Goal: Task Accomplishment & Management: Complete application form

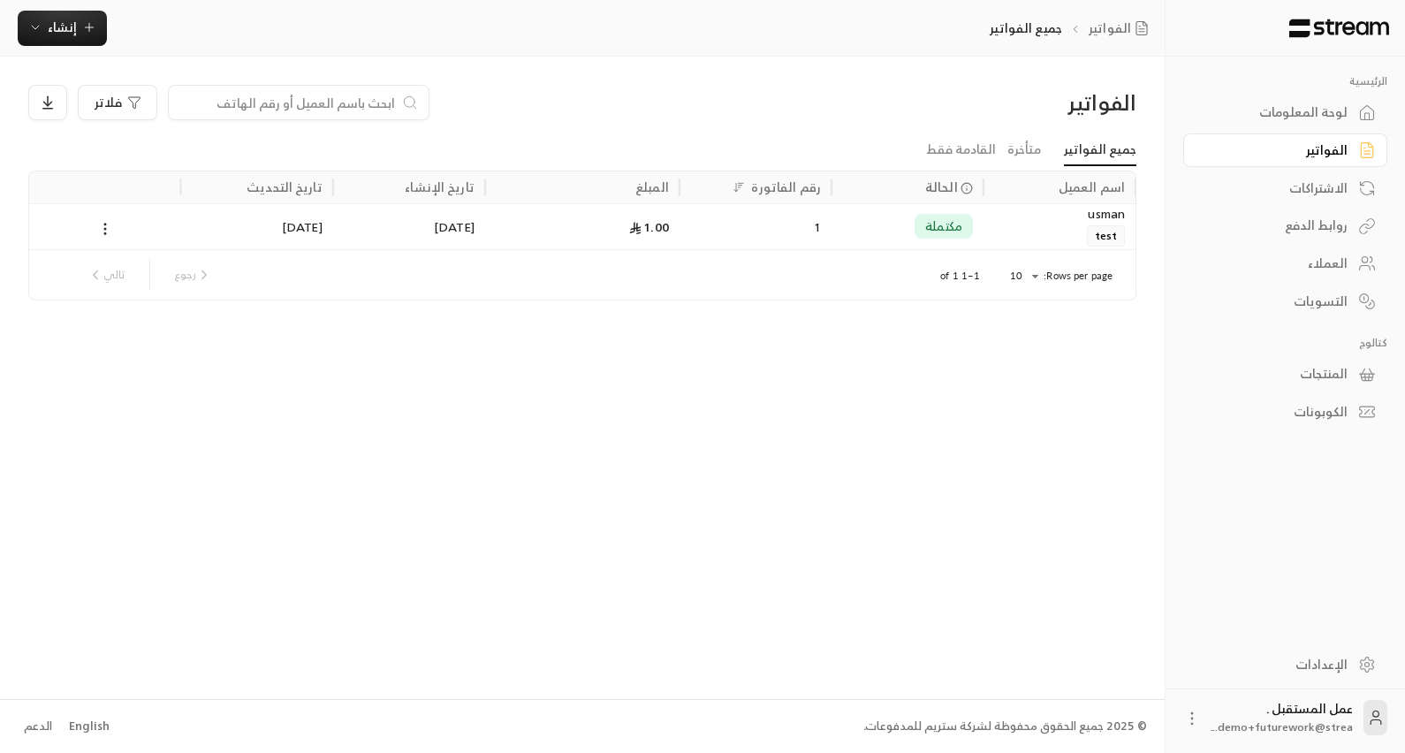
click at [1313, 179] on div "الاشتراكات" at bounding box center [1277, 188] width 142 height 18
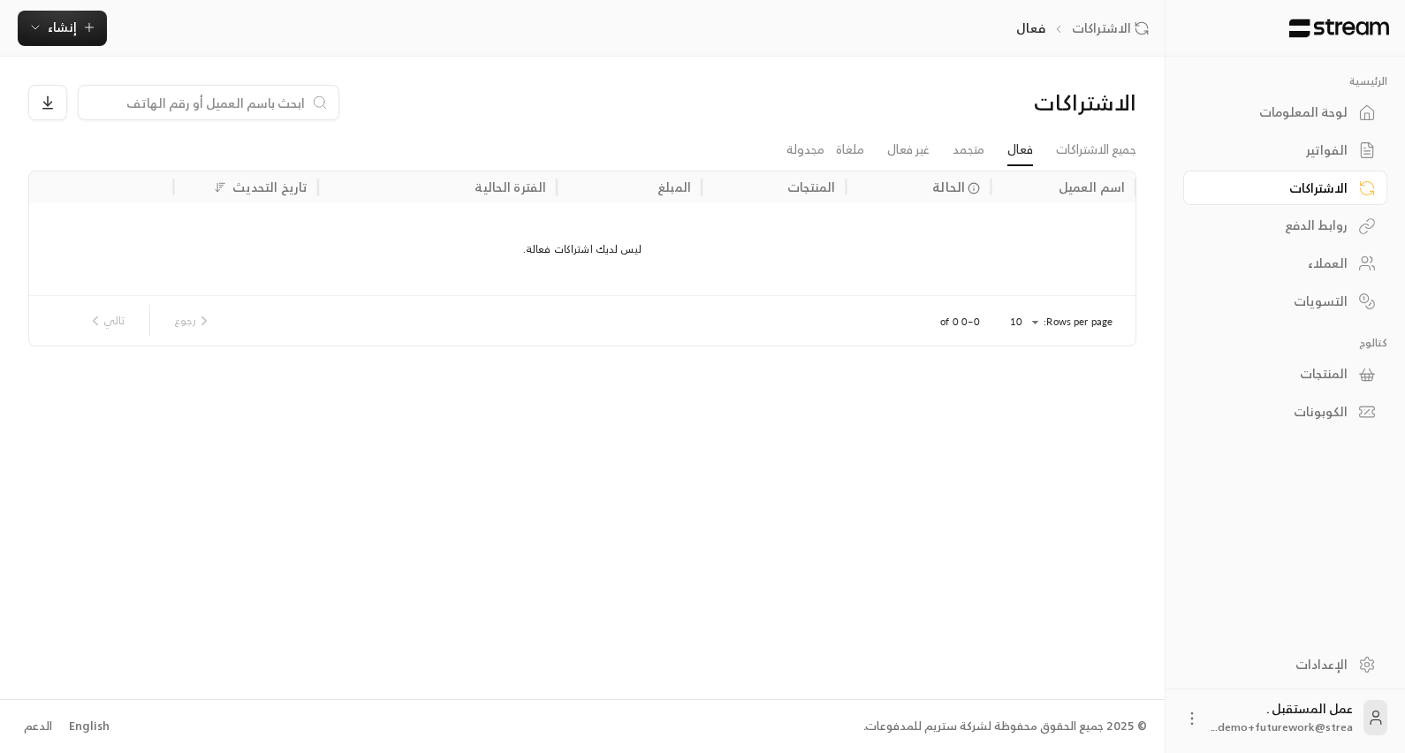
click at [1312, 217] on div "روابط الدفع" at bounding box center [1277, 226] width 142 height 18
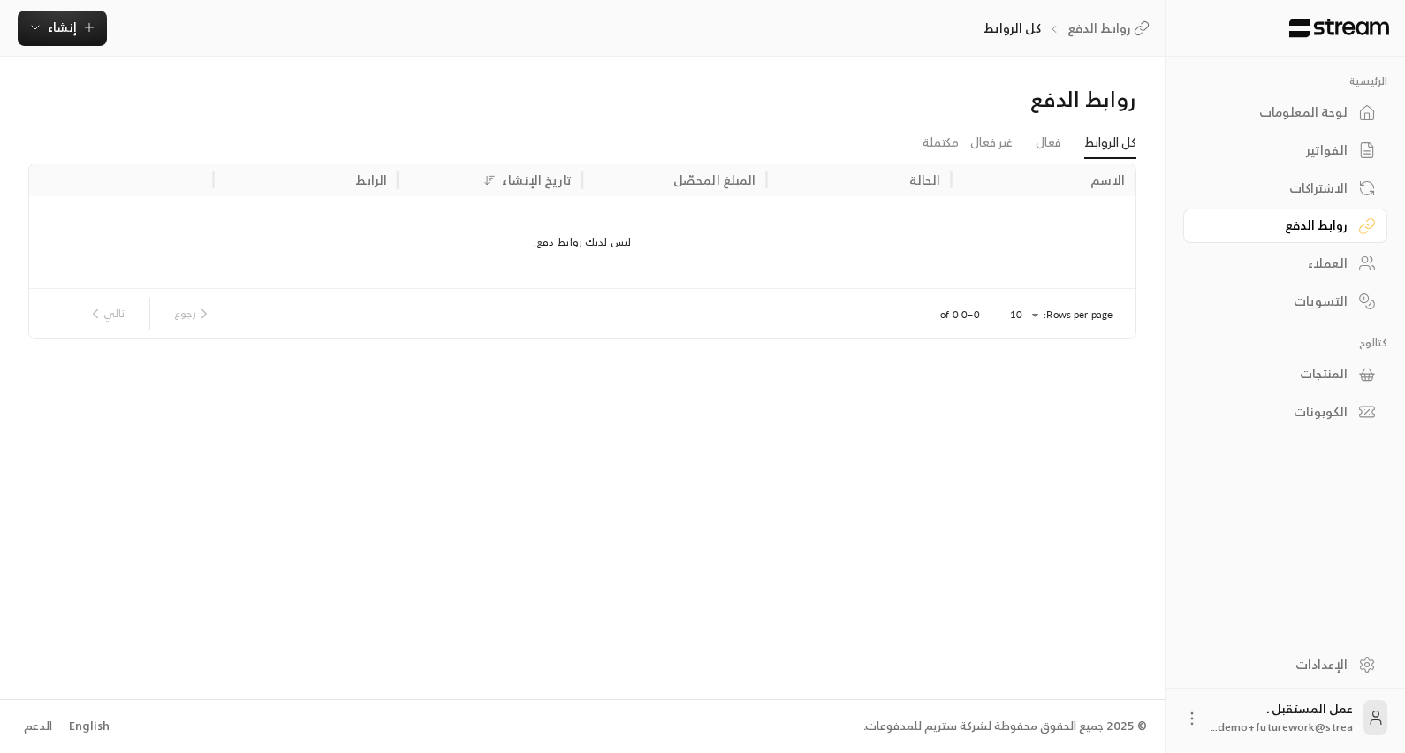
click at [1305, 256] on div "العملاء" at bounding box center [1277, 264] width 142 height 18
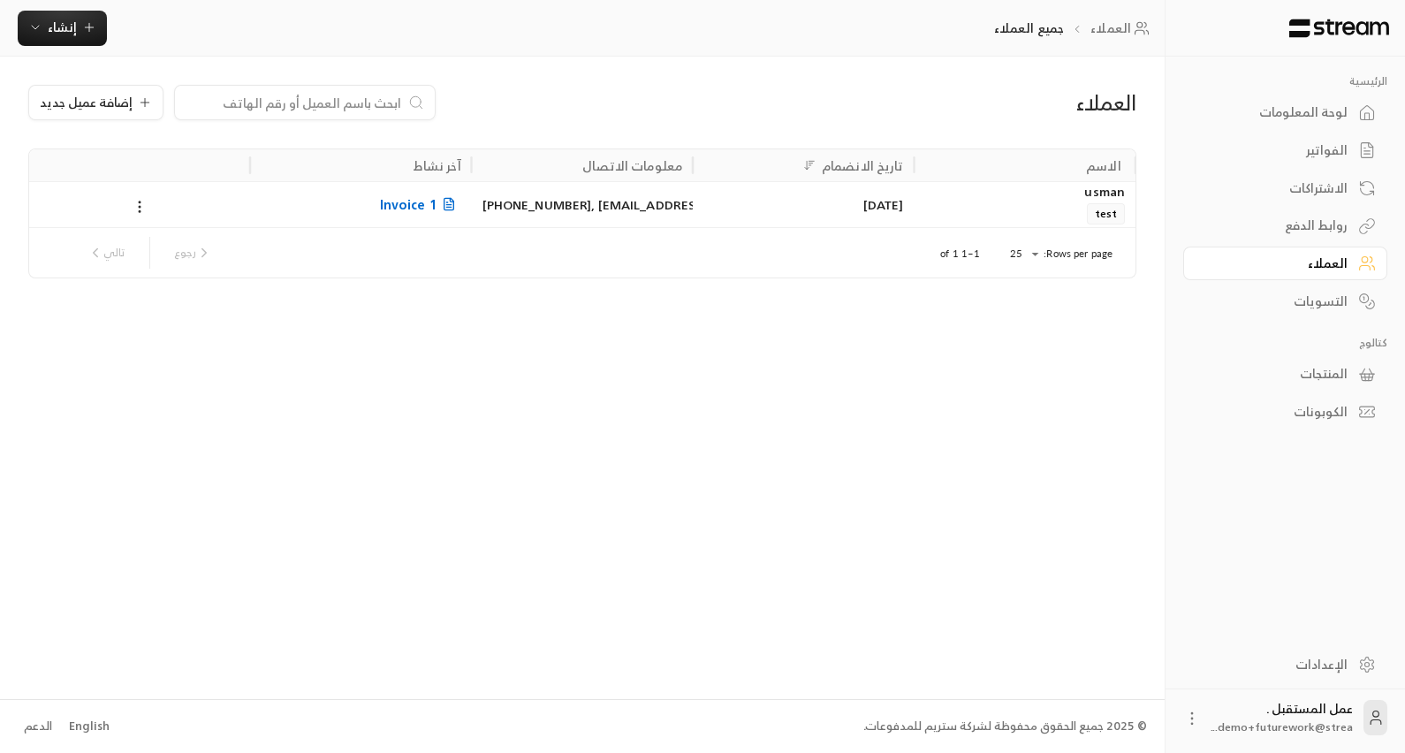
click at [1327, 416] on div "الكوبونات" at bounding box center [1277, 412] width 142 height 18
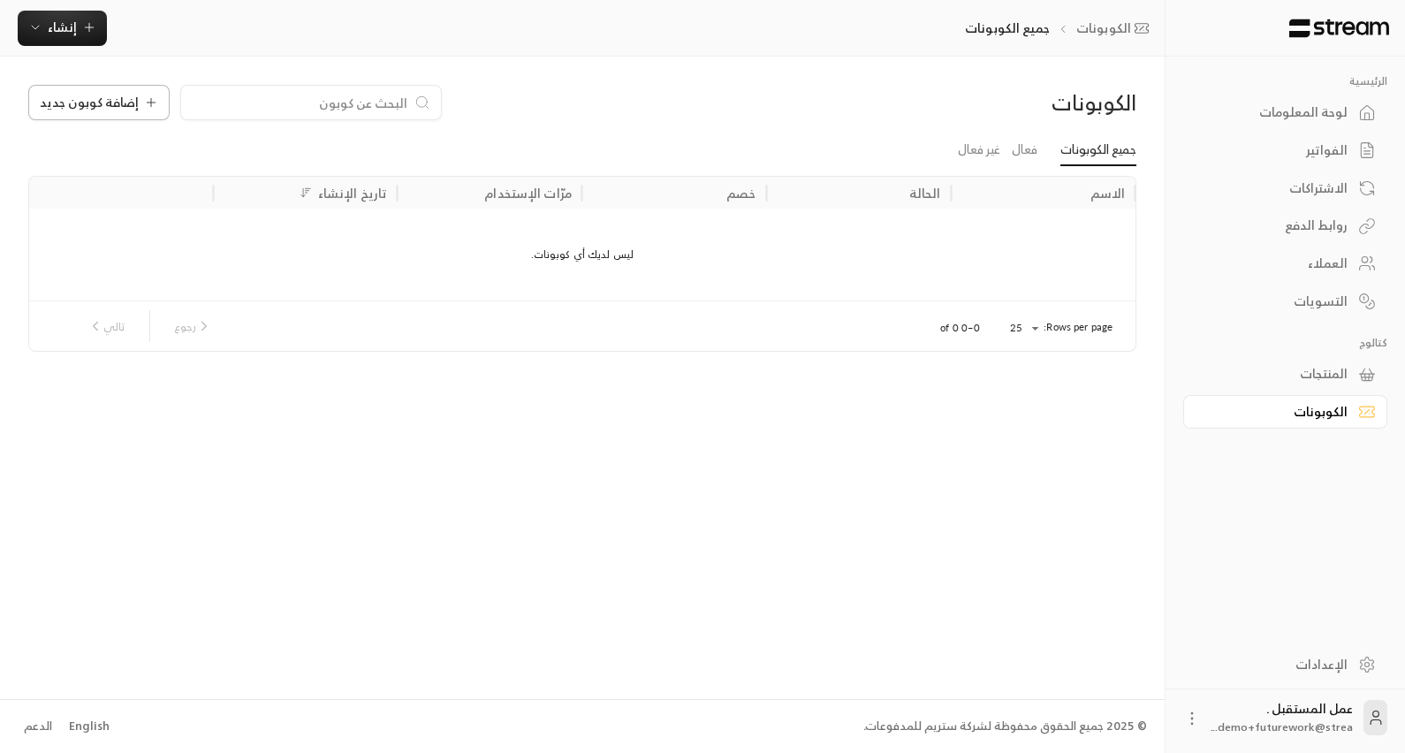
click at [125, 109] on span "إضافة كوبون جديد" at bounding box center [89, 102] width 99 height 12
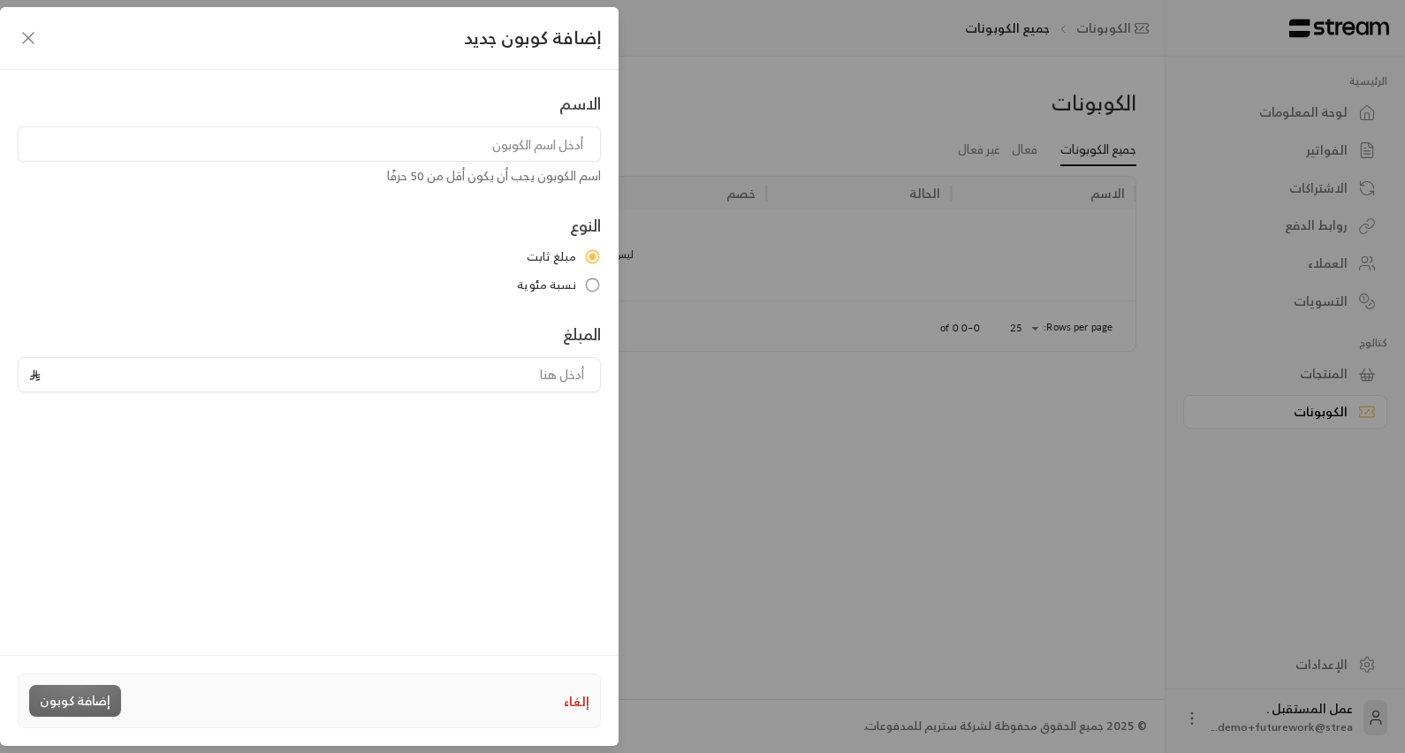
click at [552, 368] on input "tel" at bounding box center [319, 375] width 542 height 34
drag, startPoint x: 699, startPoint y: 433, endPoint x: 690, endPoint y: 435, distance: 9.0
click at [694, 435] on div "إضافة كوبون جديد الاسم اسم الكوبون يجب أن يكون أقل من 50 حرفًا النوع مبلغ ثابت …" at bounding box center [702, 376] width 1405 height 753
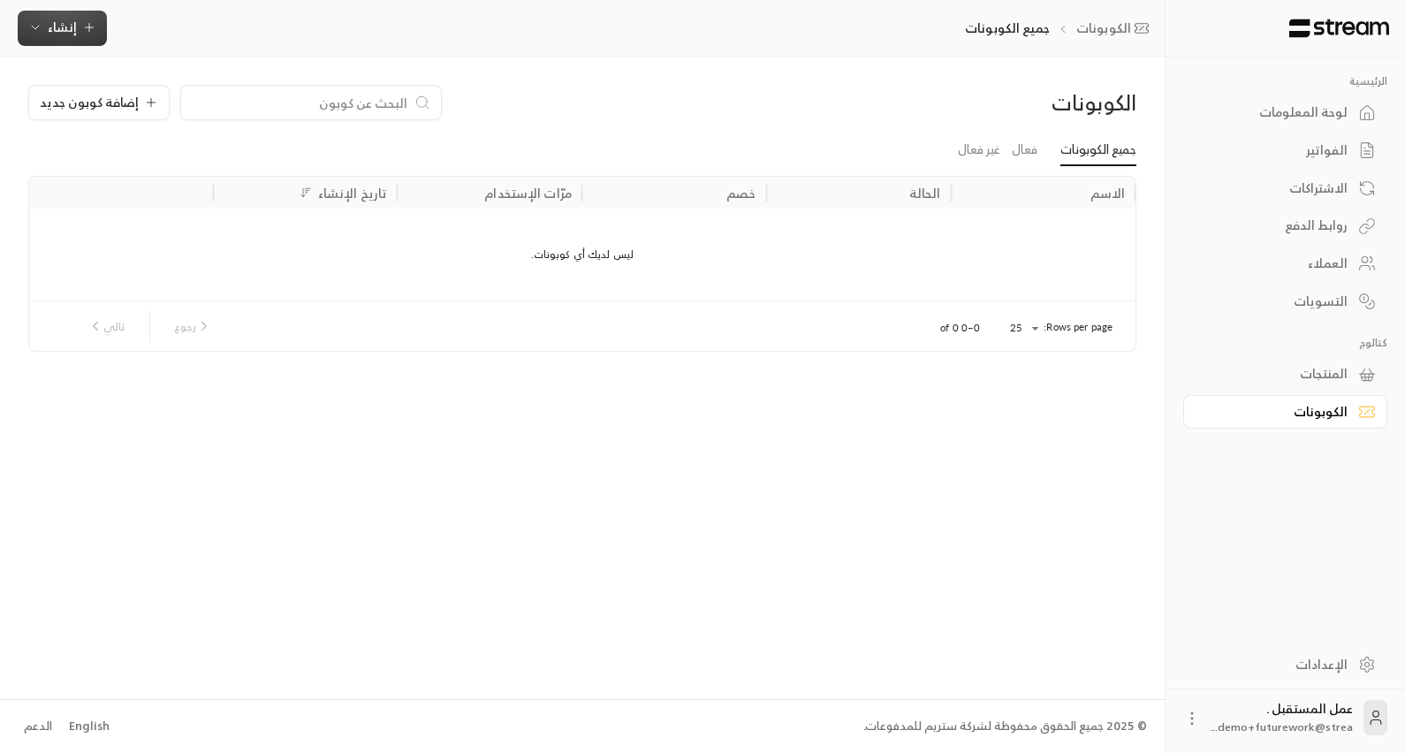
click at [88, 32] on icon "button" at bounding box center [89, 27] width 14 height 14
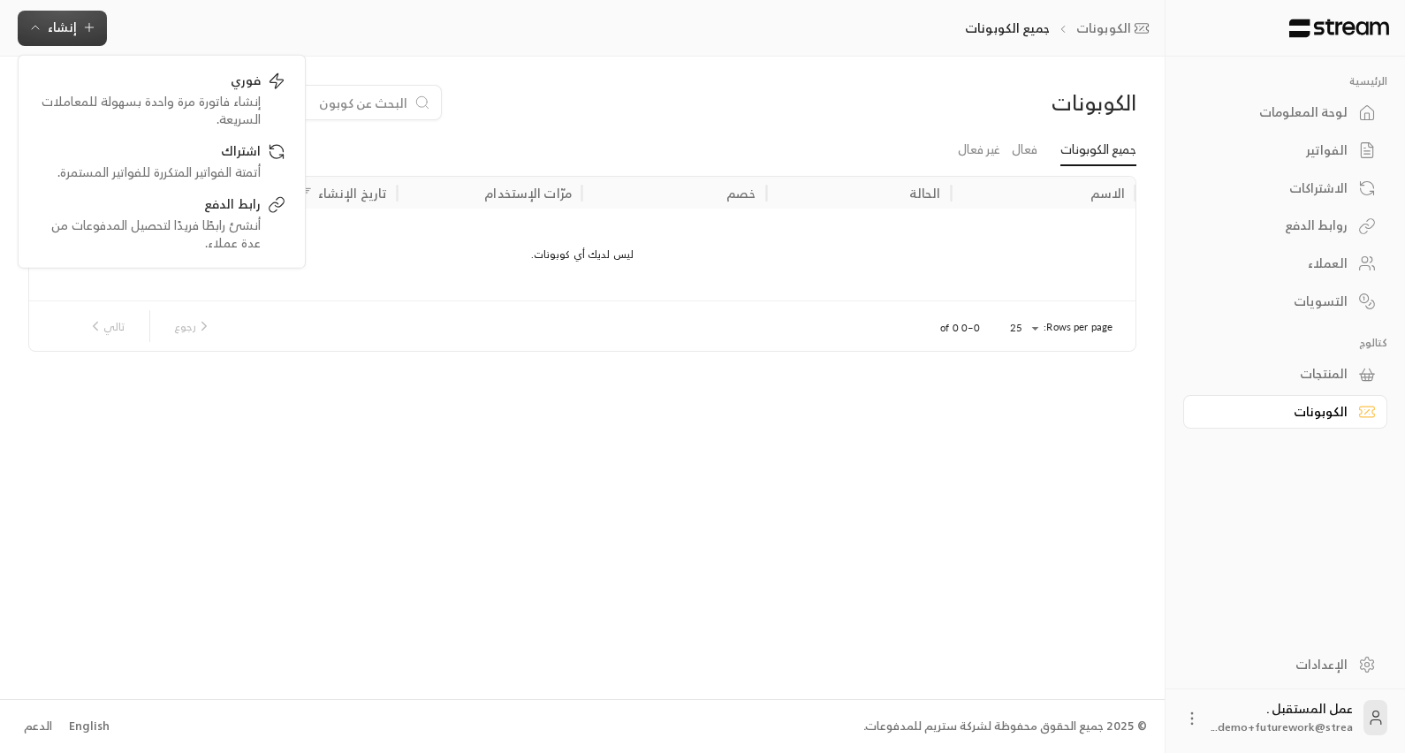
click at [628, 65] on div "الكوبونات إضافة كوبون جديد جميع الكوبونات فعال غير فعال الاسم الحالة خصم مرّات …" at bounding box center [582, 378] width 1165 height 642
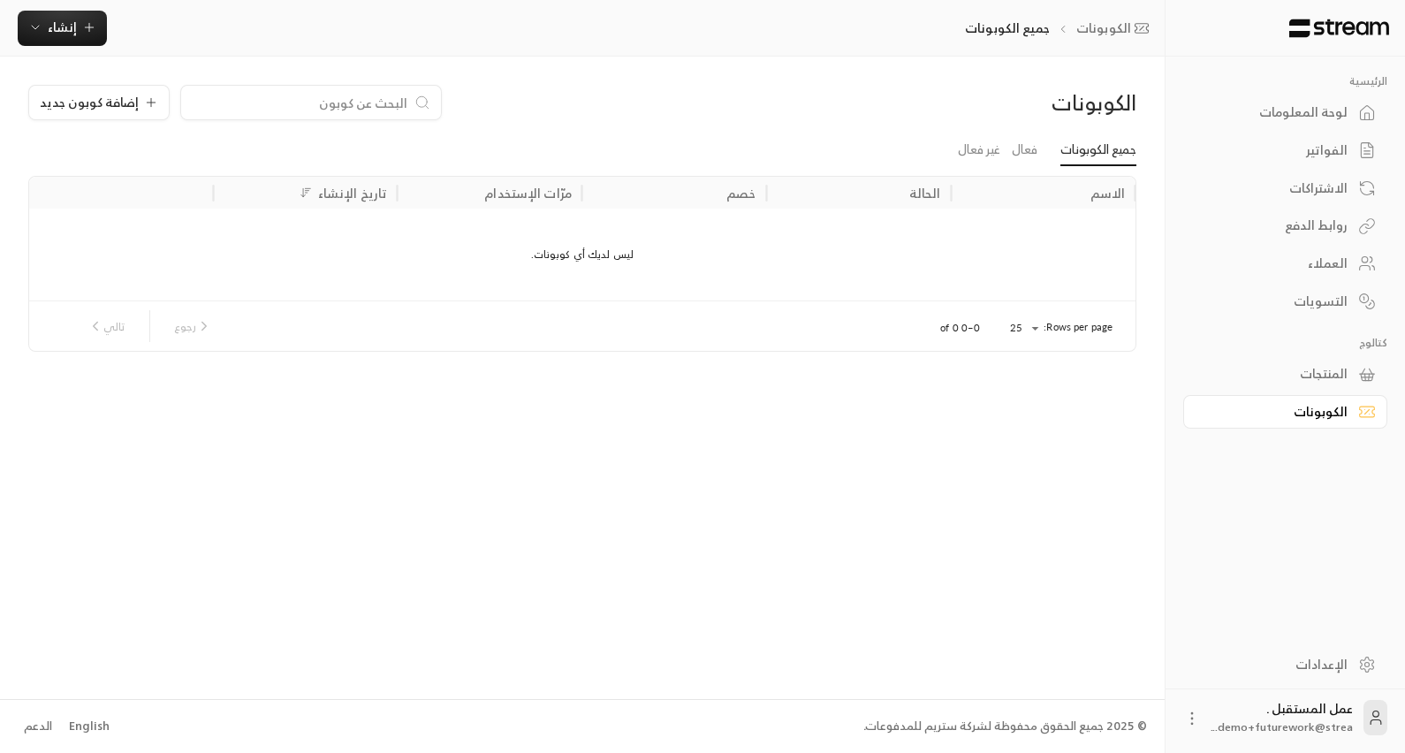
click at [1298, 369] on div "المنتجات" at bounding box center [1277, 374] width 142 height 18
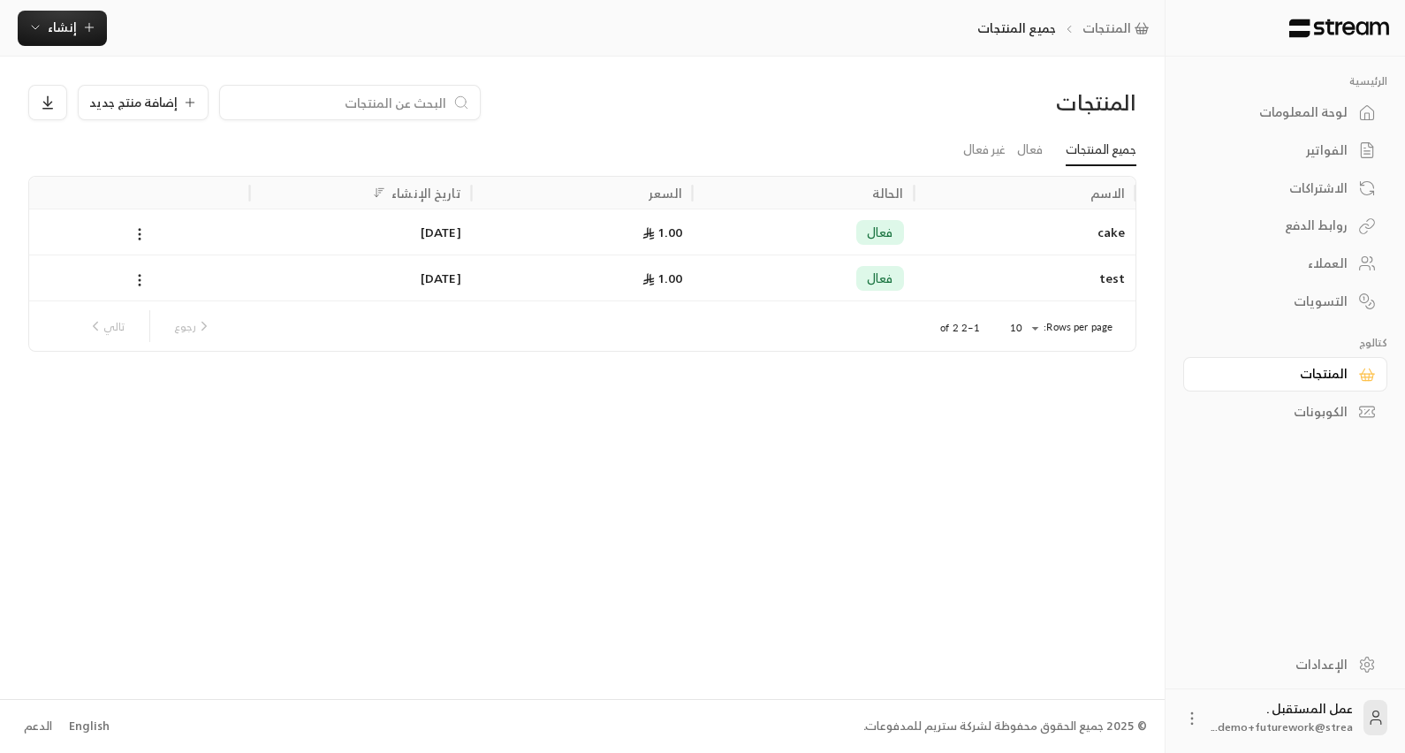
click at [1310, 410] on div "الكوبونات" at bounding box center [1277, 412] width 142 height 18
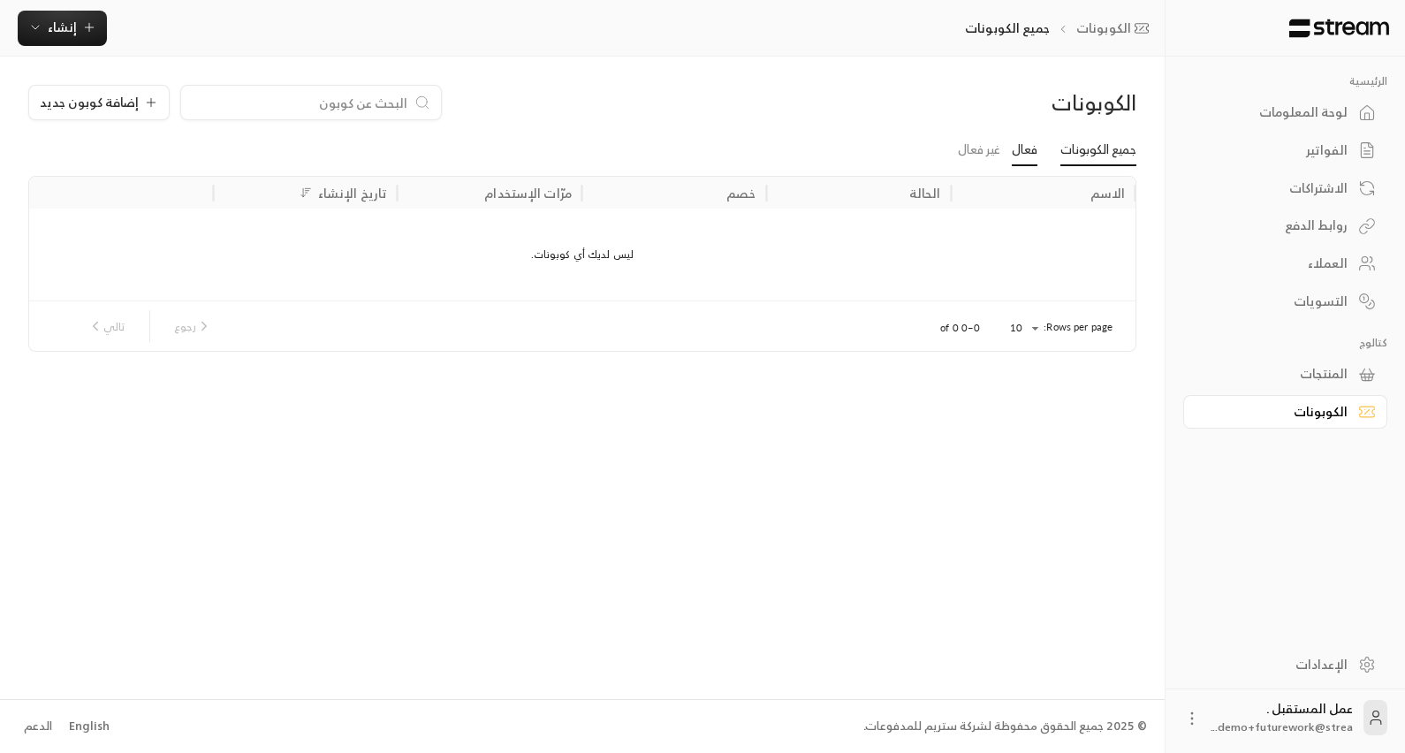
click at [1030, 154] on link "فعال" at bounding box center [1025, 150] width 26 height 32
click at [980, 158] on link "غير فعال" at bounding box center [979, 150] width 42 height 32
click at [1083, 153] on link "جميع الكوبونات" at bounding box center [1099, 150] width 76 height 32
click at [126, 109] on span "إضافة كوبون جديد" at bounding box center [89, 102] width 99 height 12
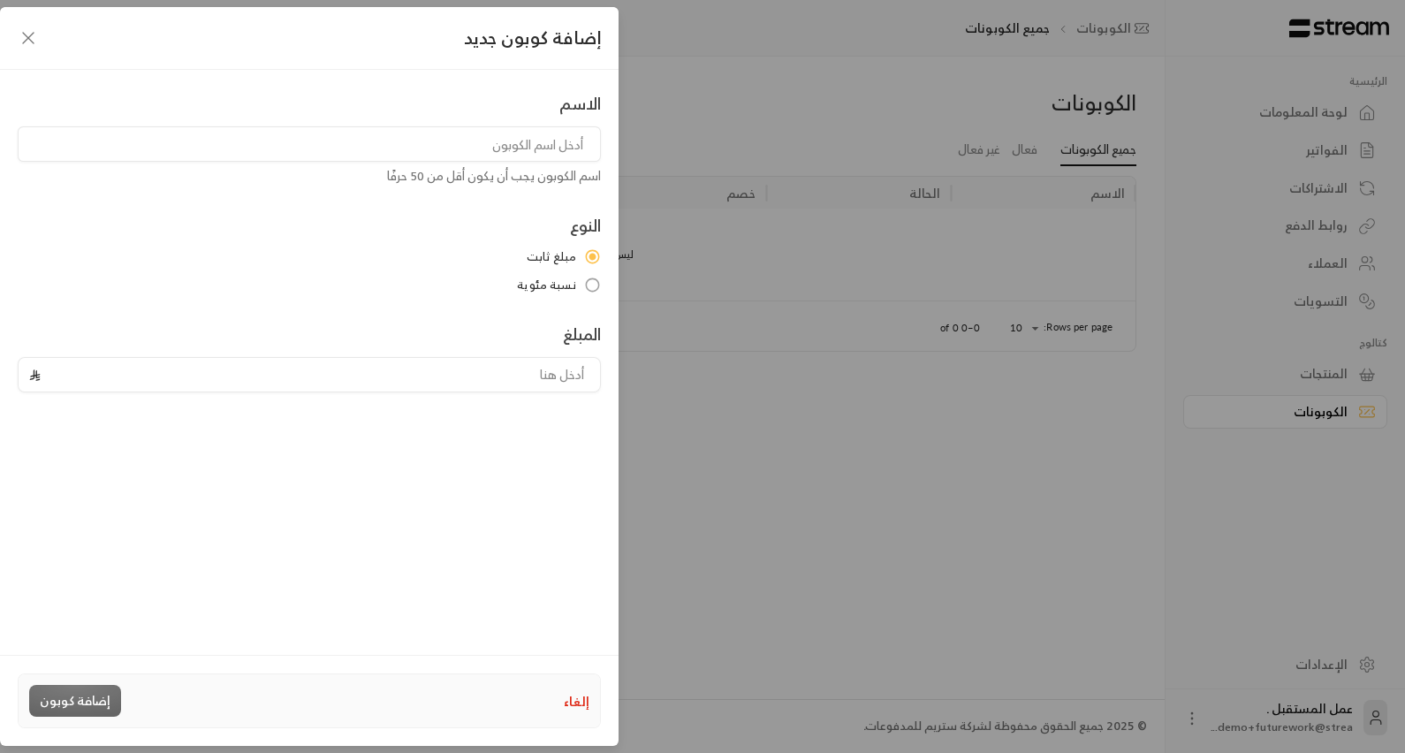
click at [124, 76] on div "الاسم اسم الكوبون يجب أن يكون أقل من 50 حرفًا النوع مبلغ ثابت نسبة مئوية المبلغ" at bounding box center [309, 358] width 619 height 576
click at [30, 44] on icon "button" at bounding box center [28, 37] width 21 height 21
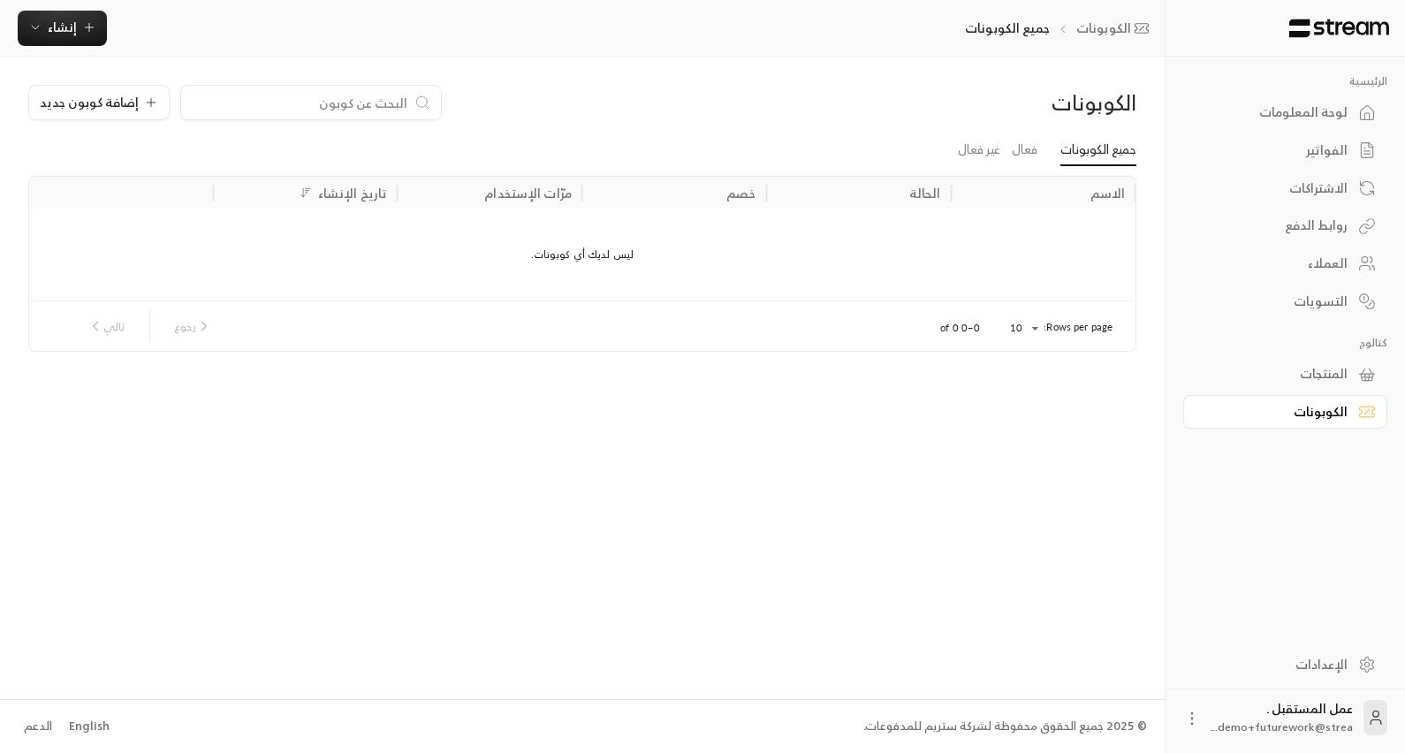
click at [1321, 296] on div "التسويات" at bounding box center [1277, 302] width 142 height 18
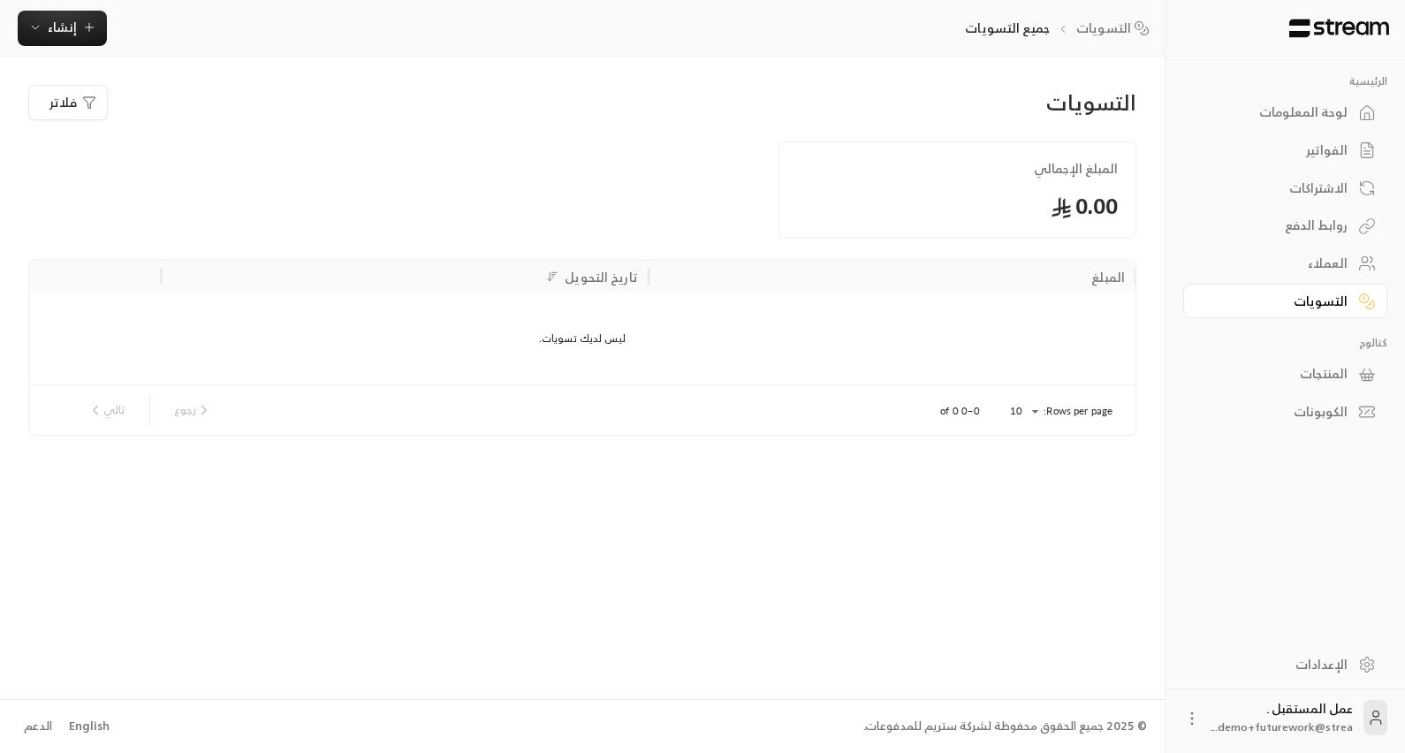
click at [1301, 232] on div "روابط الدفع" at bounding box center [1277, 226] width 142 height 18
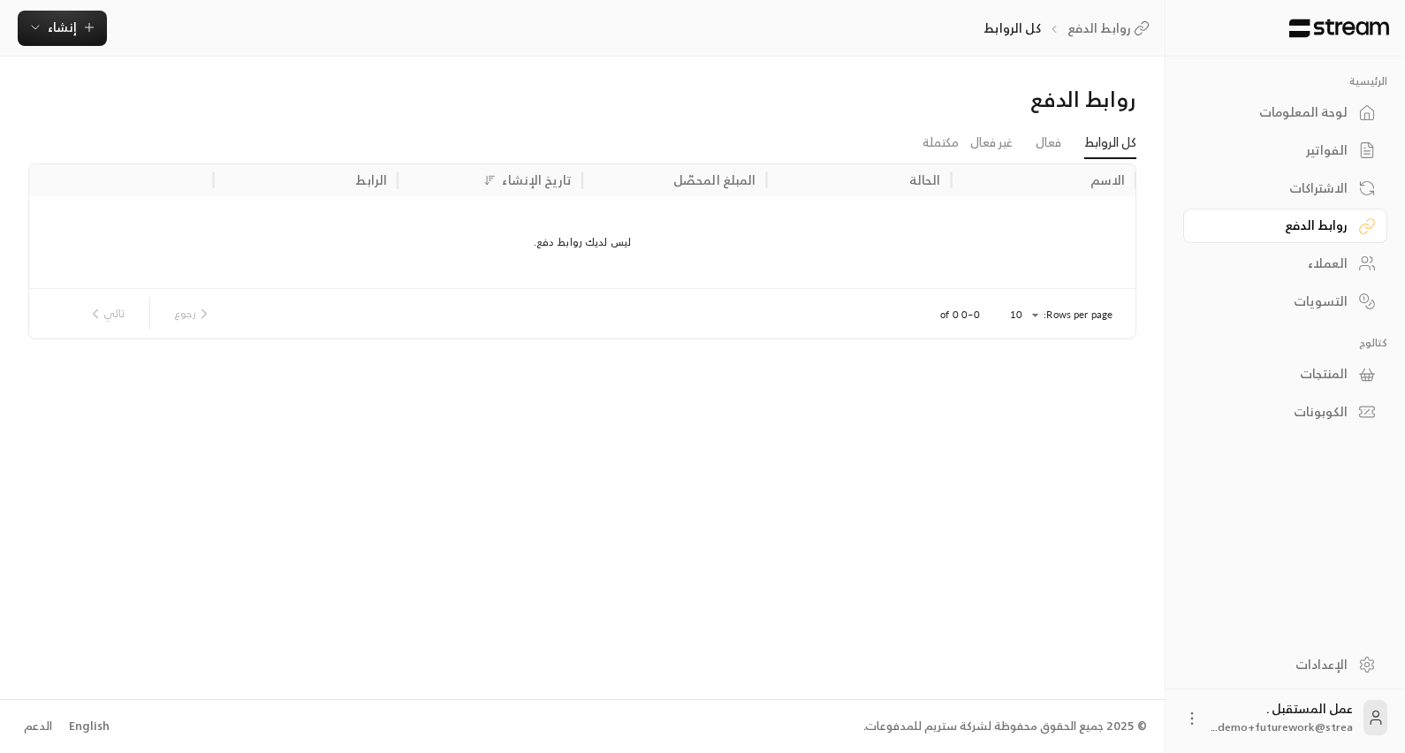
click at [1300, 118] on div "لوحة المعلومات" at bounding box center [1277, 112] width 142 height 18
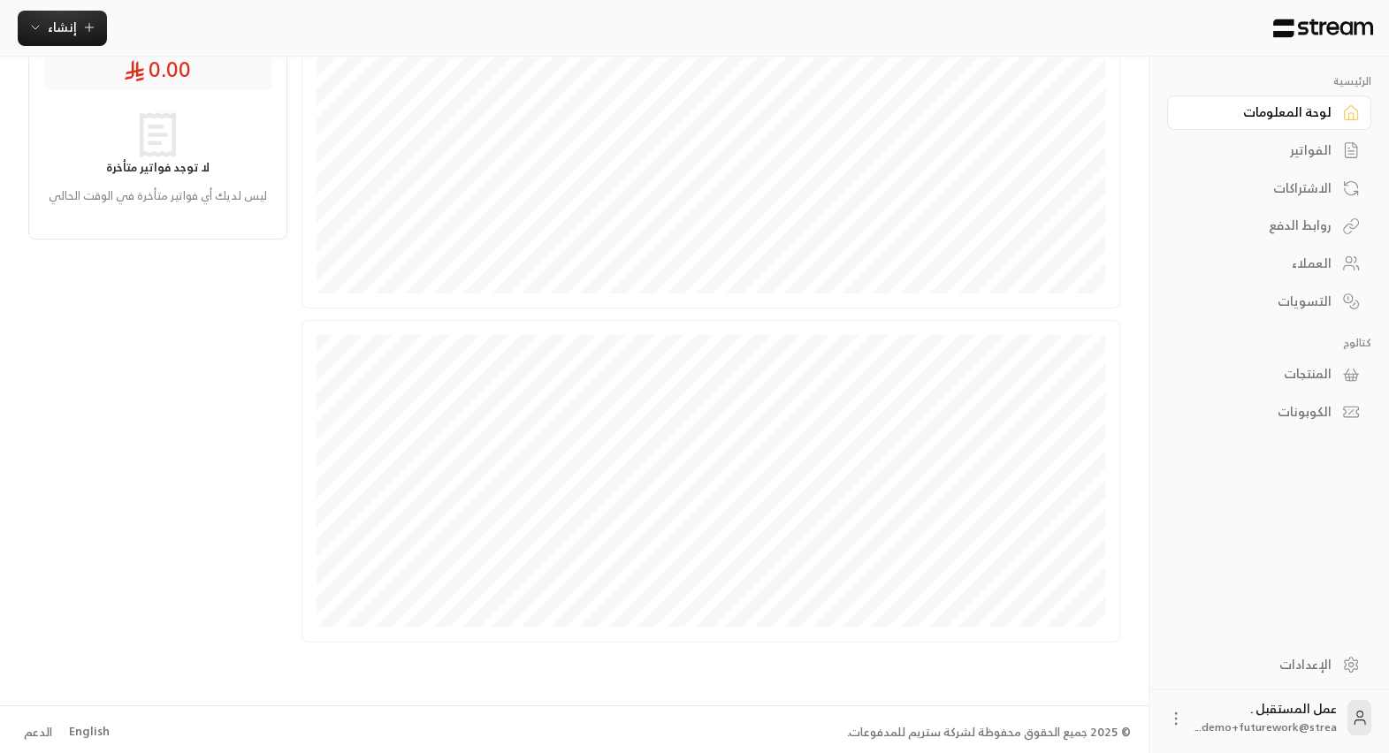
scroll to position [349, 0]
click at [1155, 621] on div "الرئيسية لوحة المعلومات الفواتير الاشتراكات روابط الدفع العملاء التسويات كتالوج…" at bounding box center [1269, 348] width 240 height 582
click at [1233, 317] on div "الرئيسية لوحة المعلومات الفواتير الاشتراكات روابط الدفع العملاء التسويات كتالوج…" at bounding box center [1269, 251] width 204 height 354
click at [1304, 667] on div "الإعدادات" at bounding box center [1260, 665] width 142 height 18
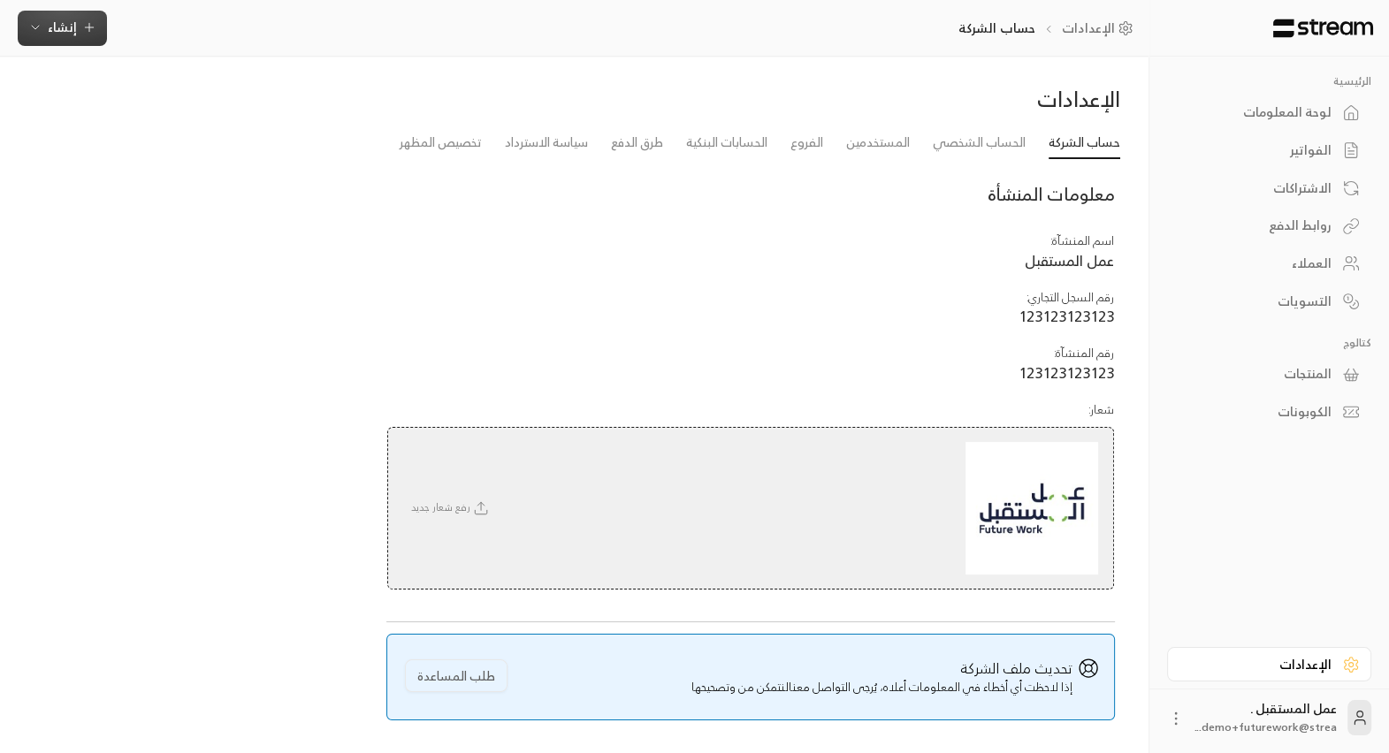
click at [89, 29] on icon "button" at bounding box center [89, 27] width 14 height 14
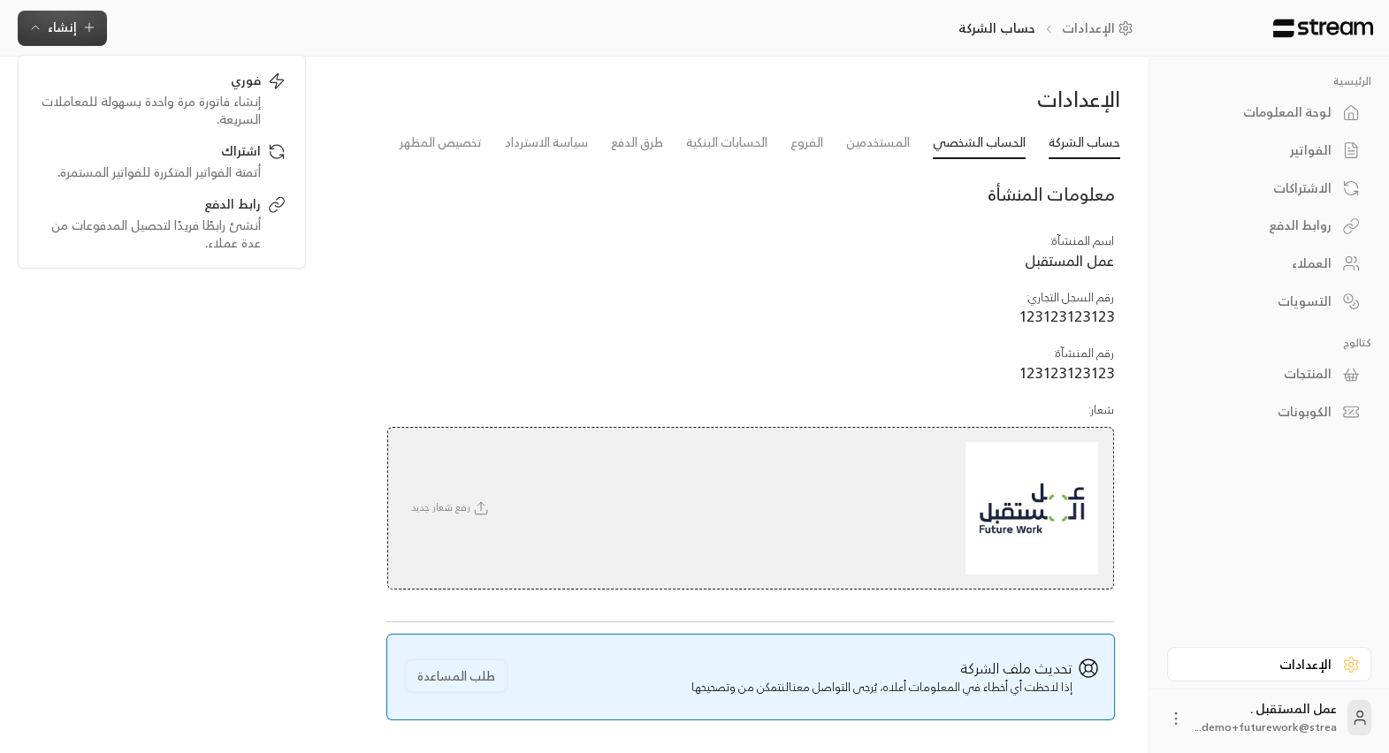
click at [1005, 142] on link "الحساب الشخصي" at bounding box center [978, 143] width 93 height 32
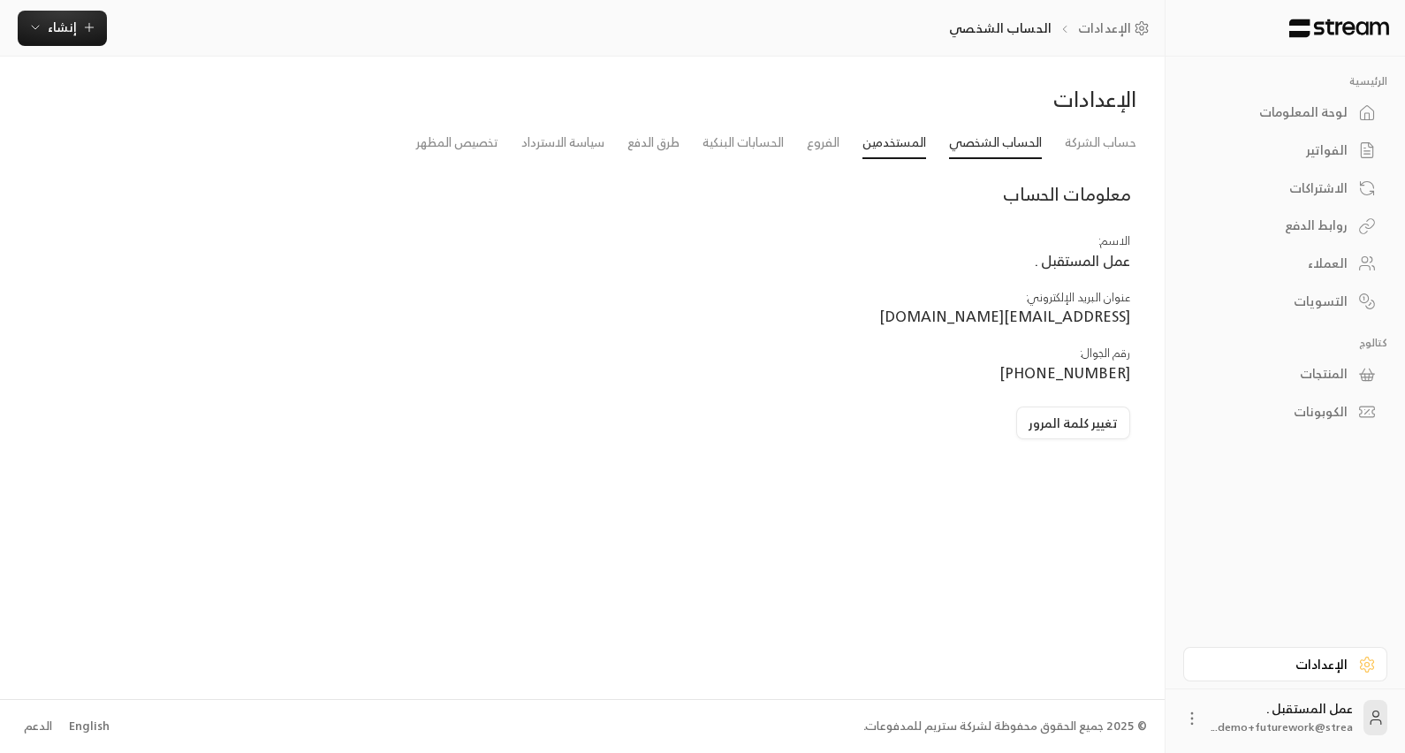
click at [902, 146] on link "المستخدمين" at bounding box center [895, 143] width 64 height 32
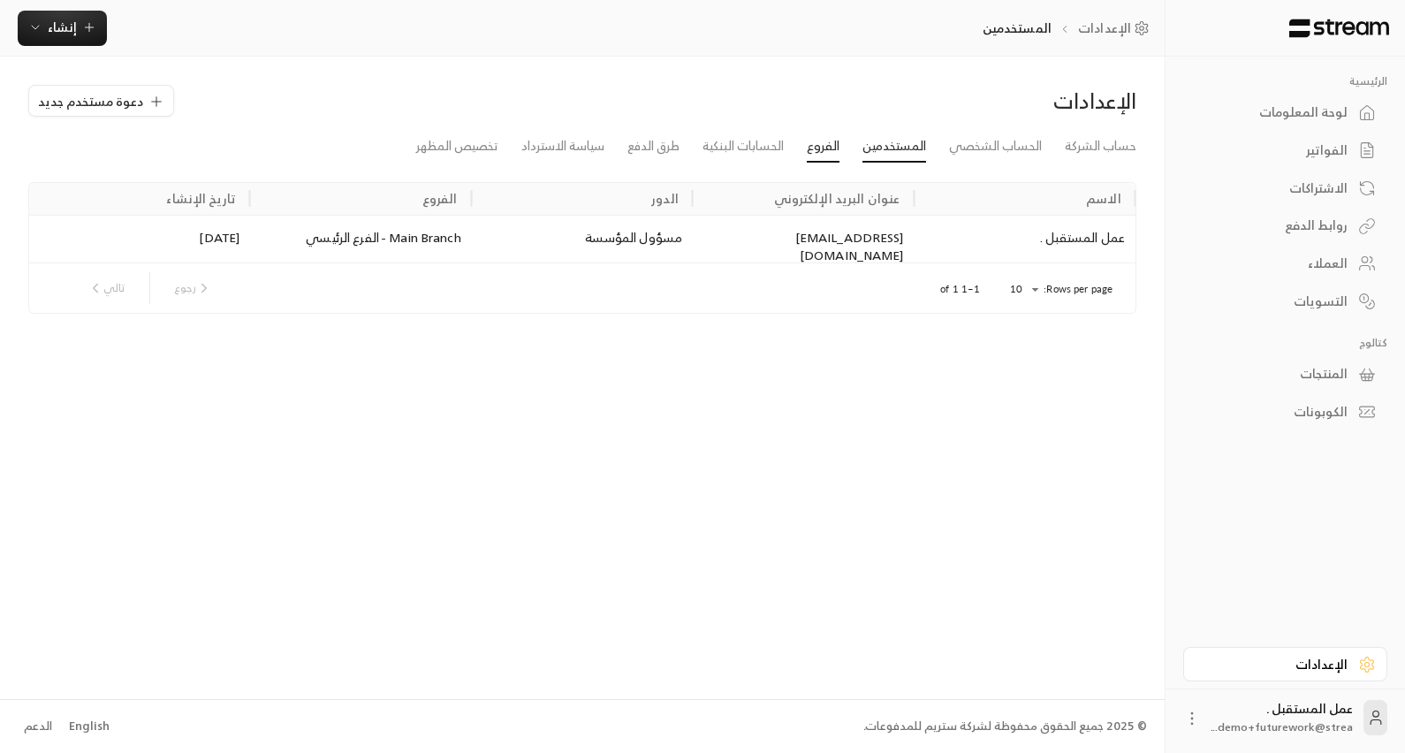
click at [813, 154] on link "الفروع" at bounding box center [823, 147] width 33 height 32
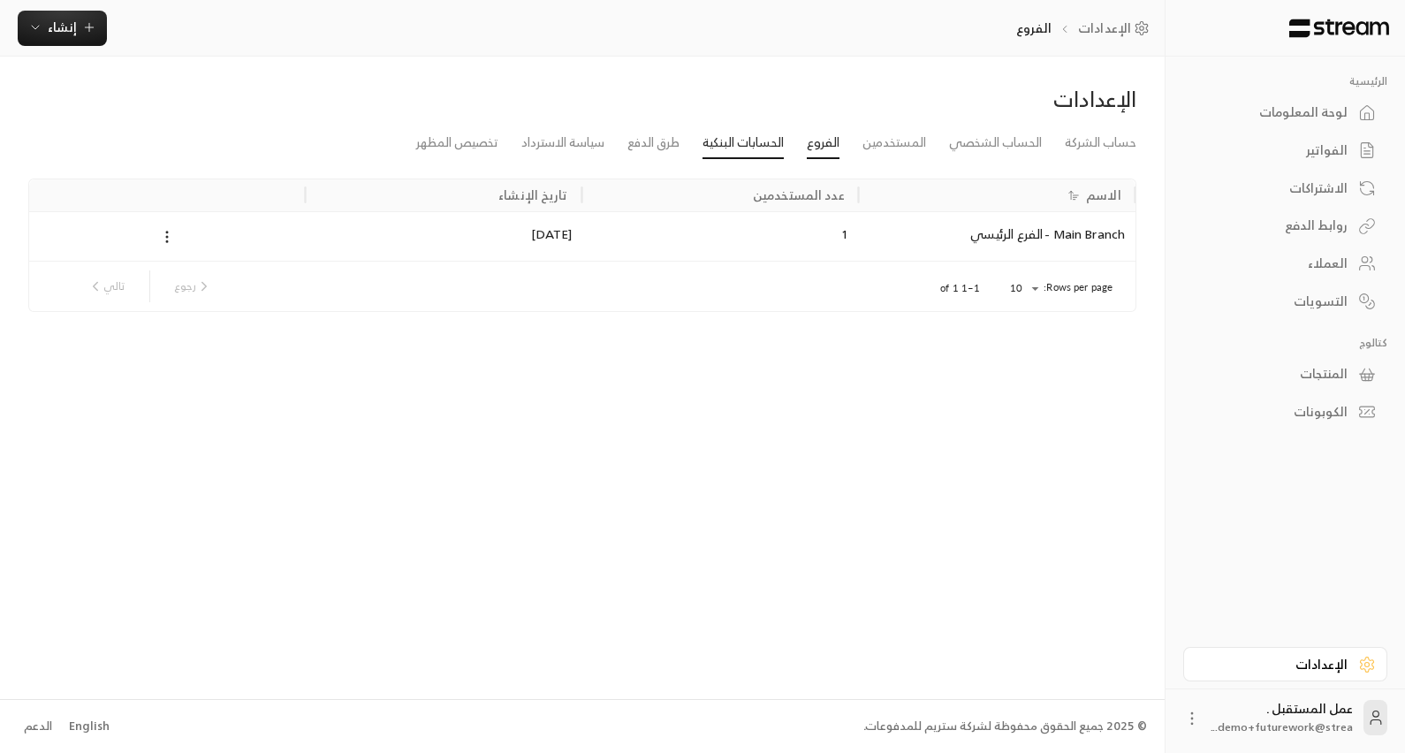
click at [760, 156] on link "الحسابات البنكية" at bounding box center [743, 143] width 81 height 32
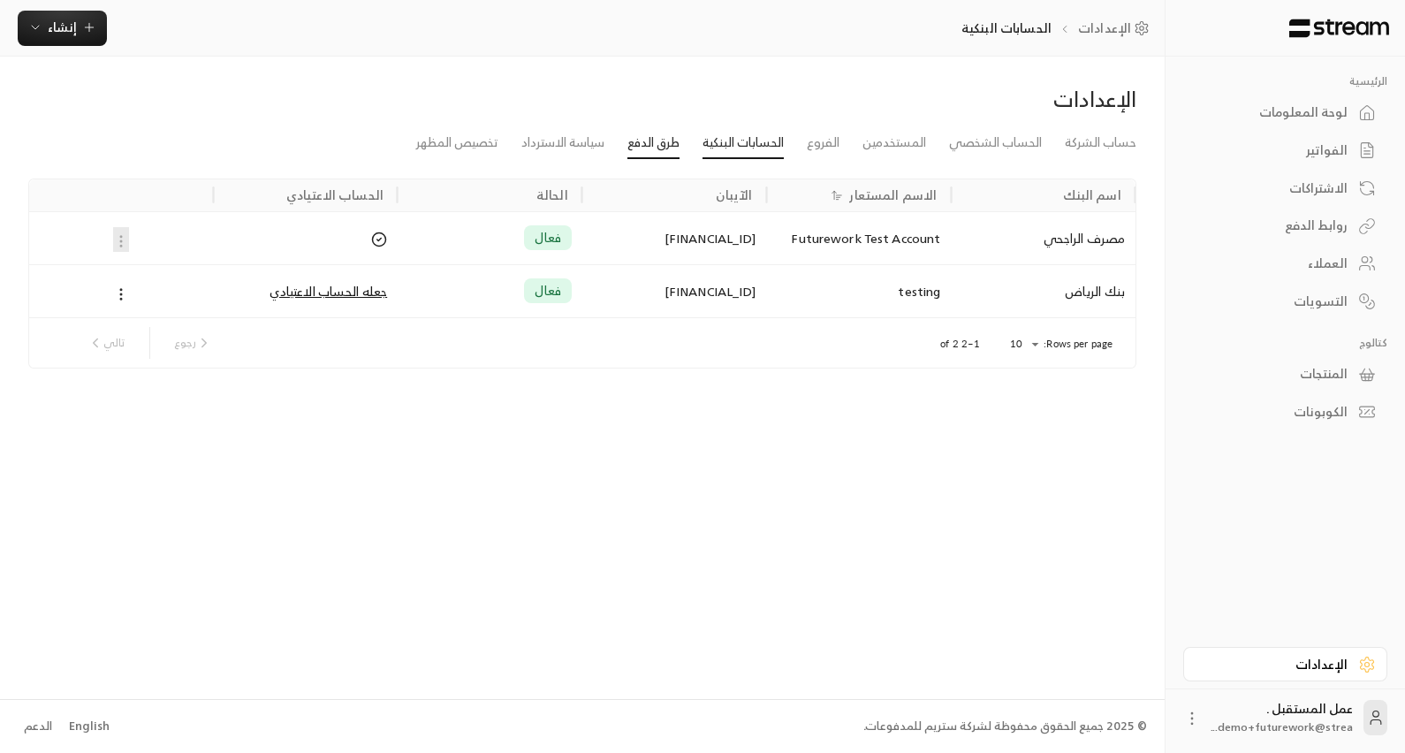
click at [650, 150] on link "طرق الدفع" at bounding box center [654, 143] width 52 height 32
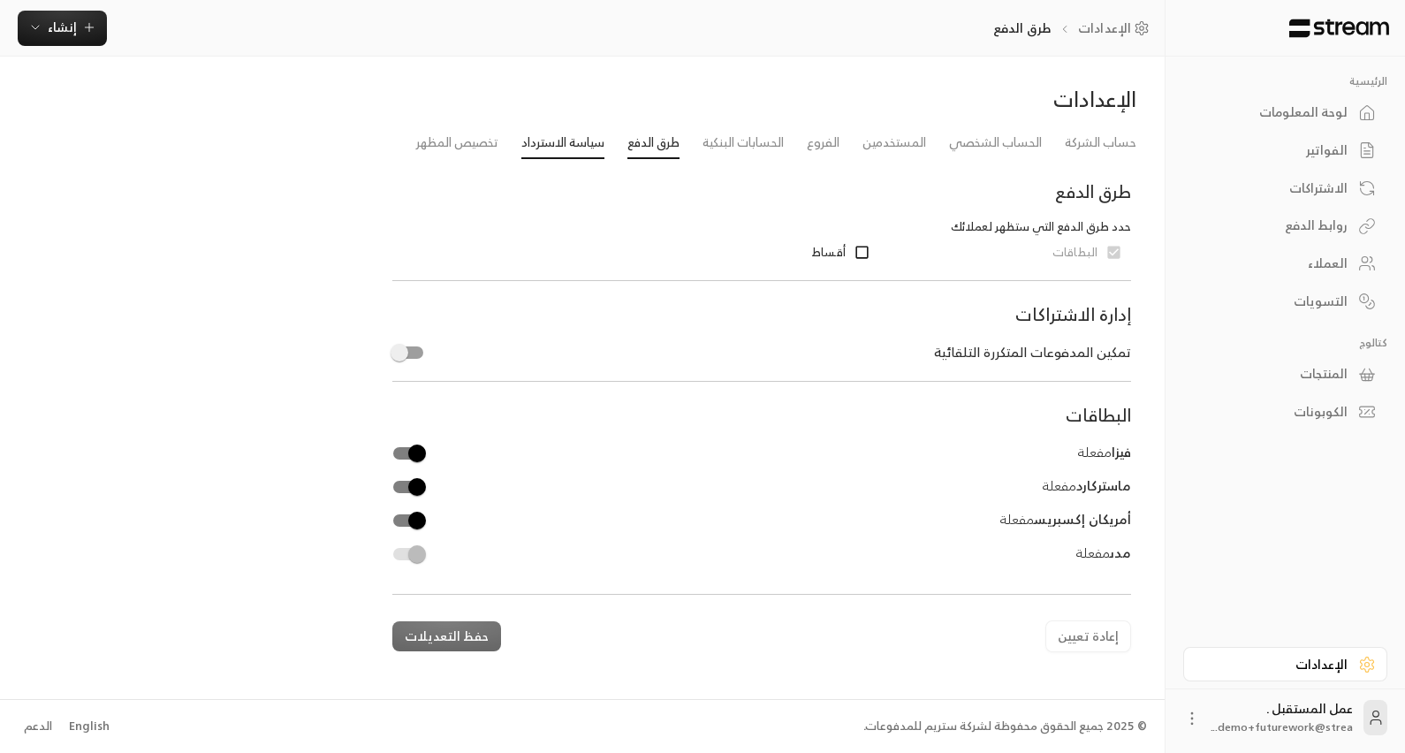
click at [578, 148] on link "سياسة الاسترداد" at bounding box center [562, 143] width 83 height 32
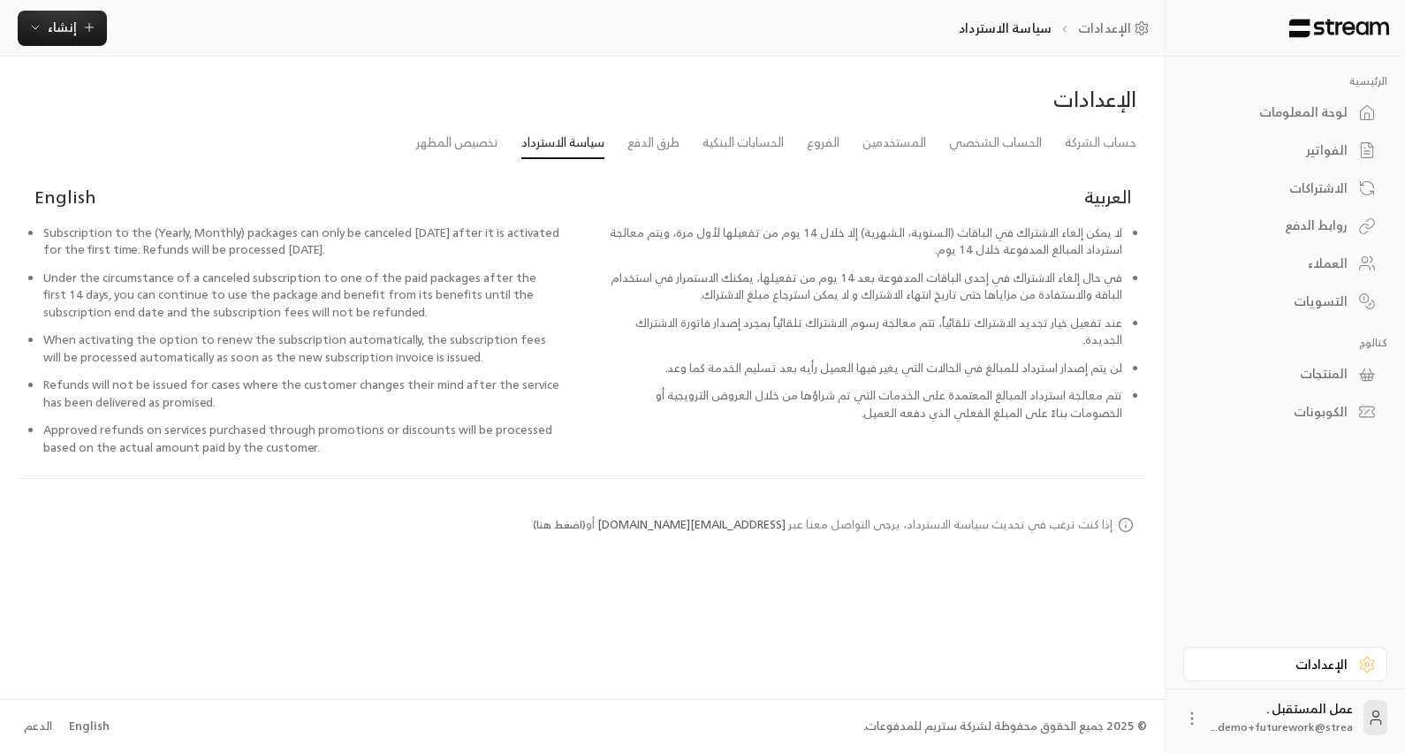
drag, startPoint x: 454, startPoint y: 150, endPoint x: 478, endPoint y: 152, distance: 23.9
click at [454, 150] on link "تخصيص المظهر" at bounding box center [457, 142] width 82 height 31
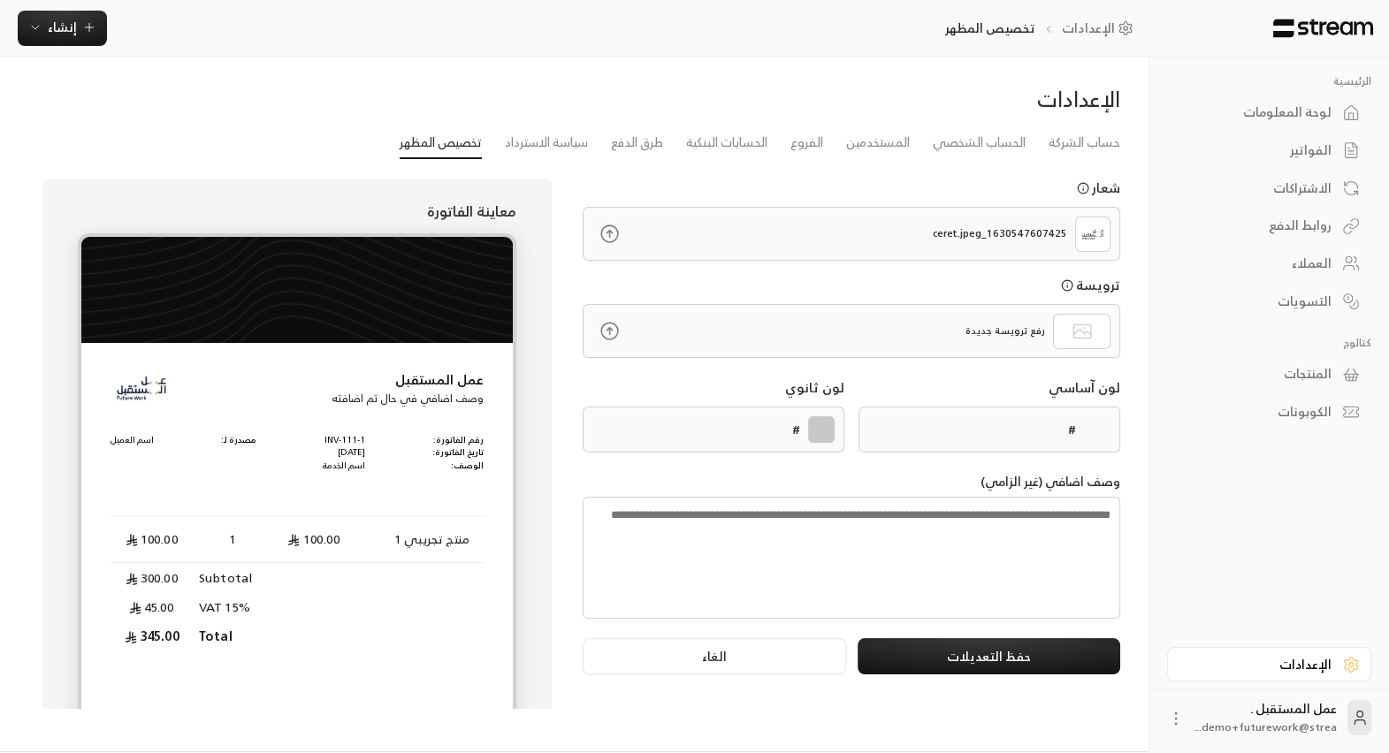
type input "******"
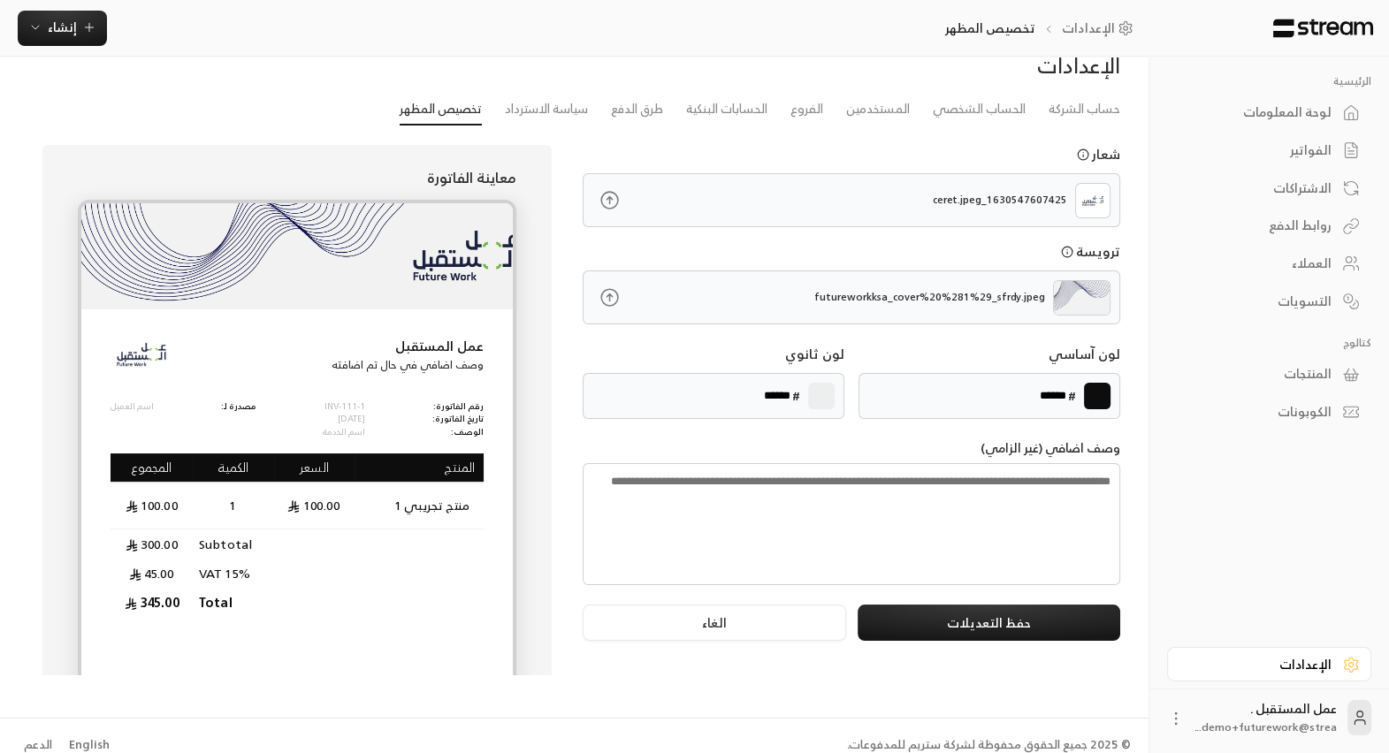
scroll to position [50, 0]
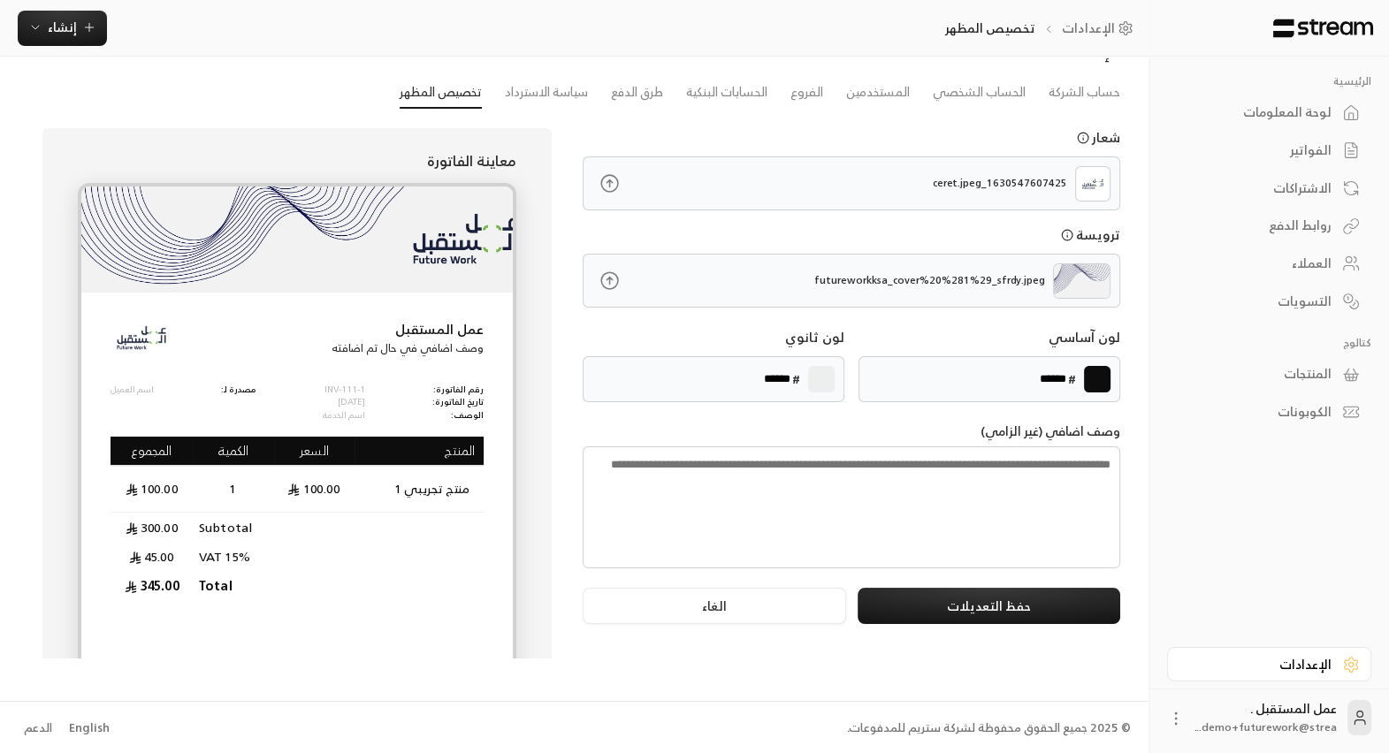
click at [1317, 105] on div "لوحة المعلومات" at bounding box center [1260, 112] width 142 height 18
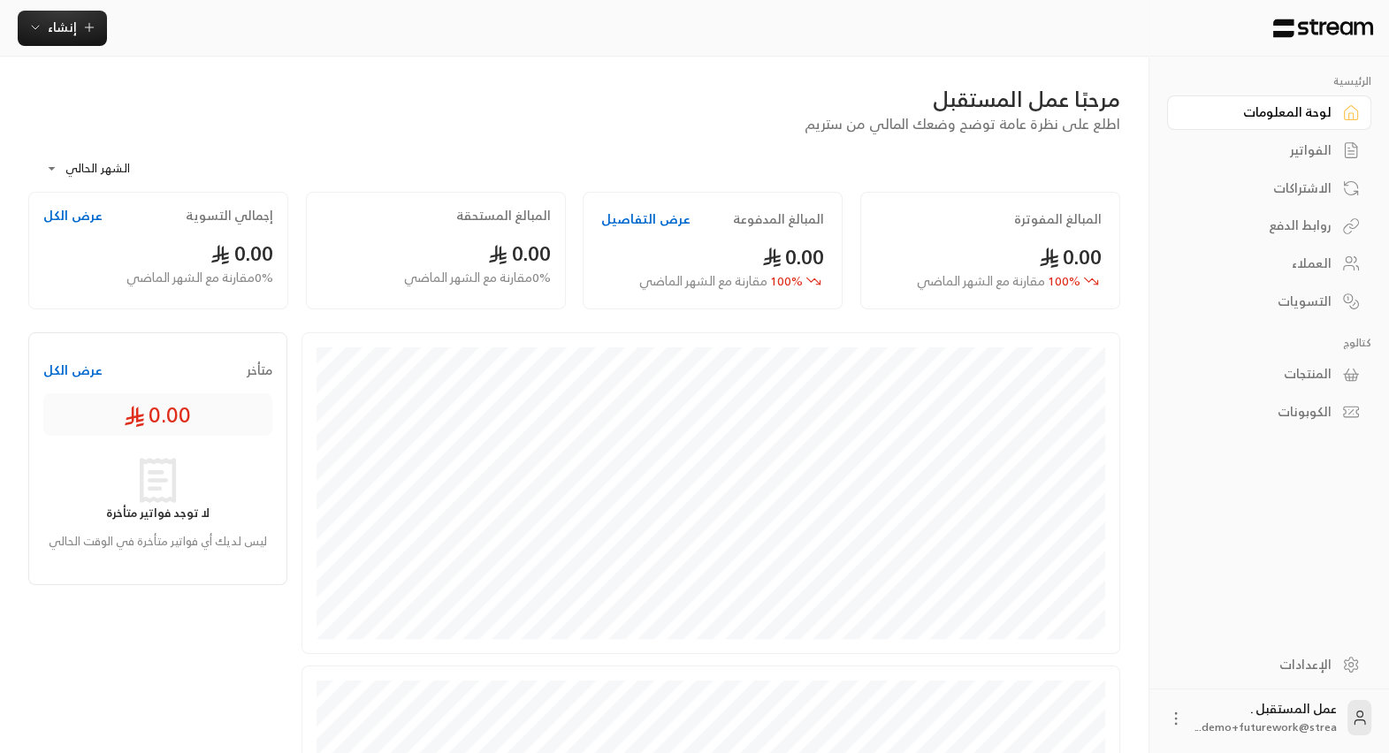
click at [1039, 258] on icon at bounding box center [1049, 257] width 20 height 20
drag, startPoint x: 804, startPoint y: 239, endPoint x: 712, endPoint y: 234, distance: 92.9
click at [803, 239] on span "0.00" at bounding box center [793, 257] width 63 height 36
click at [674, 213] on button "عرض التفاصيل" at bounding box center [645, 219] width 89 height 18
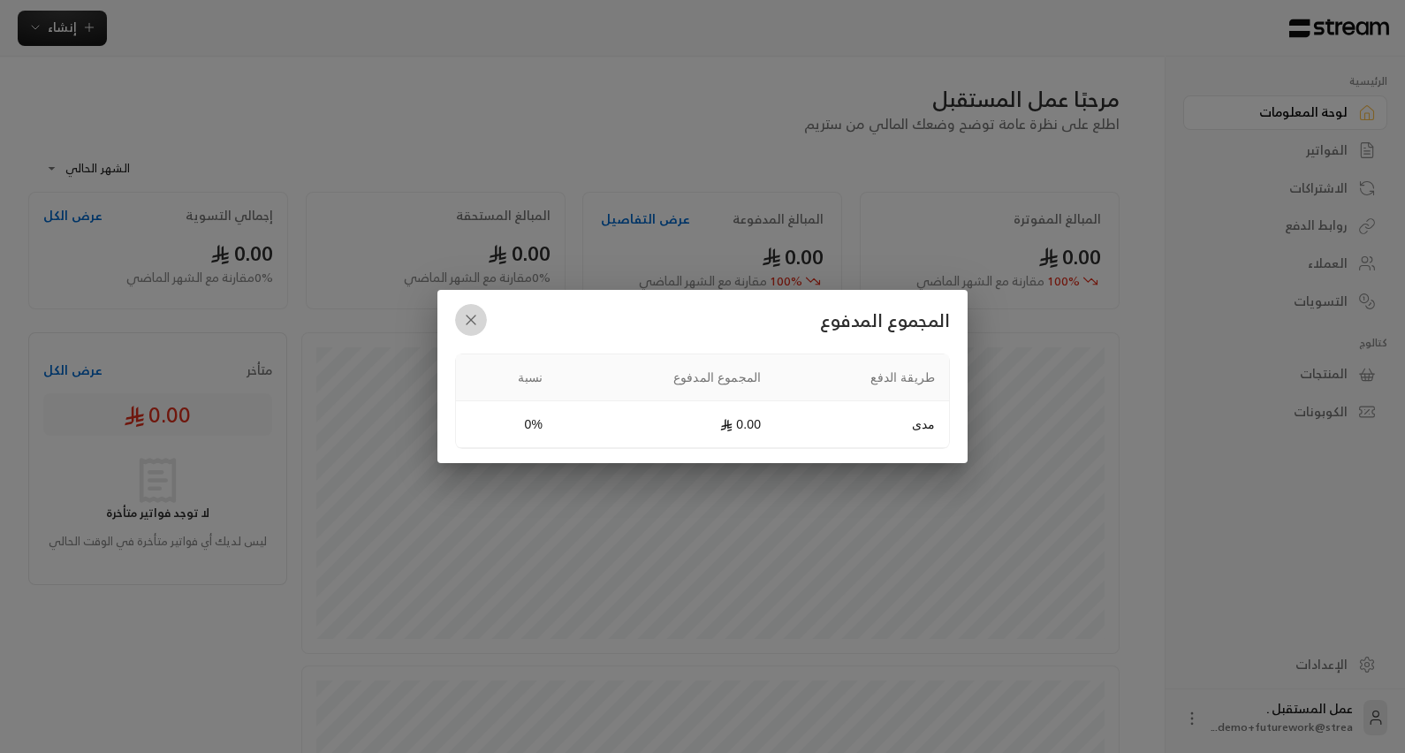
click at [464, 319] on icon "button" at bounding box center [471, 320] width 18 height 18
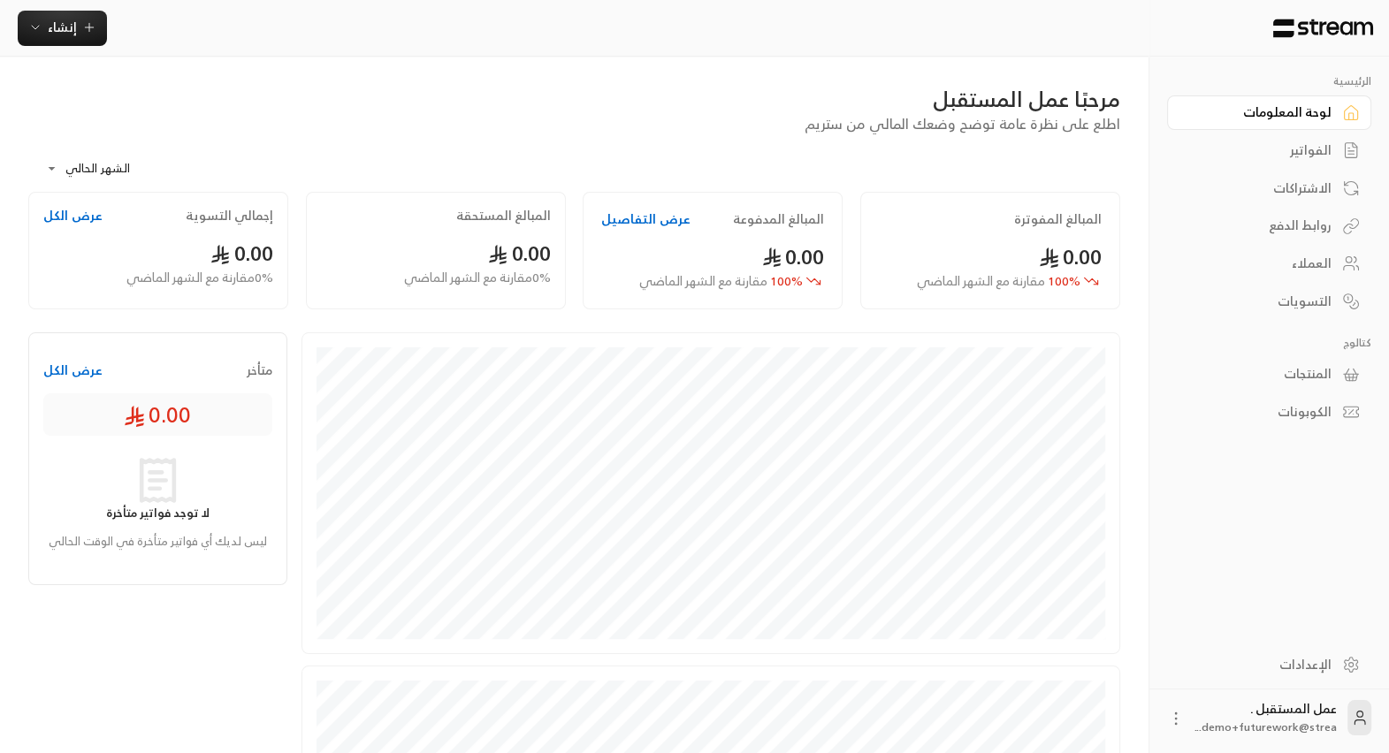
click at [74, 222] on button "عرض الكل" at bounding box center [72, 216] width 59 height 18
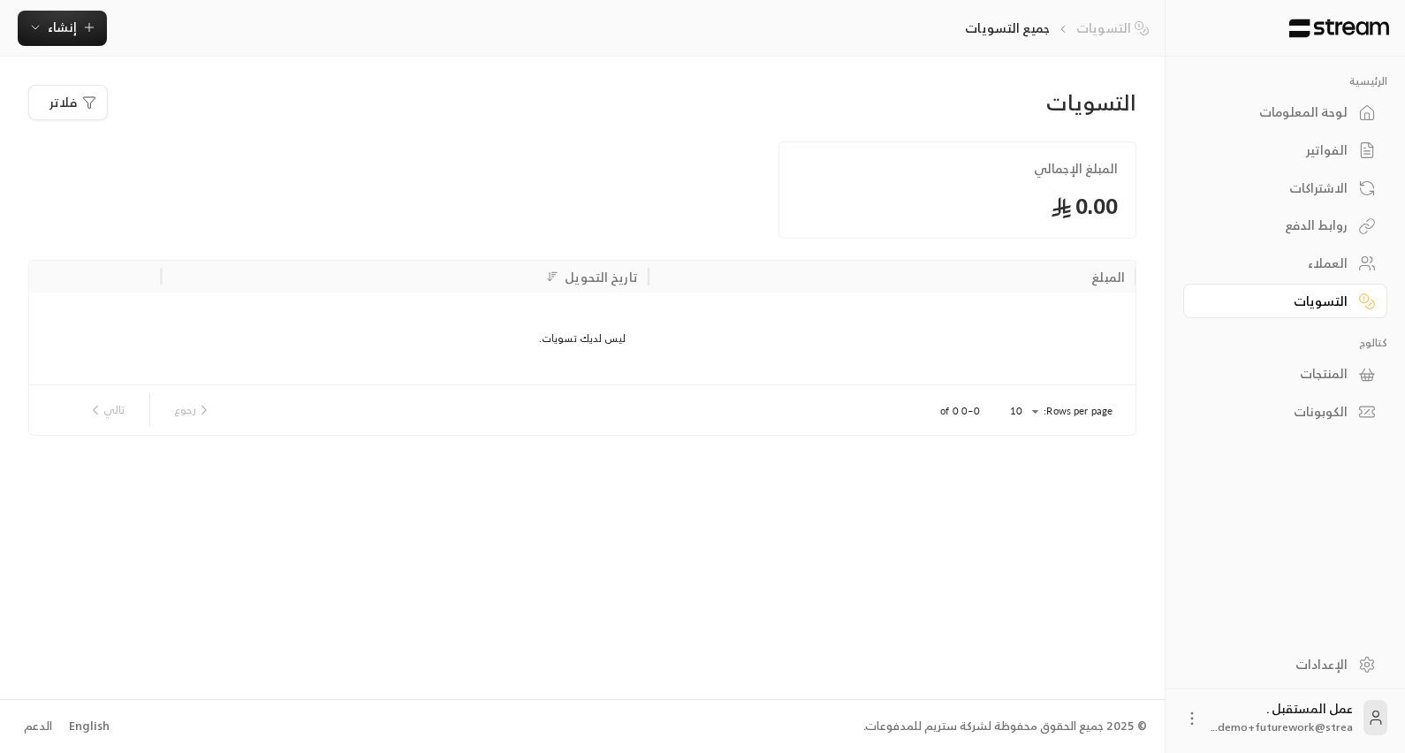
click at [1096, 27] on link "التسويات" at bounding box center [1117, 28] width 80 height 18
click at [1110, 26] on link "التسويات" at bounding box center [1117, 28] width 80 height 18
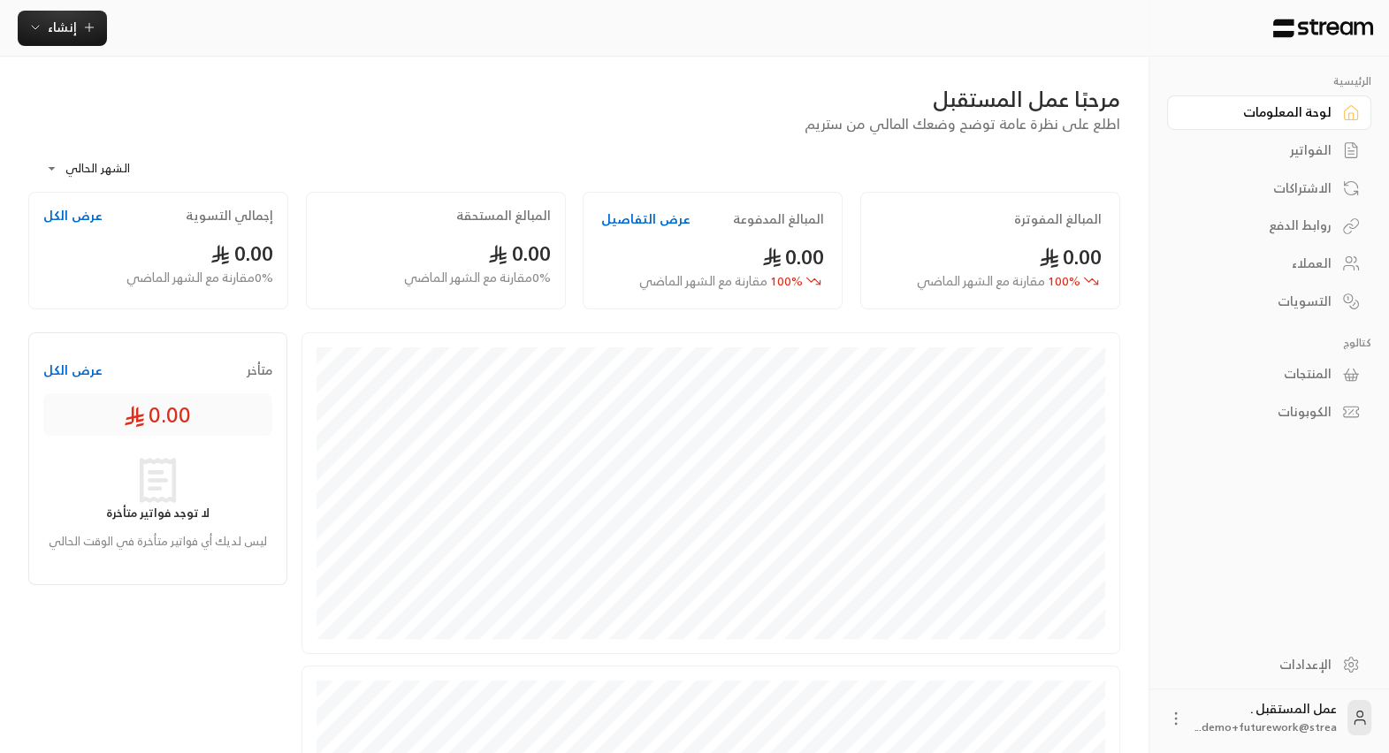
click at [1373, 534] on div "الرئيسية لوحة المعلومات الفواتير الاشتراكات روابط الدفع العملاء التسويات كتالوج…" at bounding box center [1269, 348] width 240 height 582
click at [1317, 146] on div "الفواتير" at bounding box center [1260, 150] width 142 height 18
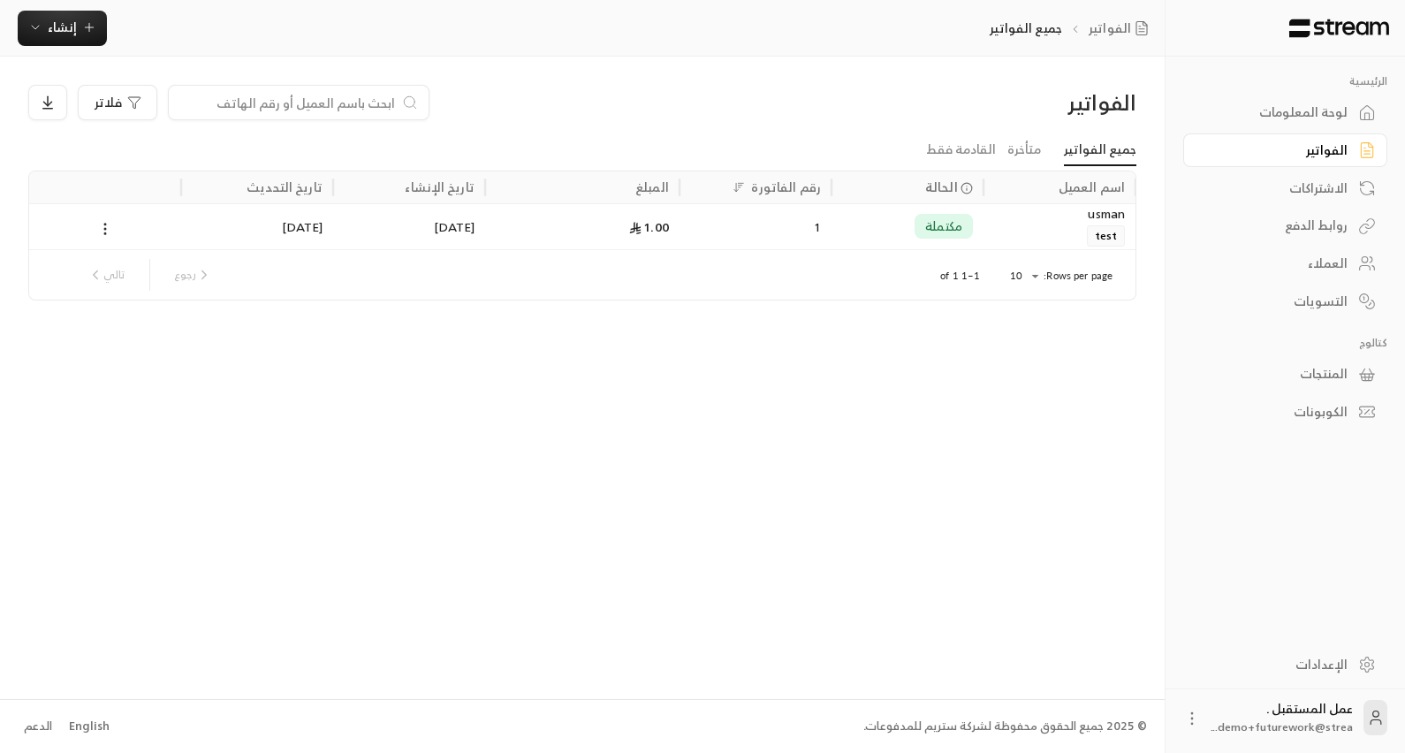
click at [1306, 193] on div "الاشتراكات" at bounding box center [1277, 188] width 142 height 18
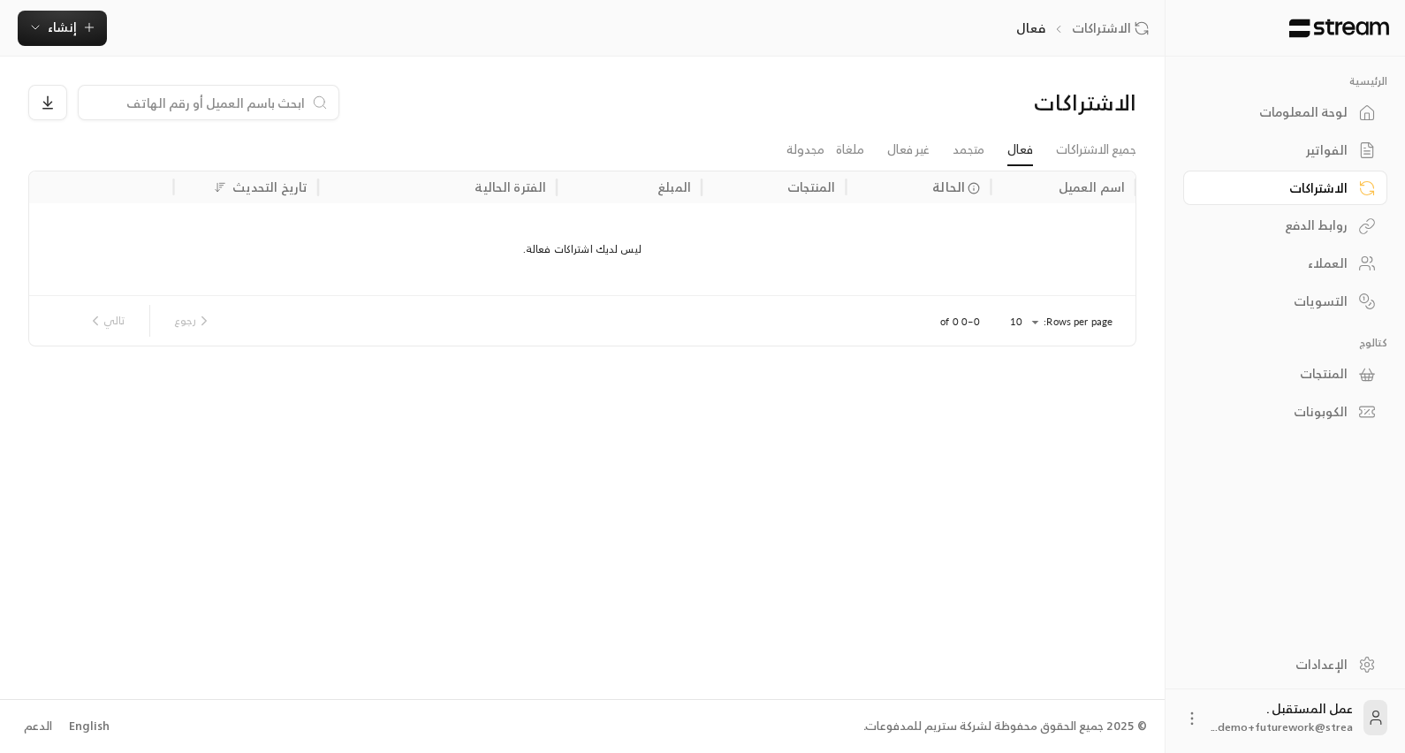
click at [1284, 229] on div "روابط الدفع" at bounding box center [1277, 226] width 142 height 18
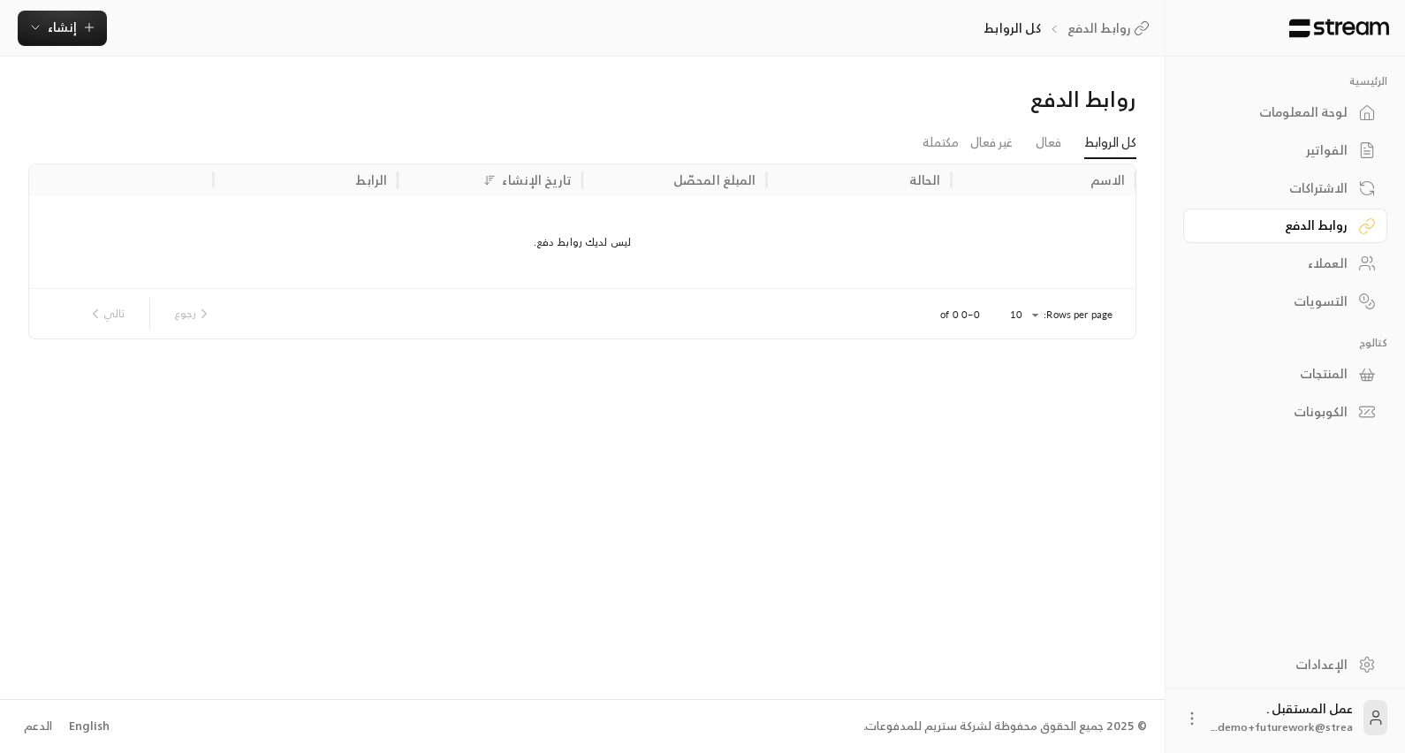
click at [1326, 268] on div "العملاء" at bounding box center [1277, 264] width 142 height 18
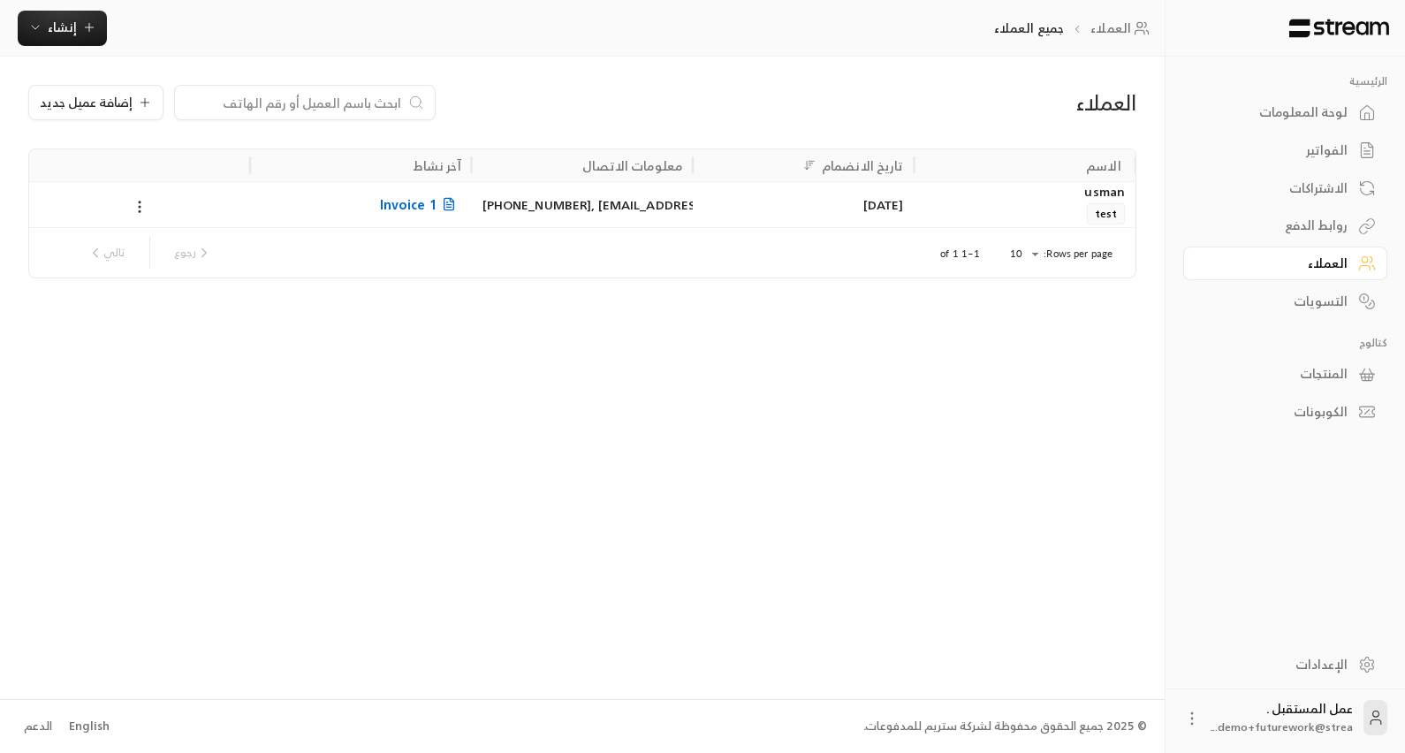
drag, startPoint x: 1323, startPoint y: 304, endPoint x: 1340, endPoint y: 309, distance: 17.6
click at [1323, 302] on div "التسويات" at bounding box center [1277, 302] width 142 height 18
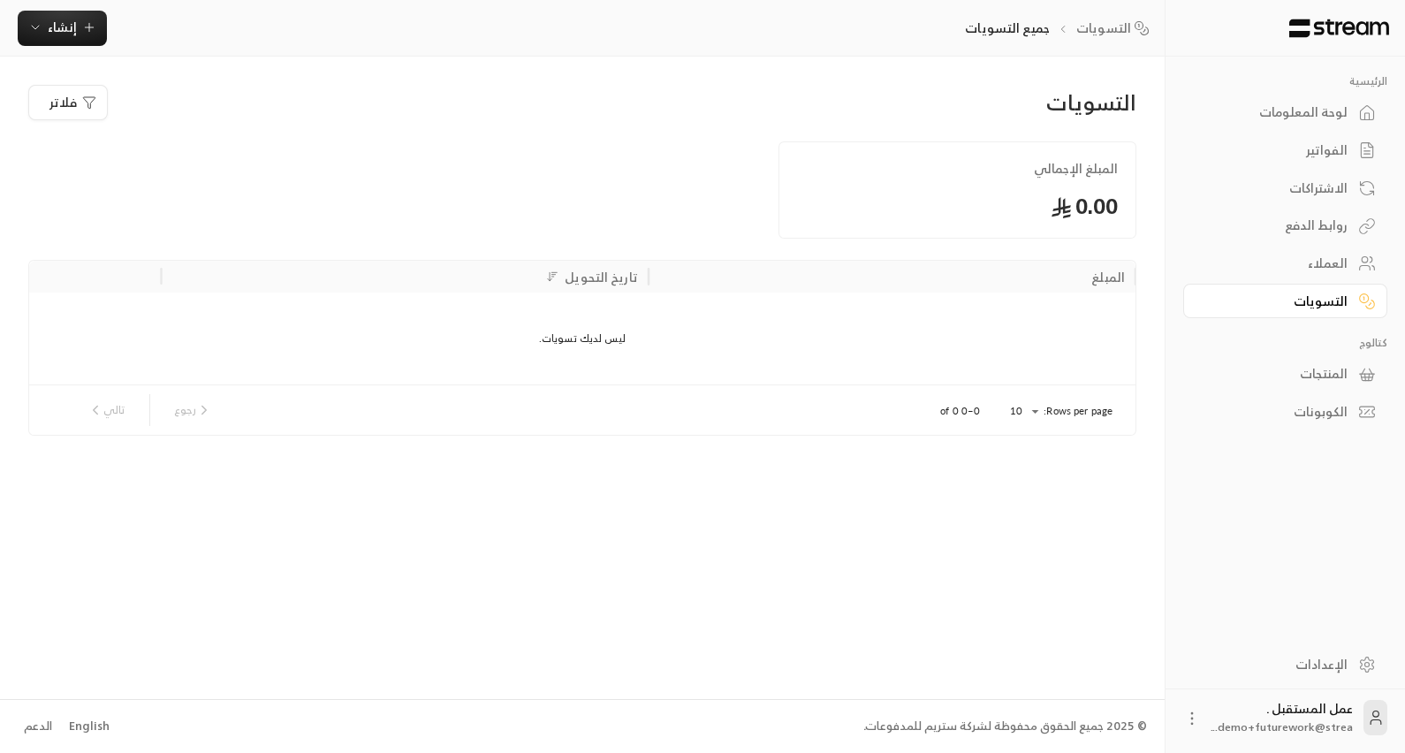
click at [1323, 377] on div "المنتجات" at bounding box center [1277, 374] width 142 height 18
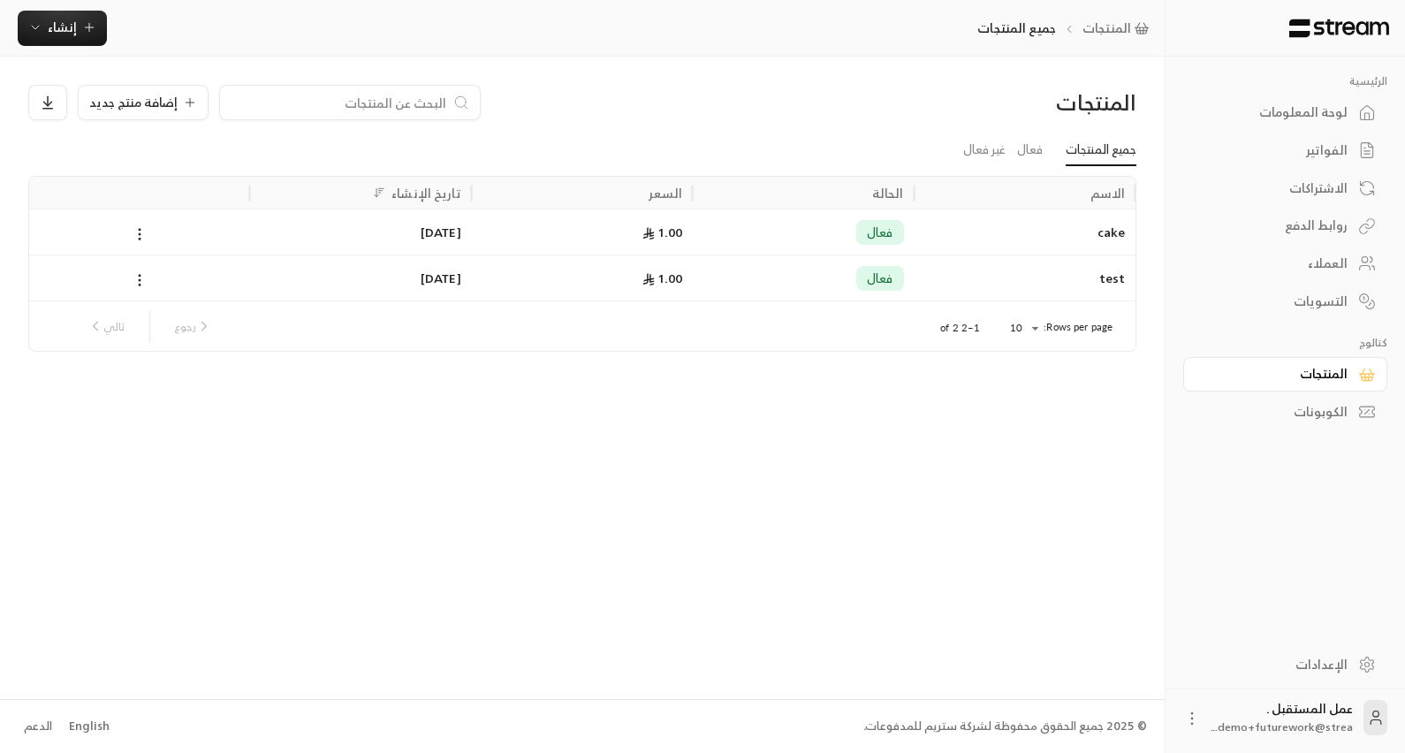
click at [1315, 405] on div "الكوبونات" at bounding box center [1277, 412] width 142 height 18
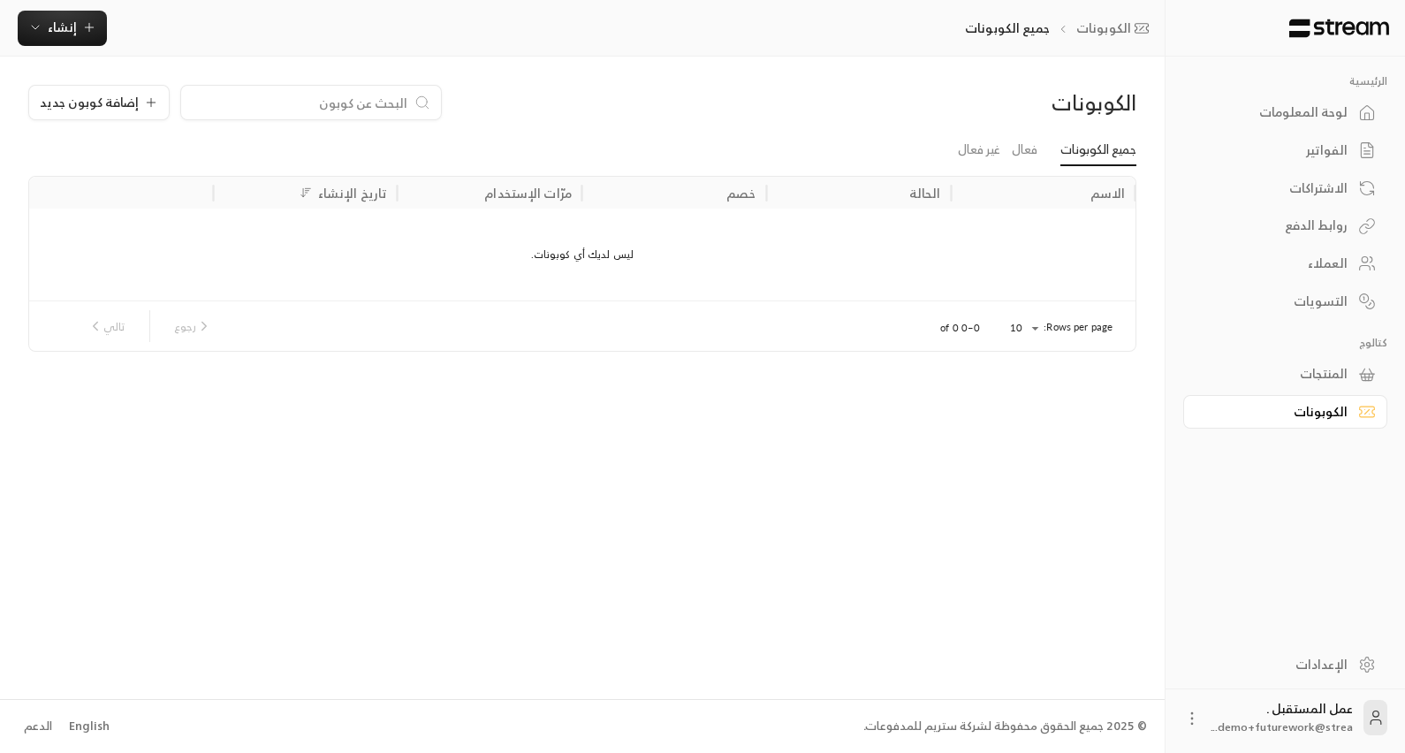
click at [1299, 373] on div "المنتجات" at bounding box center [1277, 374] width 142 height 18
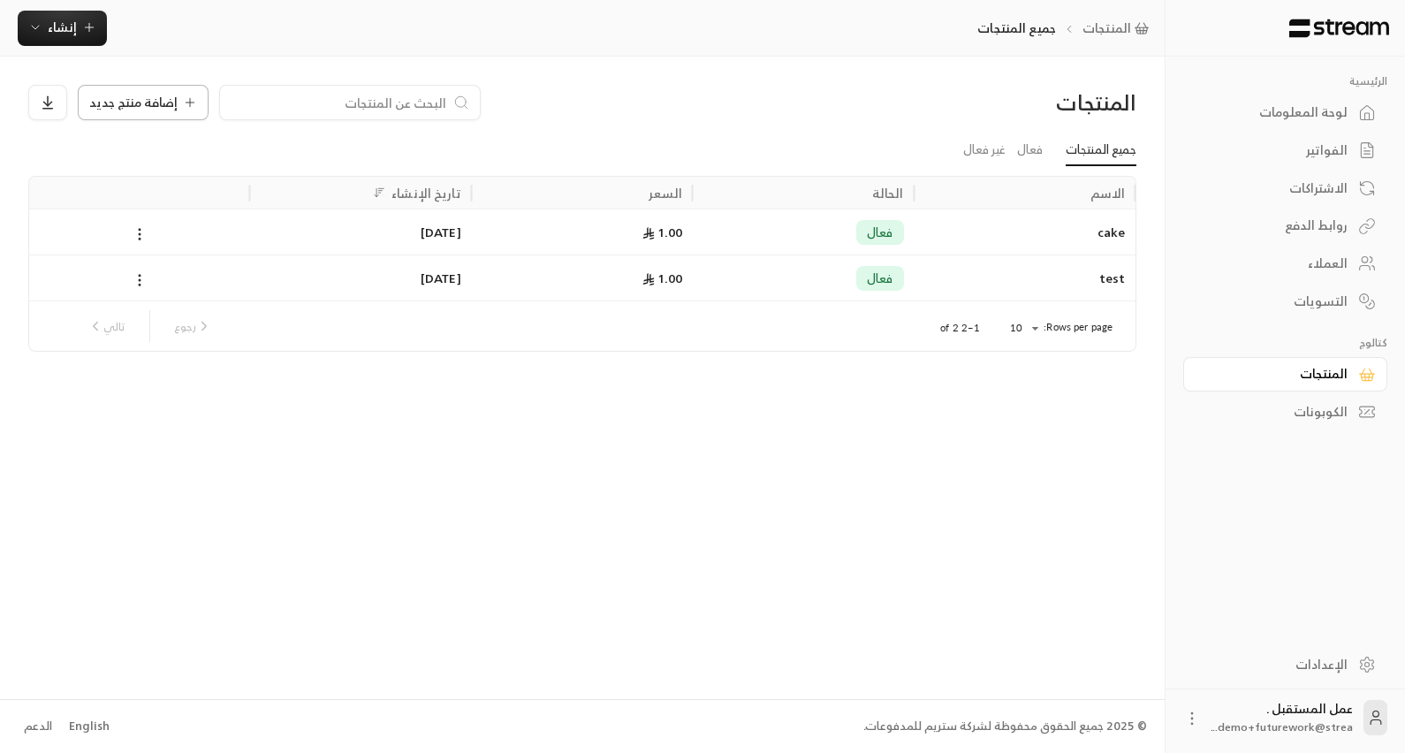
click at [134, 104] on span "إضافة منتج جديد" at bounding box center [133, 102] width 88 height 12
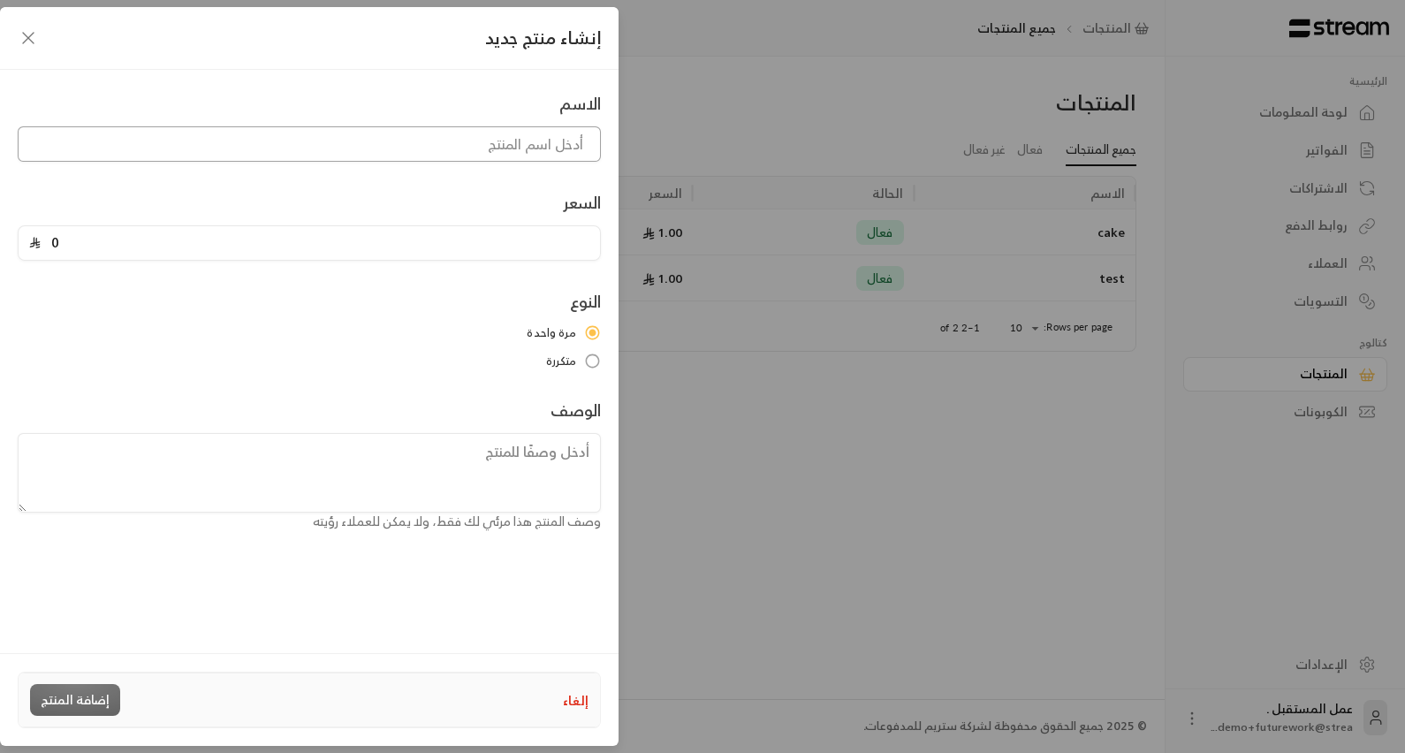
click at [513, 143] on input at bounding box center [309, 143] width 583 height 35
type input "cake 1"
click at [446, 237] on input "0" at bounding box center [315, 243] width 549 height 34
type input "3"
click at [426, 313] on div "النوع مرة واحدة متكررة" at bounding box center [309, 329] width 601 height 80
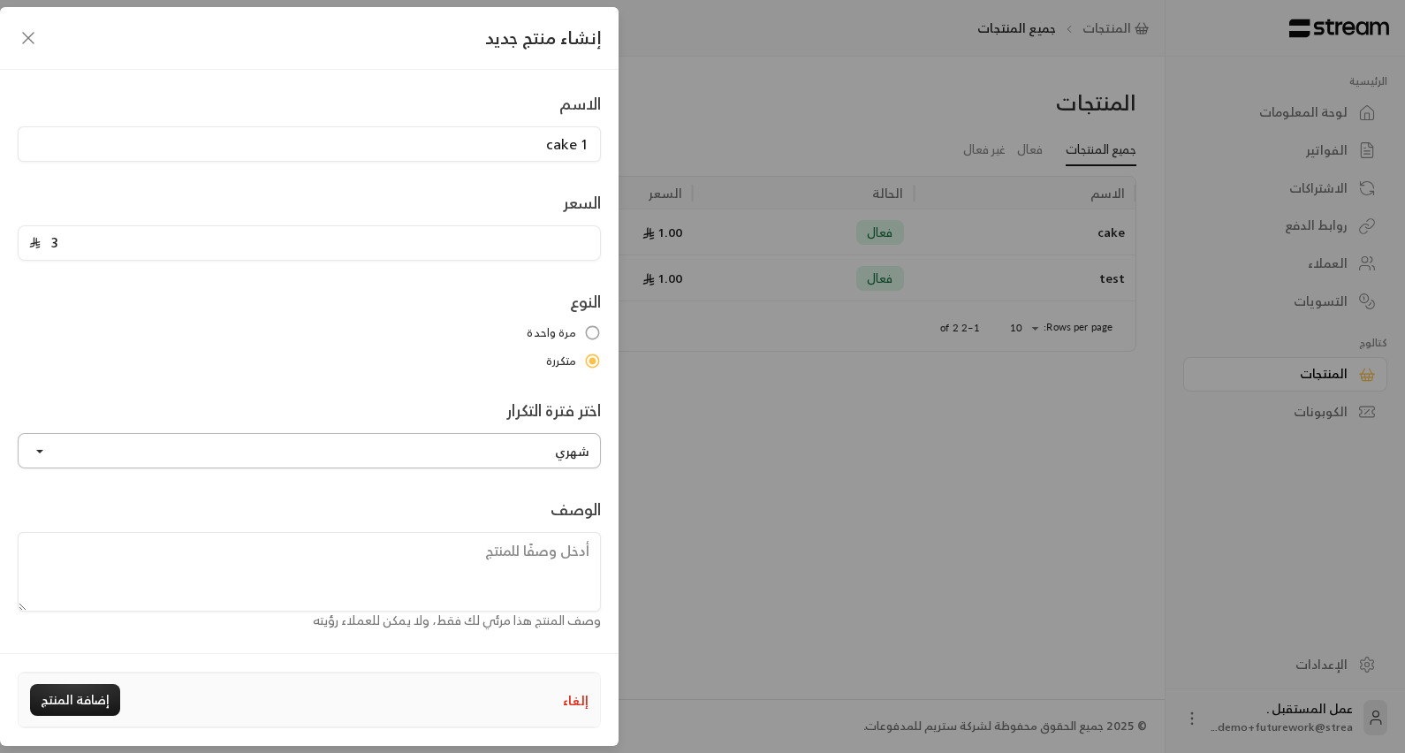
click at [436, 445] on button "شهري" at bounding box center [309, 450] width 583 height 35
click at [556, 443] on button "شهري" at bounding box center [309, 450] width 583 height 35
click at [576, 286] on link "شهري" at bounding box center [309, 281] width 560 height 32
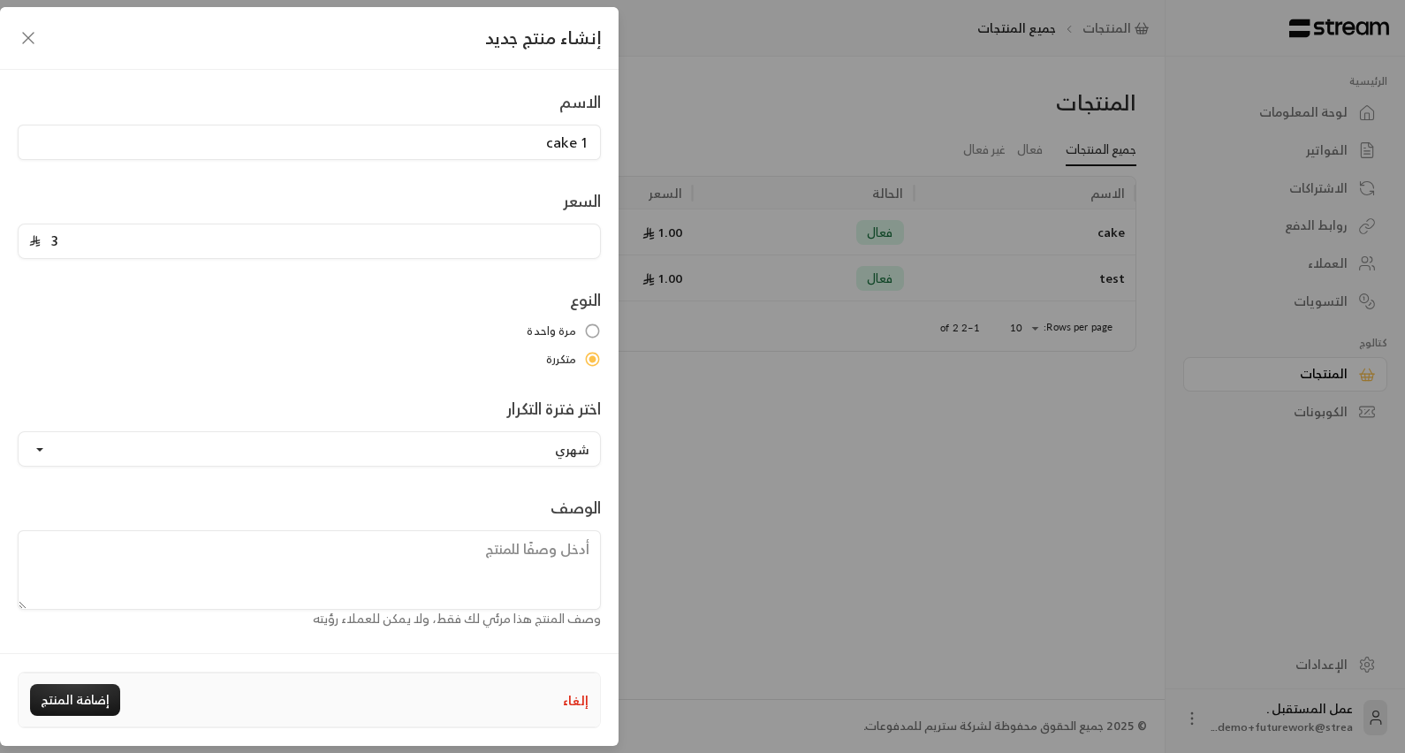
click at [885, 498] on div "إنشاء منتج جديد الاسم cake 1 السعر 3 النوع مرة واحدة متكررة اختر فترة التكرار ش…" at bounding box center [702, 376] width 1405 height 753
type input "0"
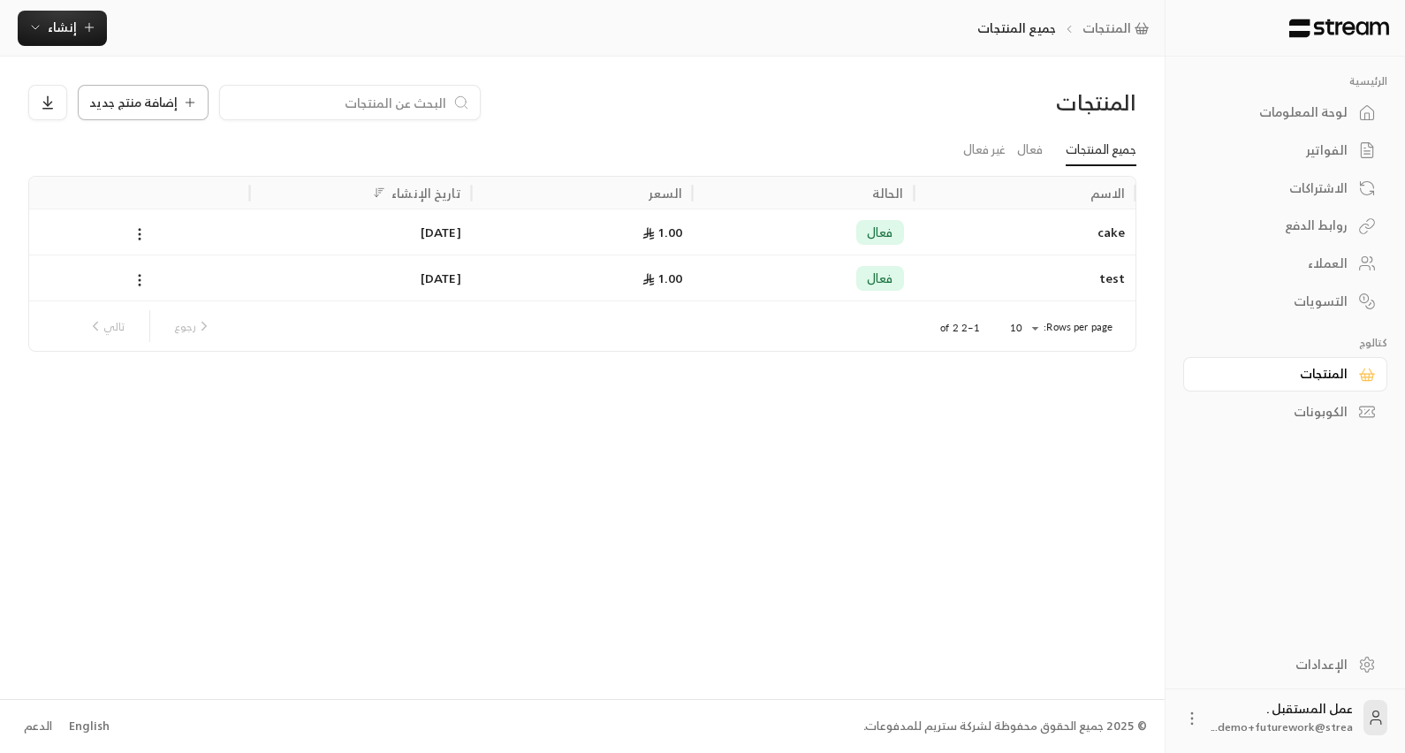
click at [141, 106] on span "إضافة منتج جديد" at bounding box center [133, 102] width 88 height 12
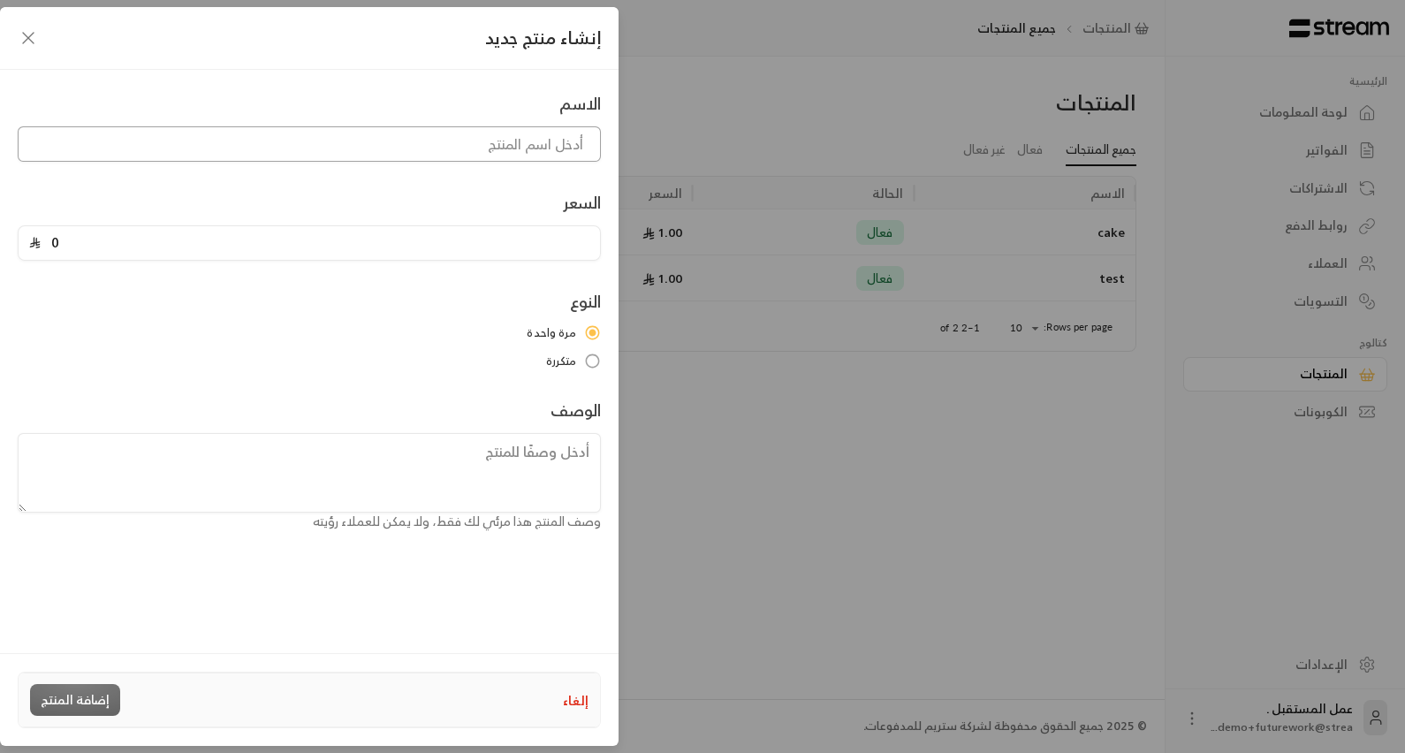
click at [491, 148] on input at bounding box center [309, 143] width 583 height 35
type input "cake 1"
click at [497, 238] on input "0" at bounding box center [315, 243] width 549 height 34
type input "1"
drag, startPoint x: 563, startPoint y: 362, endPoint x: 570, endPoint y: 374, distance: 13.5
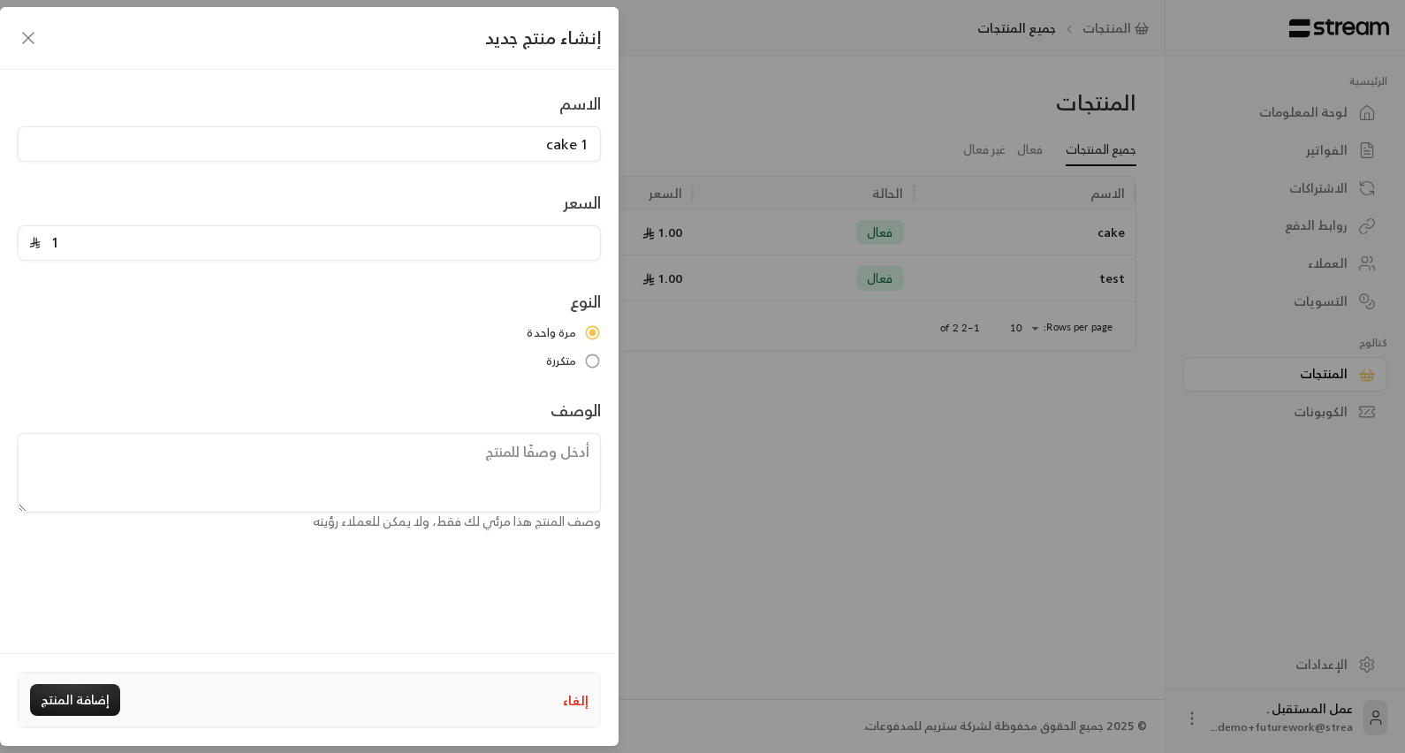
click at [564, 363] on span "متكررة" at bounding box center [561, 362] width 31 height 18
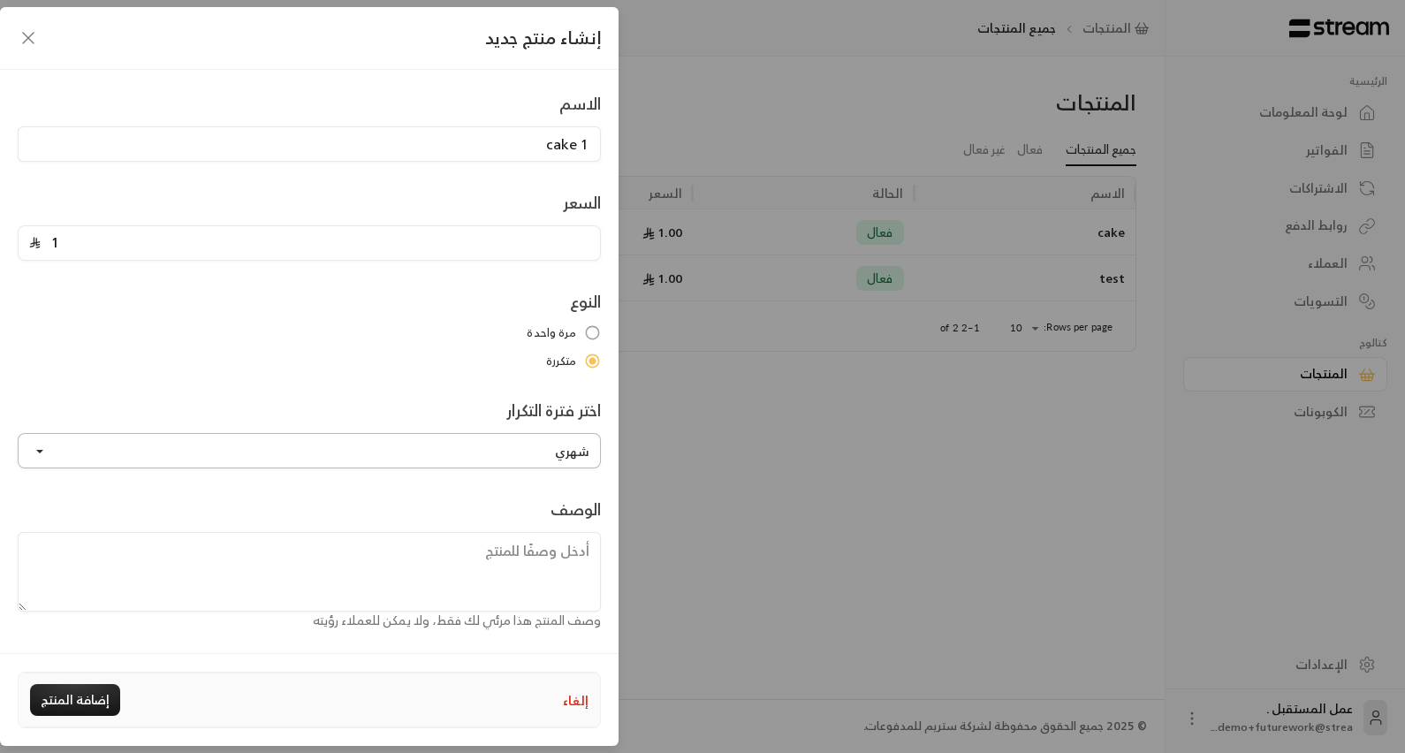
click at [586, 450] on button "شهري" at bounding box center [309, 450] width 583 height 35
click at [559, 451] on button "شهري" at bounding box center [309, 450] width 583 height 35
click at [512, 554] on textarea at bounding box center [309, 572] width 583 height 80
type textarea "ص"
type textarea "ك"
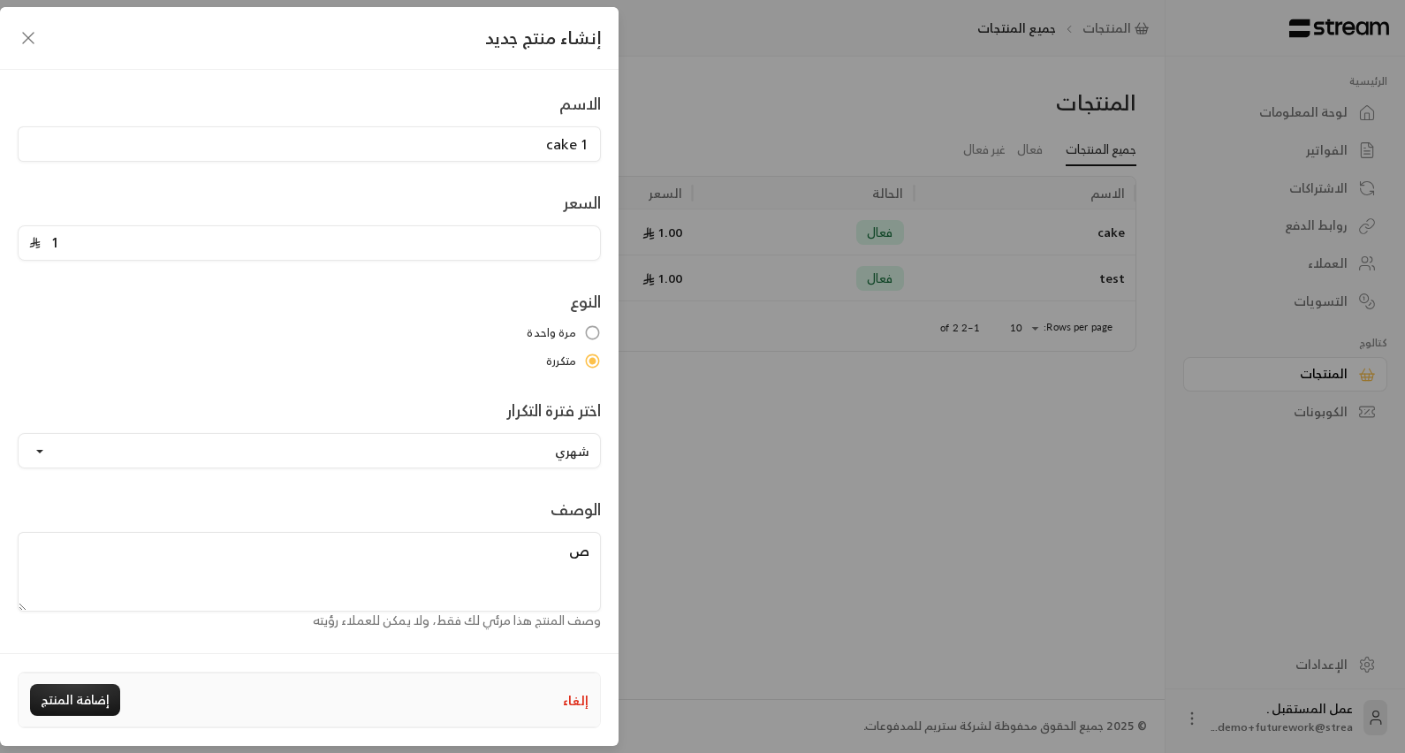
scroll to position [2, 0]
type textarea "ص"
click at [106, 690] on button "إضافة المنتج" at bounding box center [75, 700] width 90 height 32
type input "0"
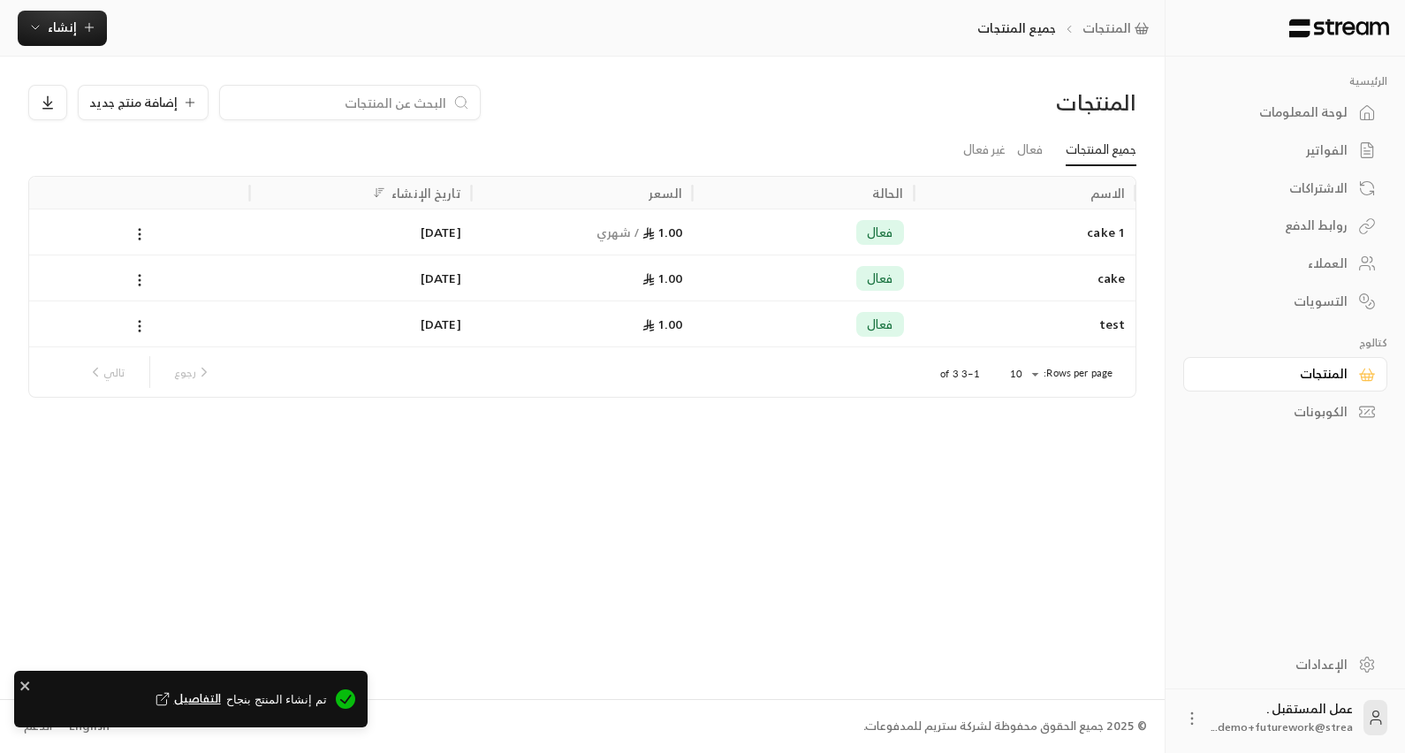
click at [840, 323] on div "فعال" at bounding box center [804, 323] width 200 height 45
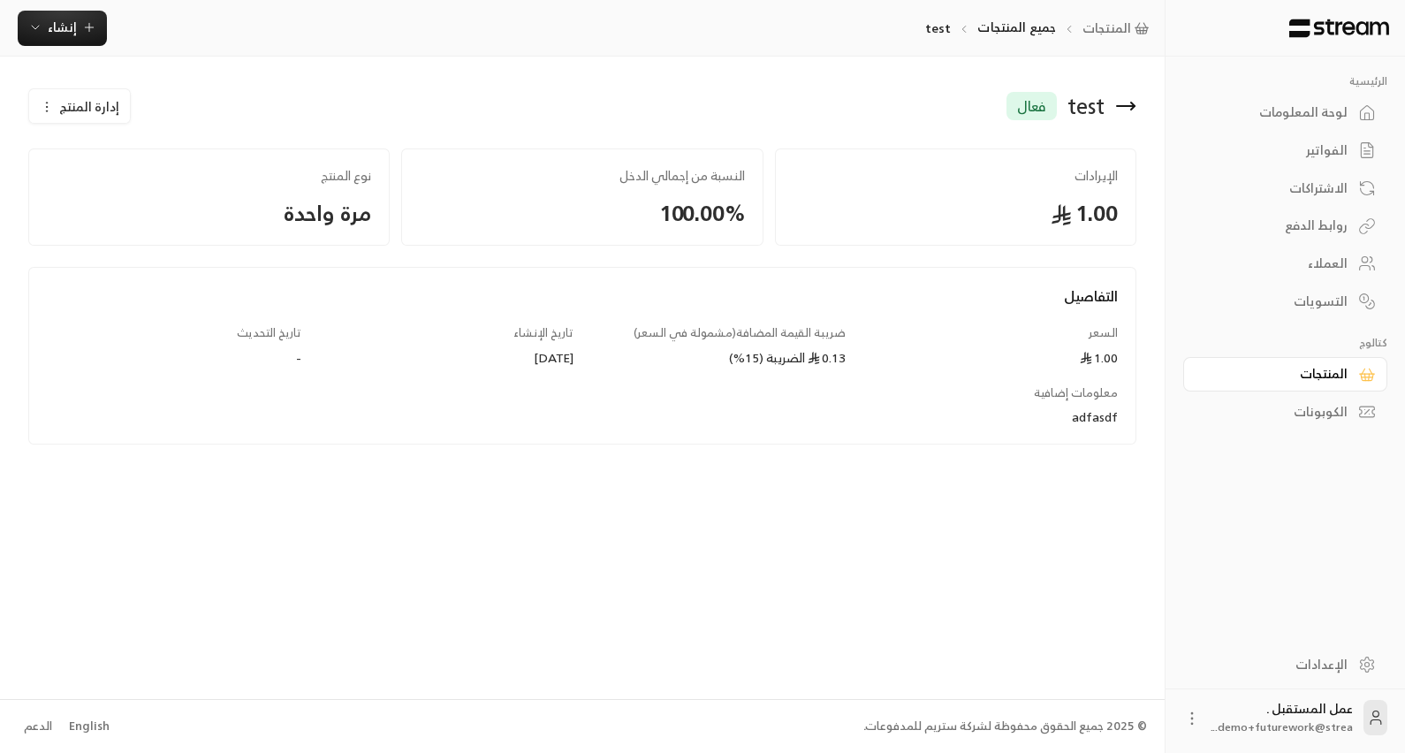
click at [1135, 102] on icon at bounding box center [1125, 105] width 21 height 21
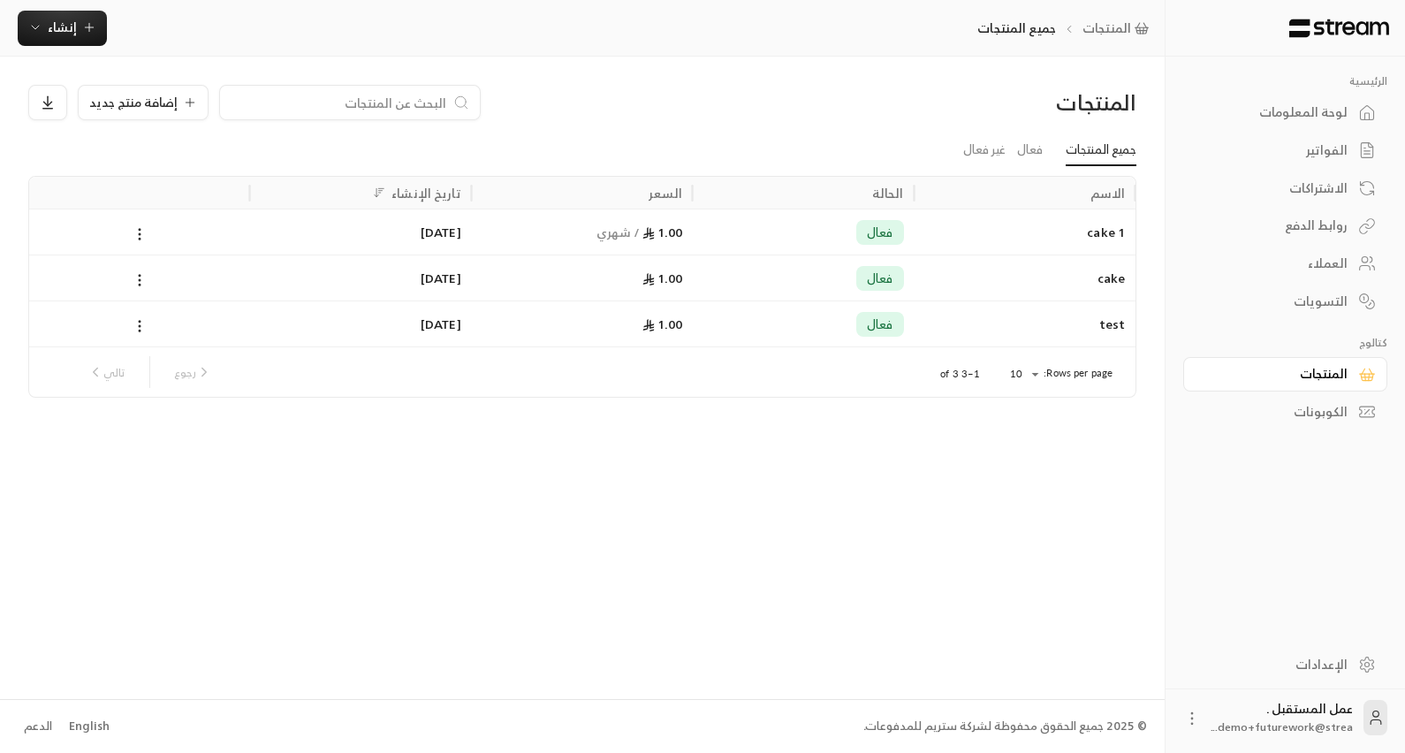
click at [488, 316] on div "1.00" at bounding box center [583, 323] width 200 height 45
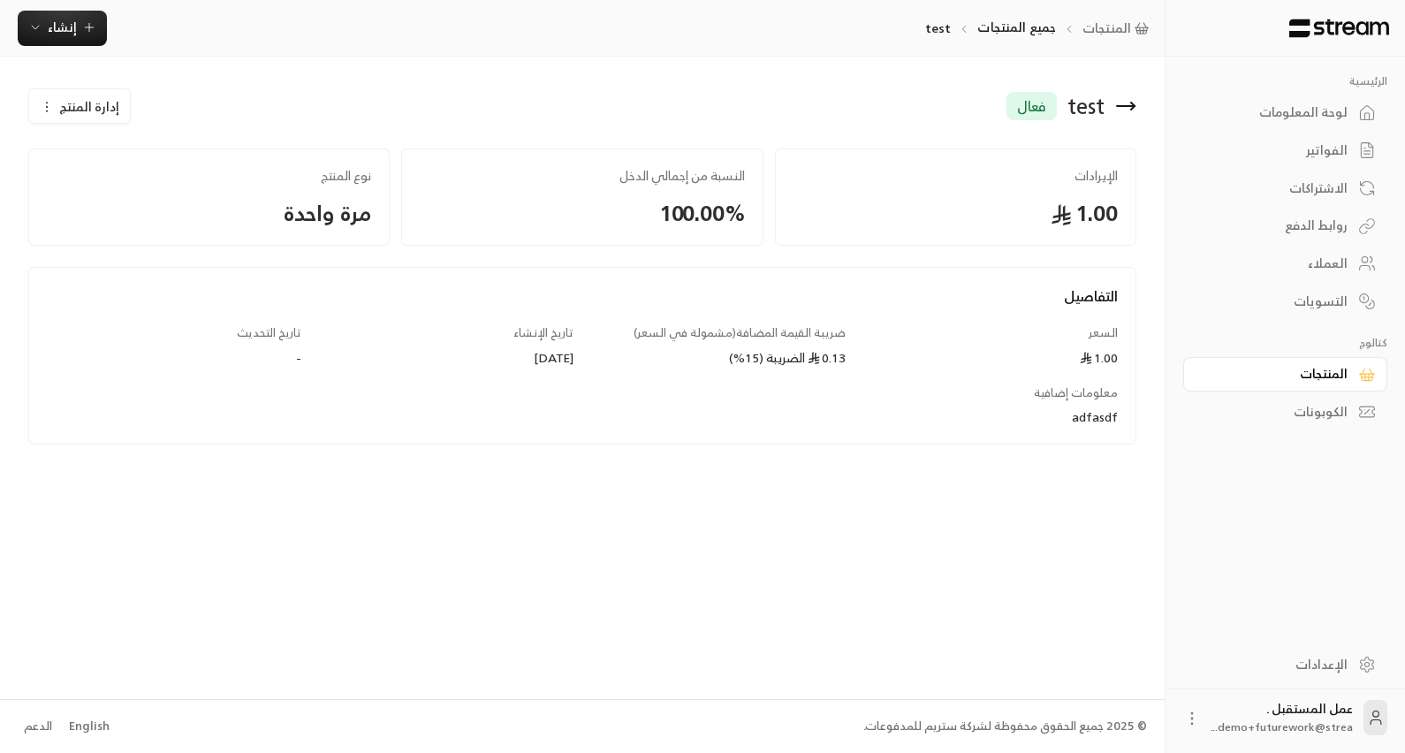
click at [1129, 113] on icon at bounding box center [1125, 105] width 21 height 21
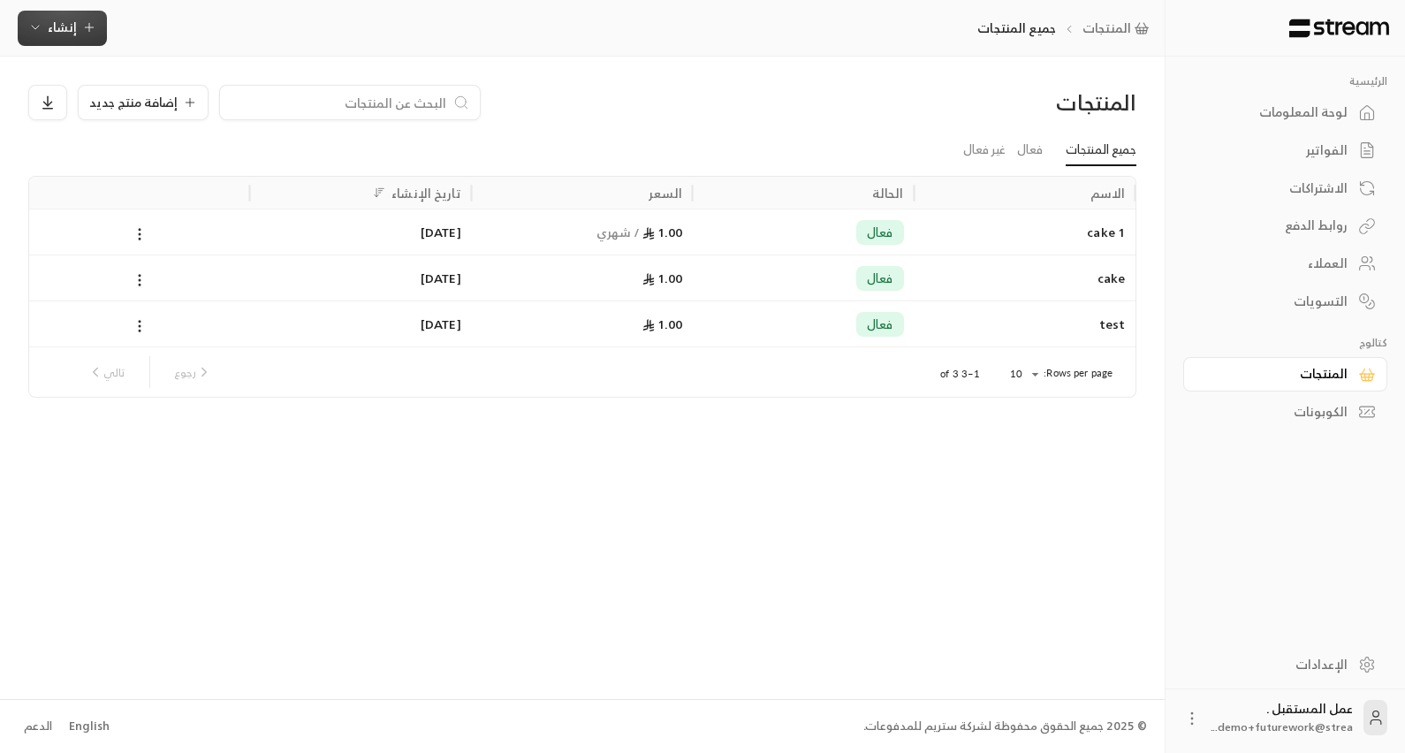
click at [35, 33] on icon "button" at bounding box center [35, 27] width 14 height 14
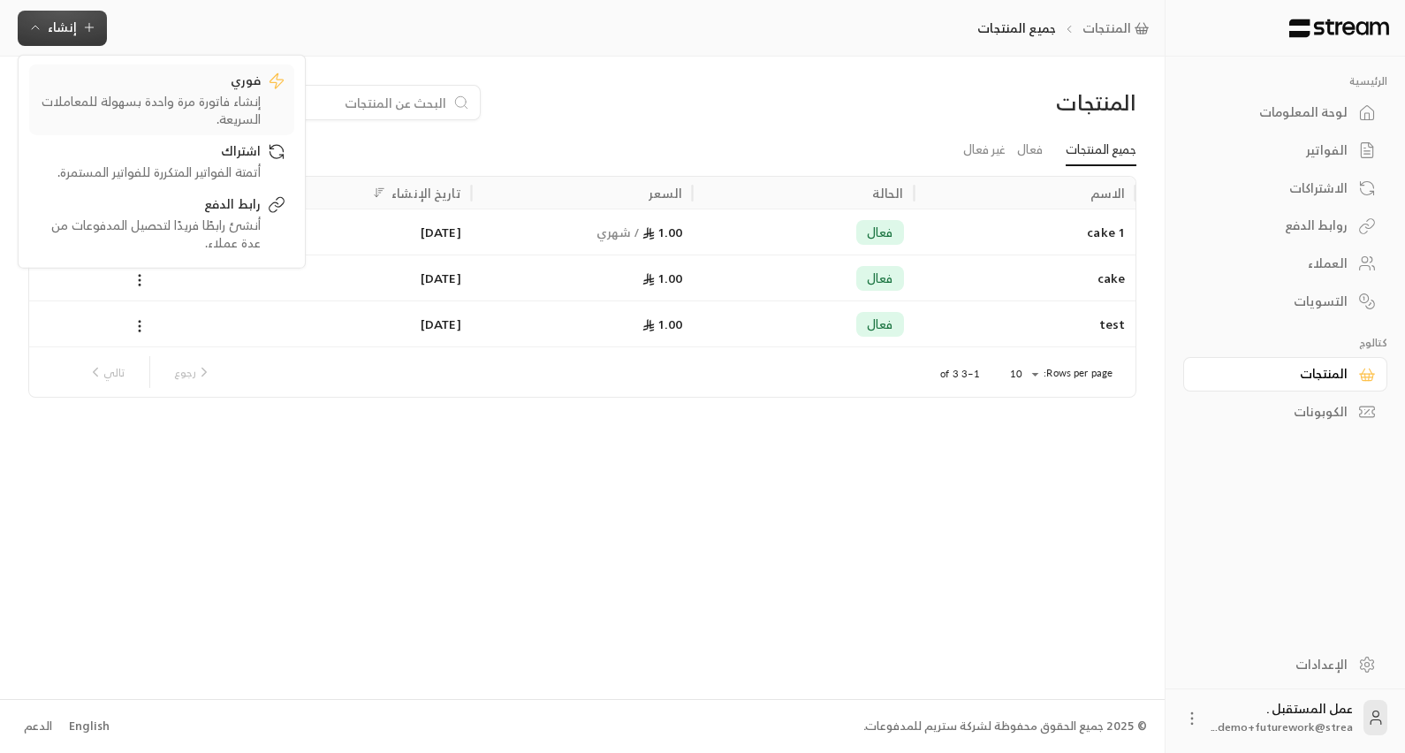
click at [213, 119] on div "إنشاء فاتورة مرة واحدة بسهولة للمعاملات السريعة." at bounding box center [149, 109] width 223 height 35
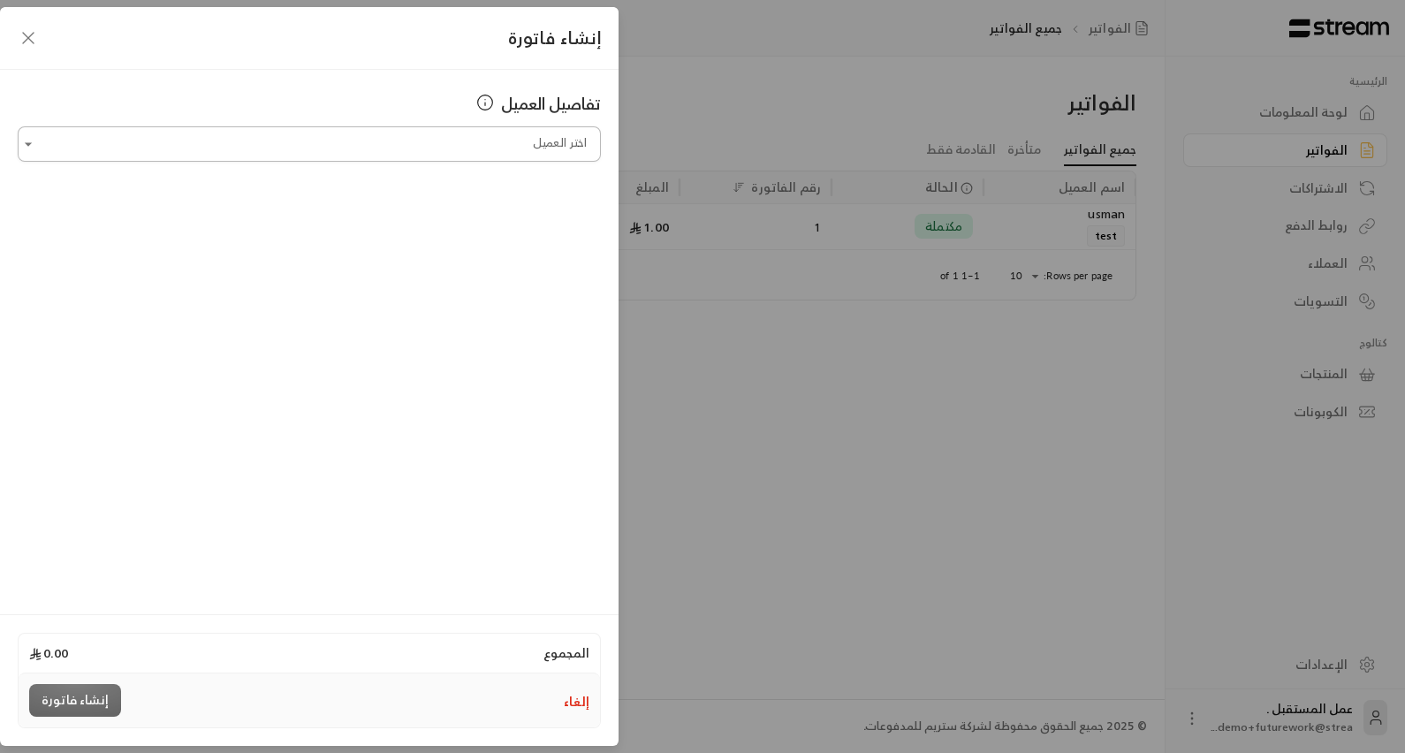
click at [334, 155] on input "اختر العميل" at bounding box center [309, 144] width 583 height 31
click at [293, 234] on icon at bounding box center [285, 238] width 14 height 14
type input "**********"
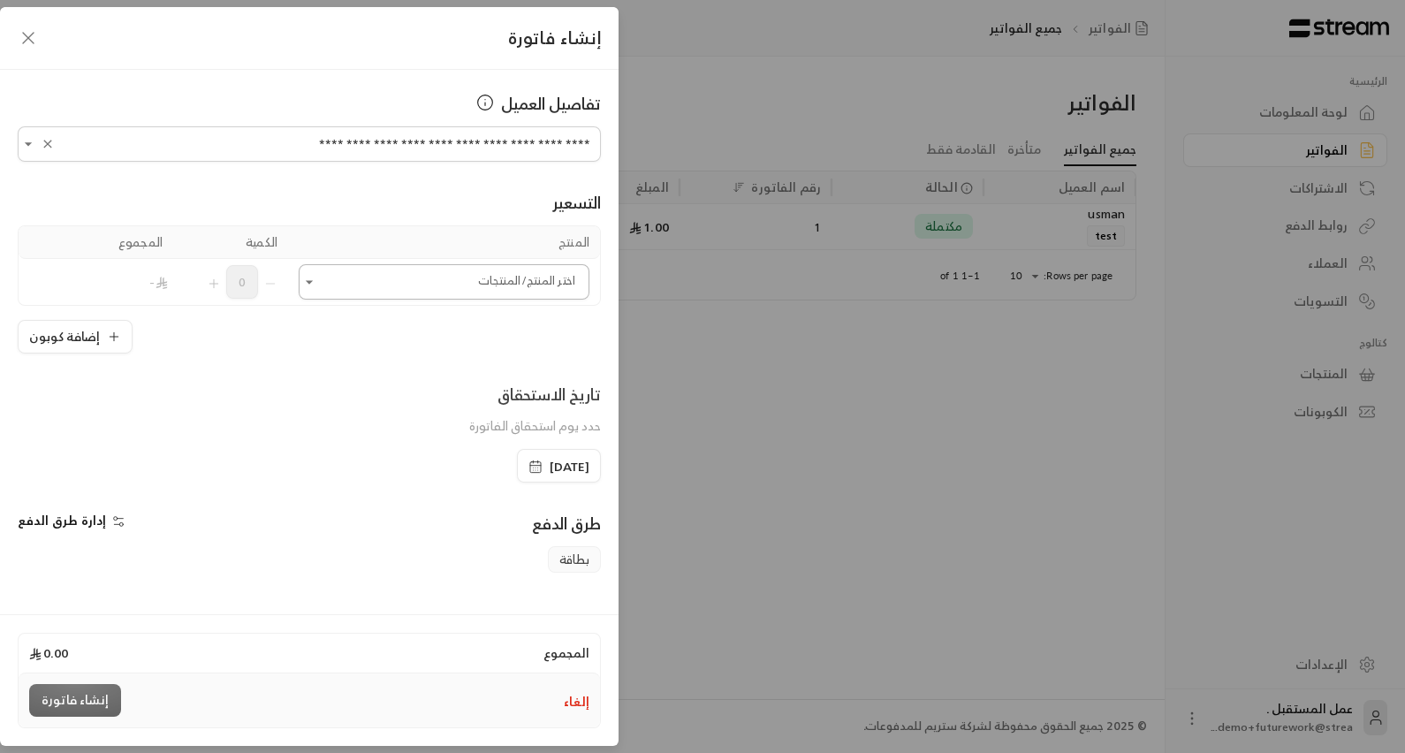
click at [407, 282] on input "اختر العميل" at bounding box center [444, 282] width 291 height 31
click at [537, 503] on div "cake 1" at bounding box center [449, 507] width 278 height 34
click at [523, 502] on div "cake 1" at bounding box center [449, 507] width 278 height 34
click at [243, 190] on div "التسعير" at bounding box center [309, 202] width 583 height 25
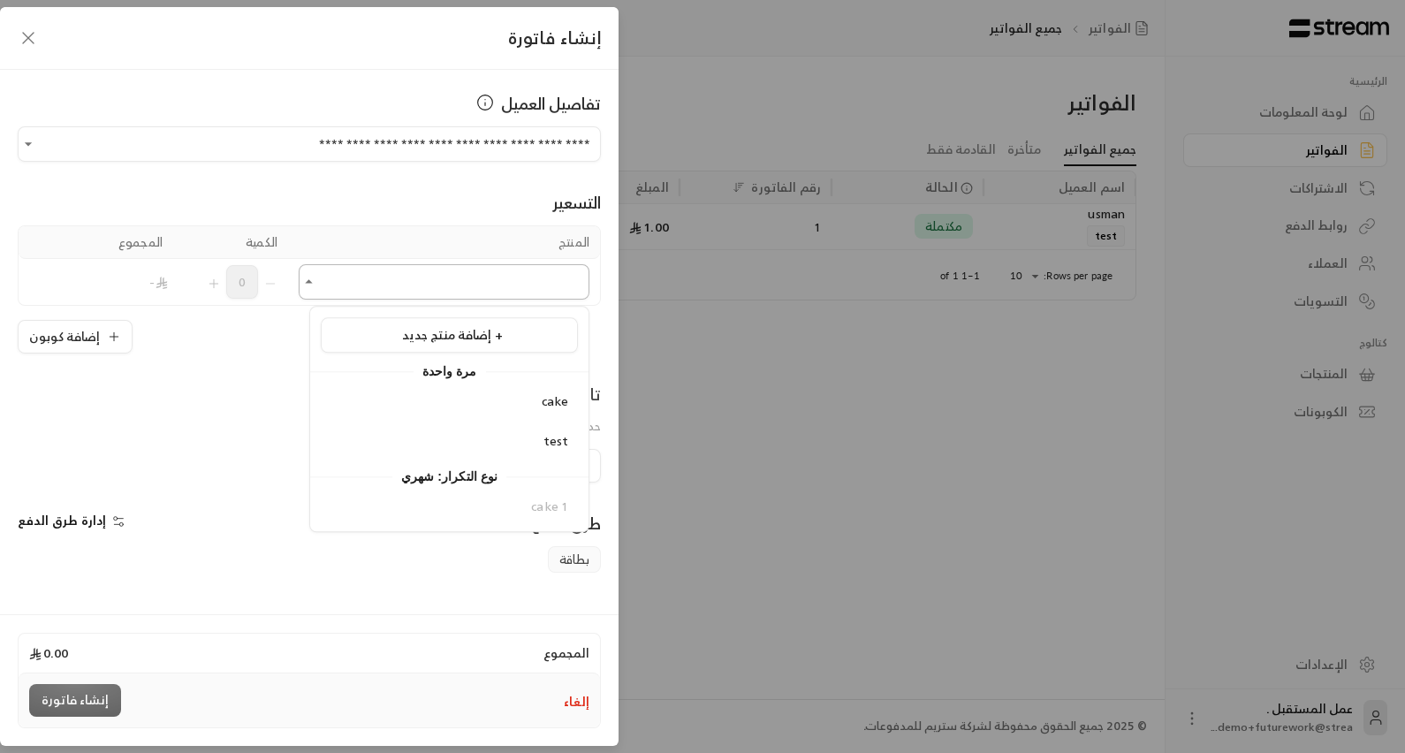
click at [461, 274] on input "اختر العميل" at bounding box center [444, 282] width 291 height 31
click at [482, 503] on div "cake 1" at bounding box center [449, 507] width 278 height 34
click at [286, 207] on div "التسعير" at bounding box center [309, 202] width 583 height 25
click at [37, 144] on icon "Open" at bounding box center [28, 144] width 18 height 18
click at [151, 84] on div "**********" at bounding box center [309, 339] width 619 height 539
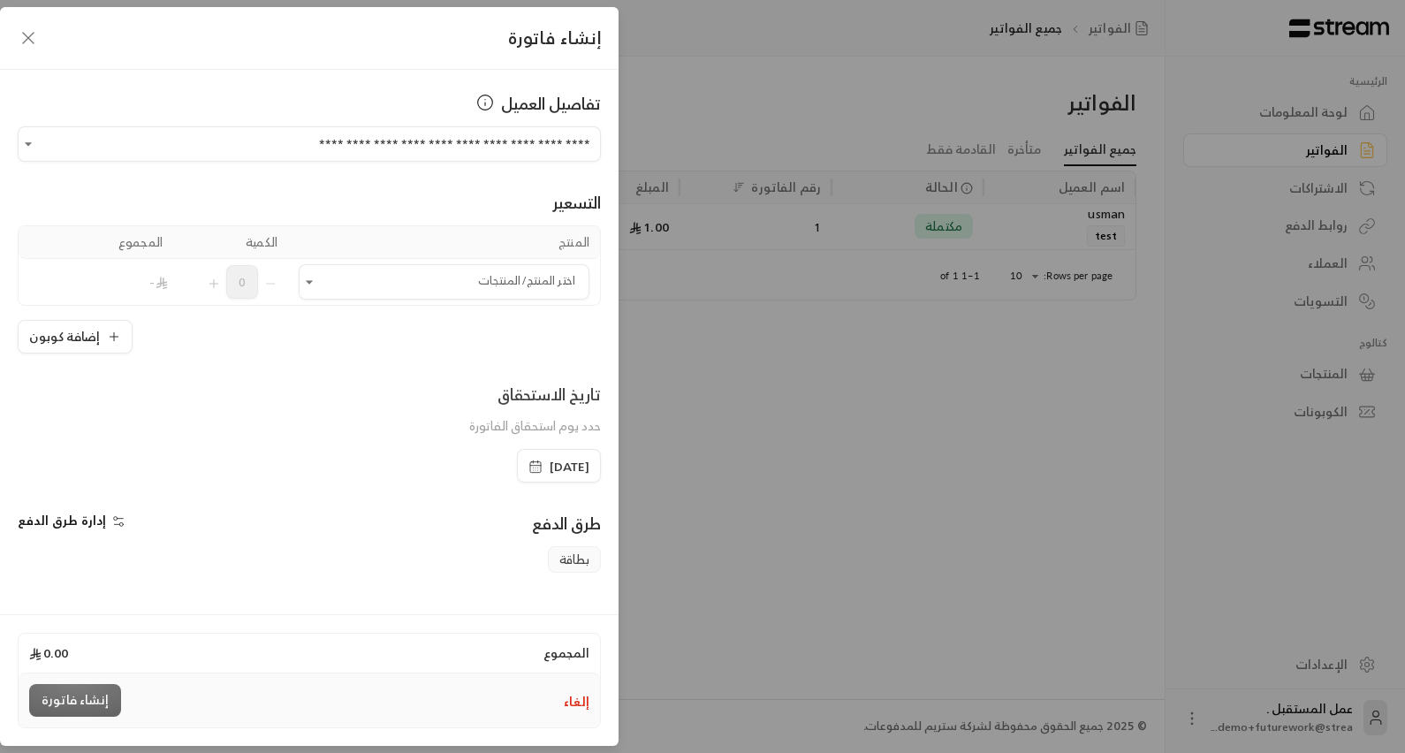
click at [529, 461] on icon "button" at bounding box center [536, 467] width 14 height 14
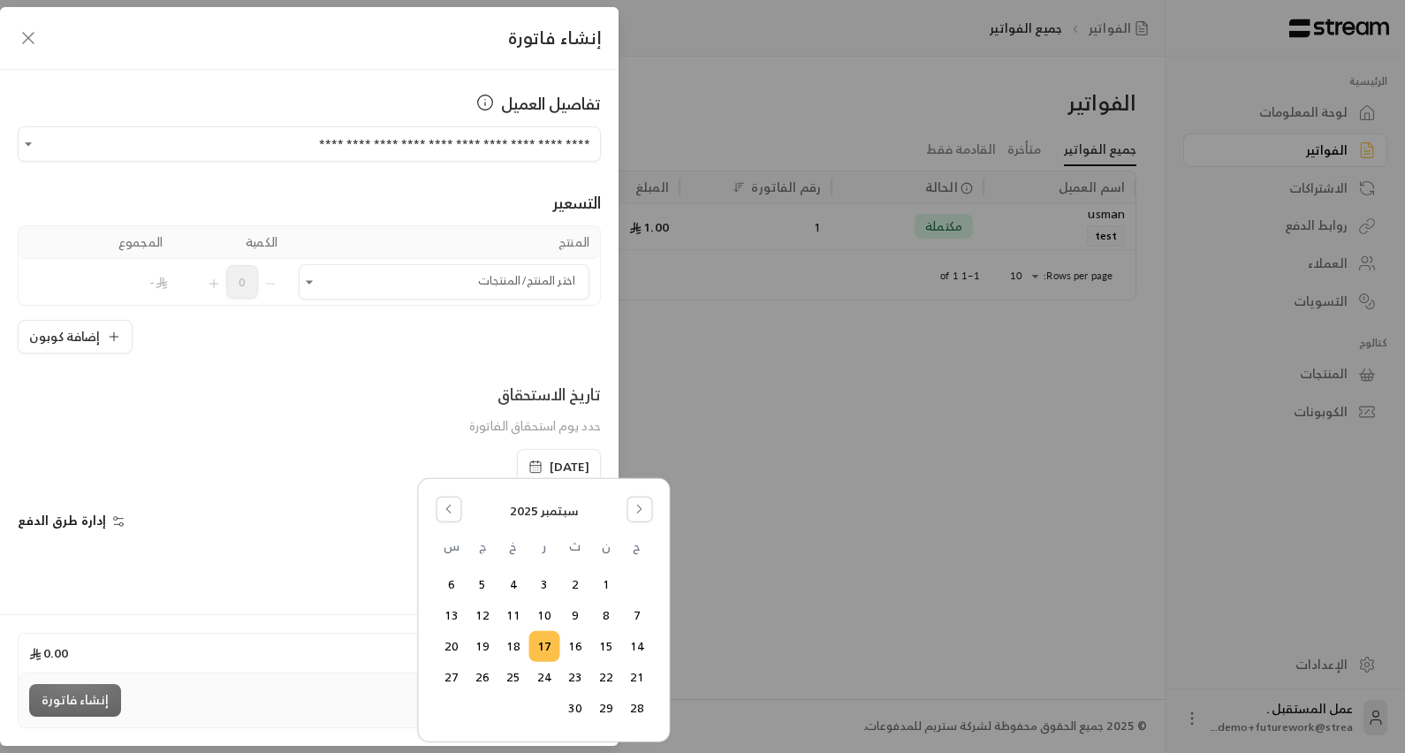
click at [416, 329] on div "إضافة كوبون" at bounding box center [309, 337] width 583 height 34
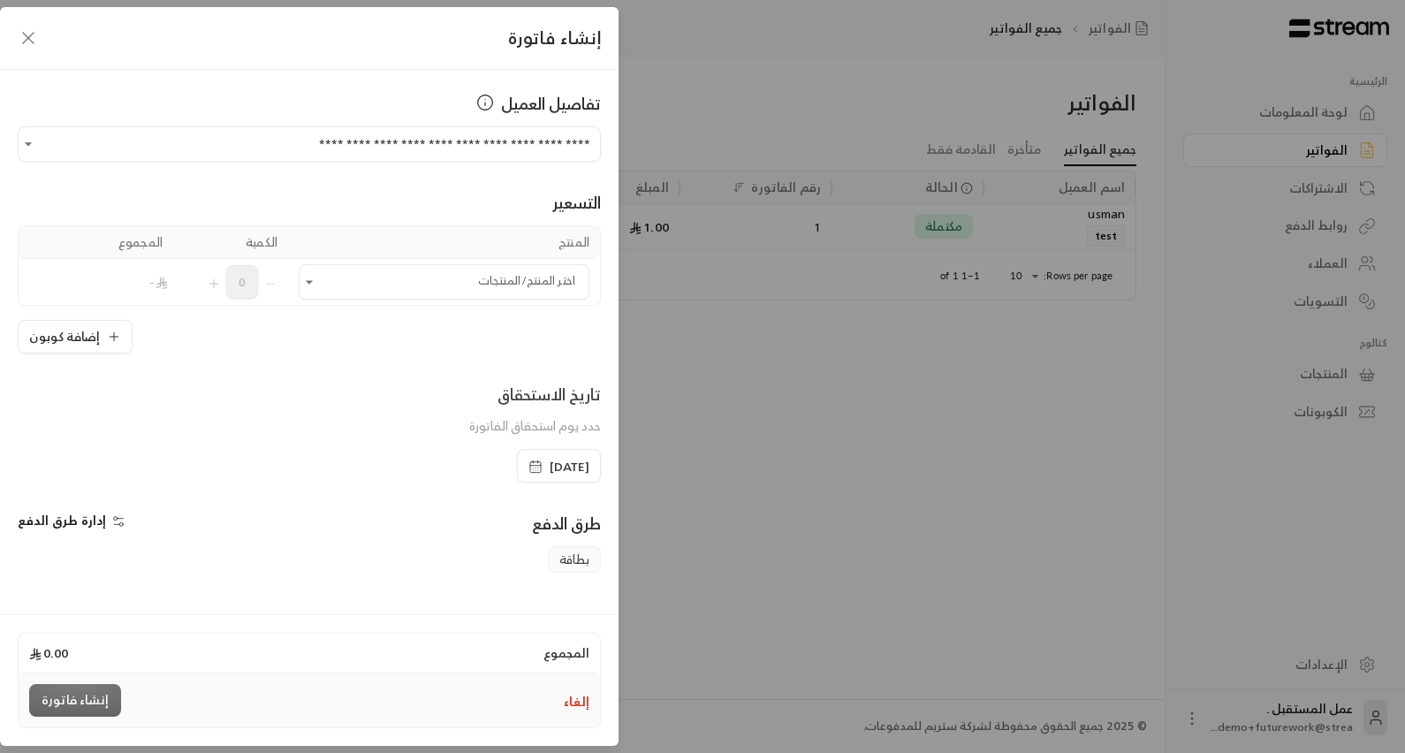
click at [529, 466] on span "[DATE]" at bounding box center [559, 467] width 61 height 18
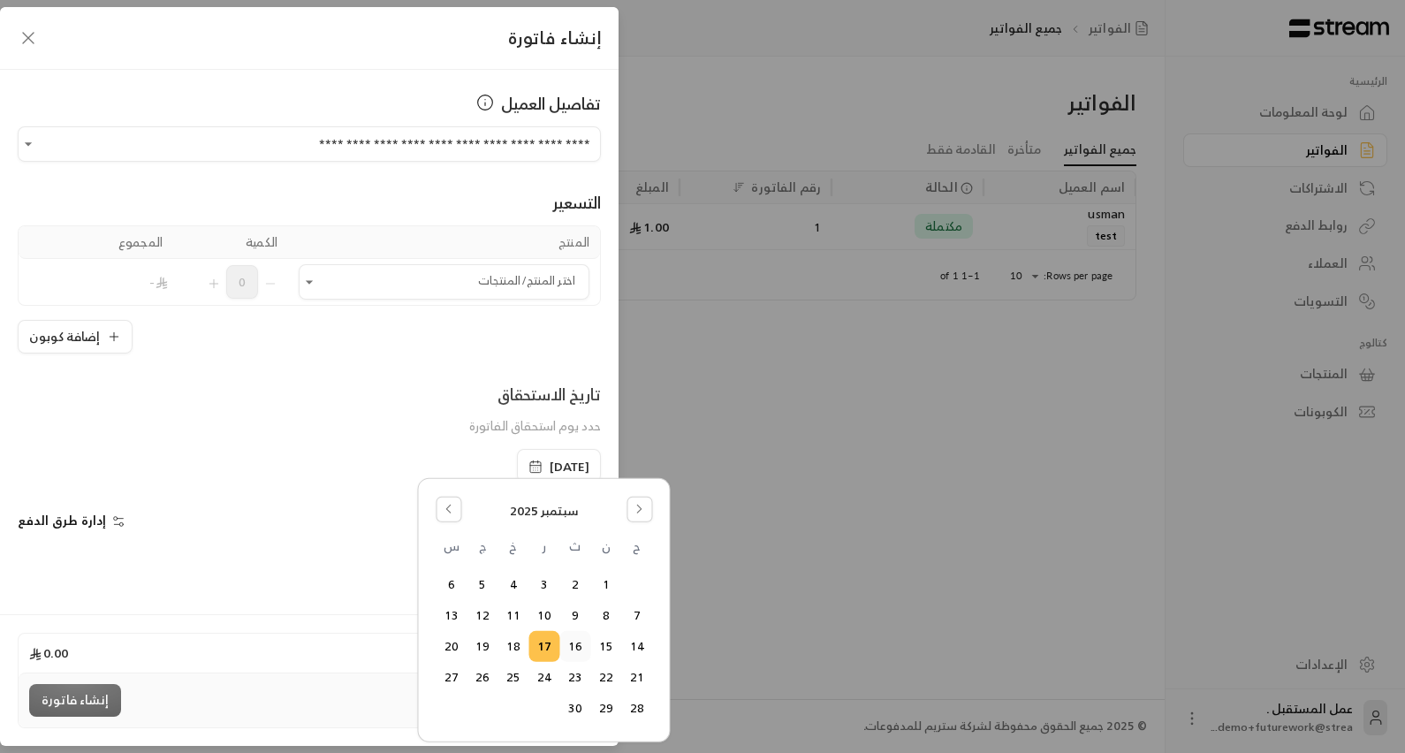
click at [575, 641] on button "16" at bounding box center [574, 646] width 29 height 29
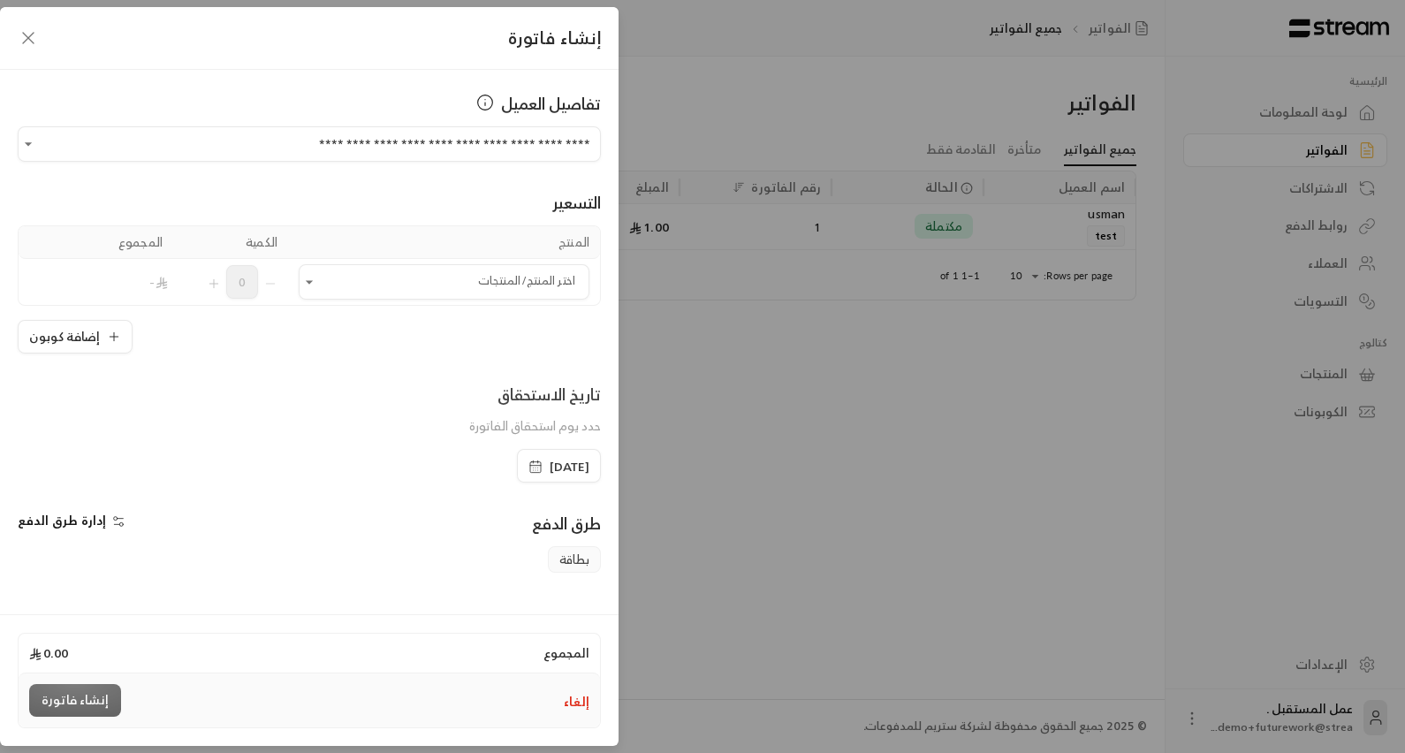
click at [529, 460] on icon "button" at bounding box center [536, 467] width 14 height 14
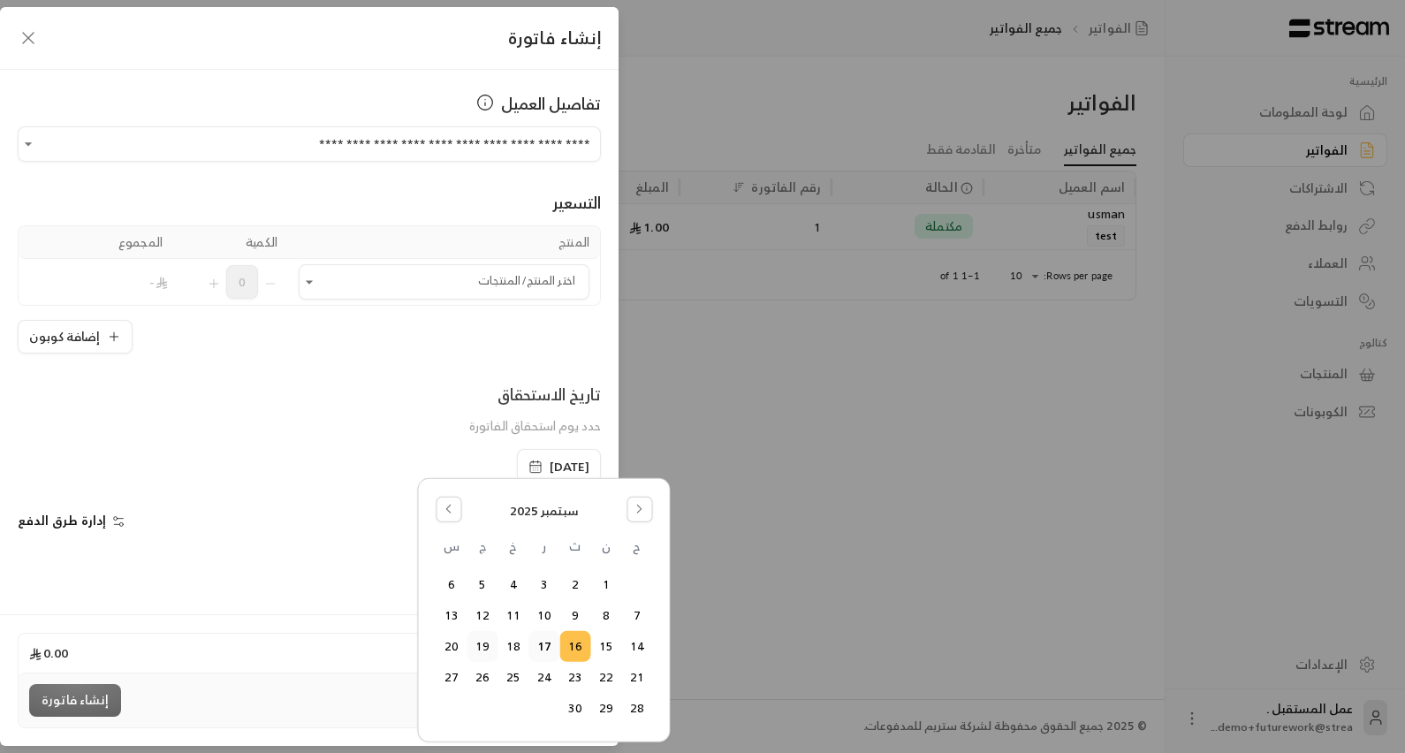
click at [470, 647] on button "19" at bounding box center [482, 646] width 29 height 29
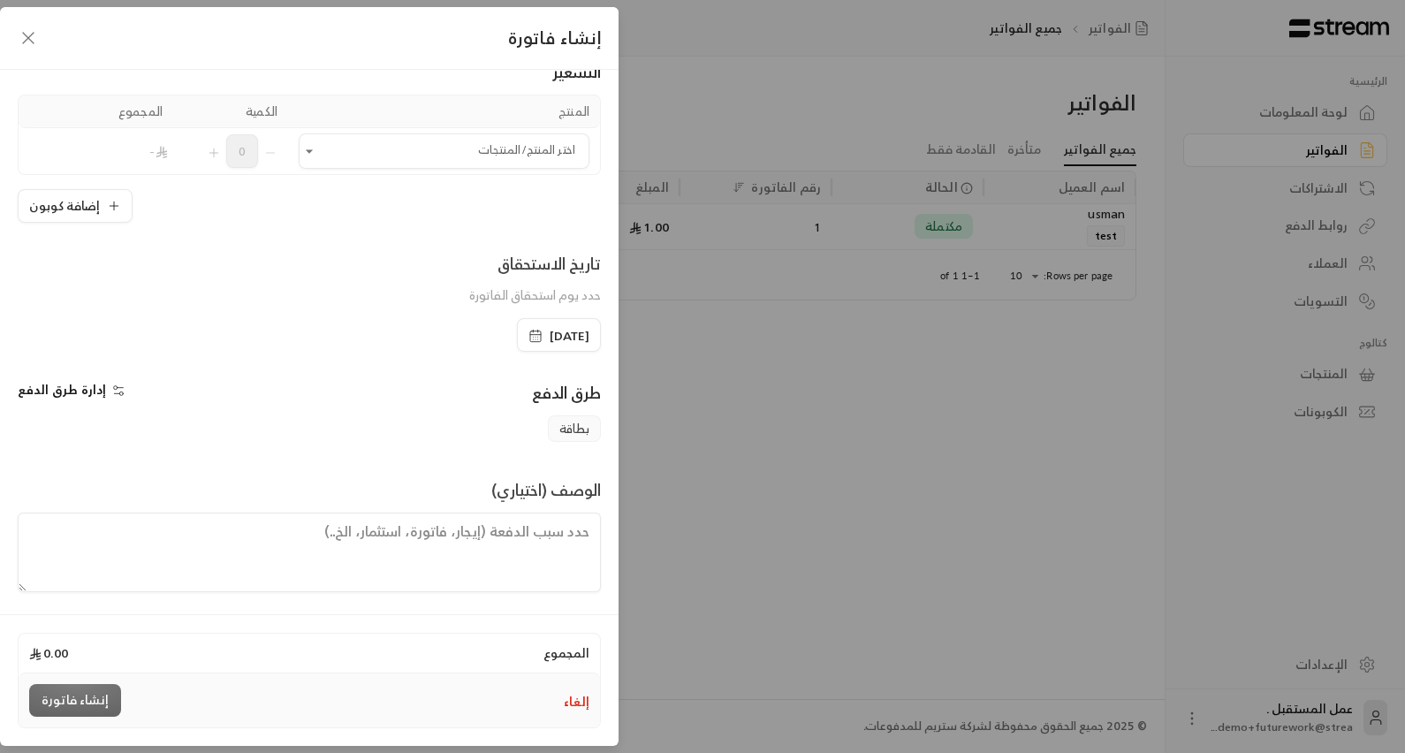
scroll to position [133, 0]
click at [318, 152] on icon "Open" at bounding box center [310, 150] width 18 height 18
click at [537, 369] on div "cake 1" at bounding box center [449, 374] width 278 height 34
click at [159, 323] on div "تاريخ الاستحقاق حدد يوم استحقاق الفاتورة [DATE]" at bounding box center [309, 299] width 601 height 101
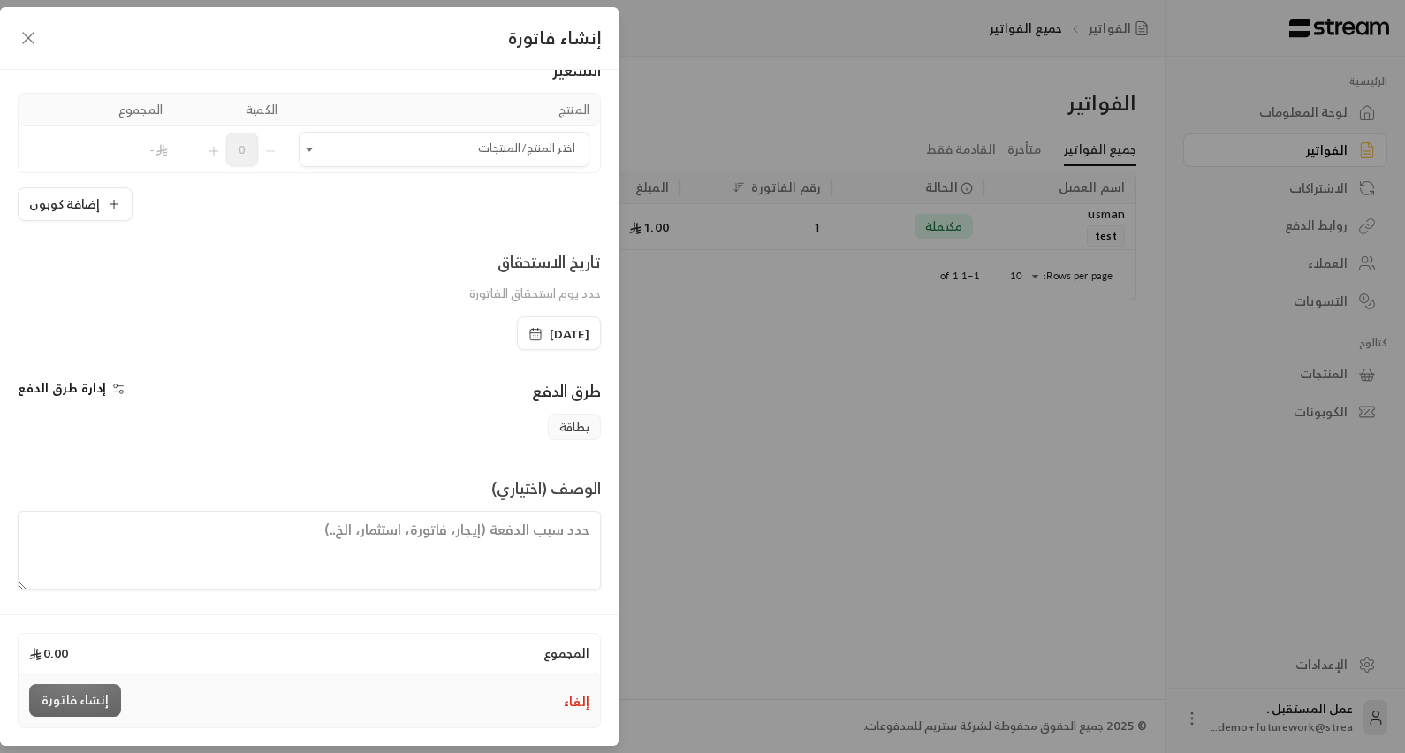
click at [118, 391] on icon "button" at bounding box center [118, 389] width 14 height 14
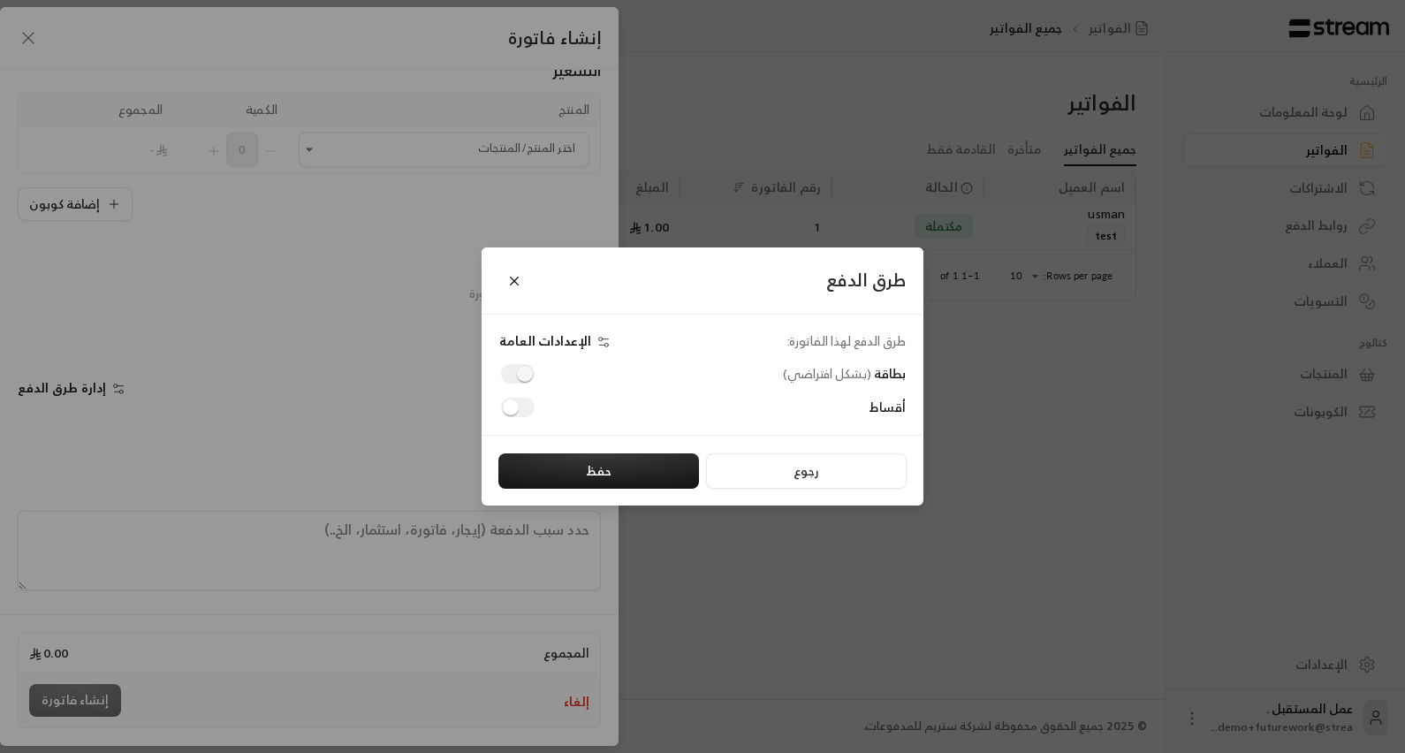
click at [521, 376] on span at bounding box center [518, 373] width 34 height 19
click at [526, 376] on span at bounding box center [518, 373] width 34 height 19
click at [521, 376] on span at bounding box center [518, 373] width 34 height 19
click at [579, 465] on button "حفظ" at bounding box center [598, 470] width 201 height 35
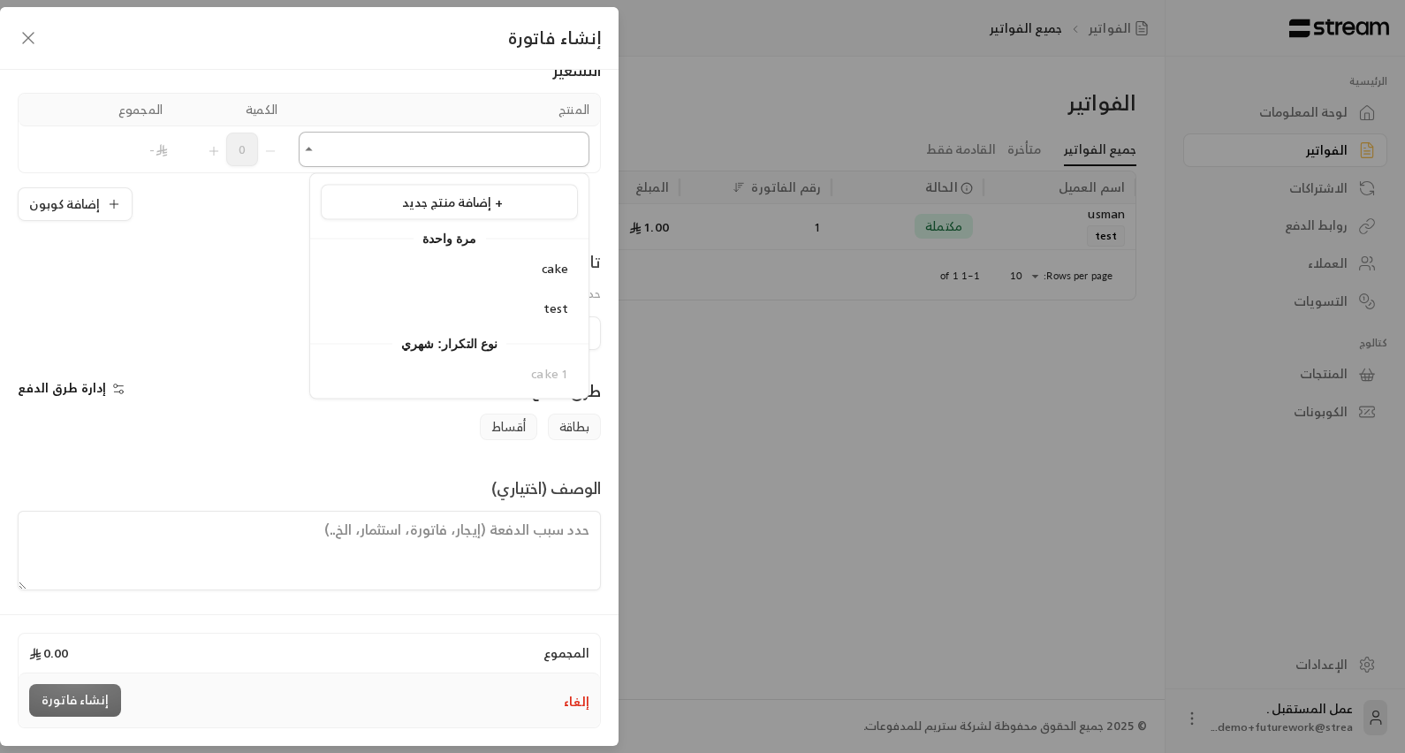
click at [474, 143] on input "اختر العميل" at bounding box center [444, 149] width 291 height 31
click at [538, 384] on div "cake 1" at bounding box center [449, 374] width 278 height 34
click at [259, 210] on div "إضافة كوبون" at bounding box center [309, 204] width 583 height 34
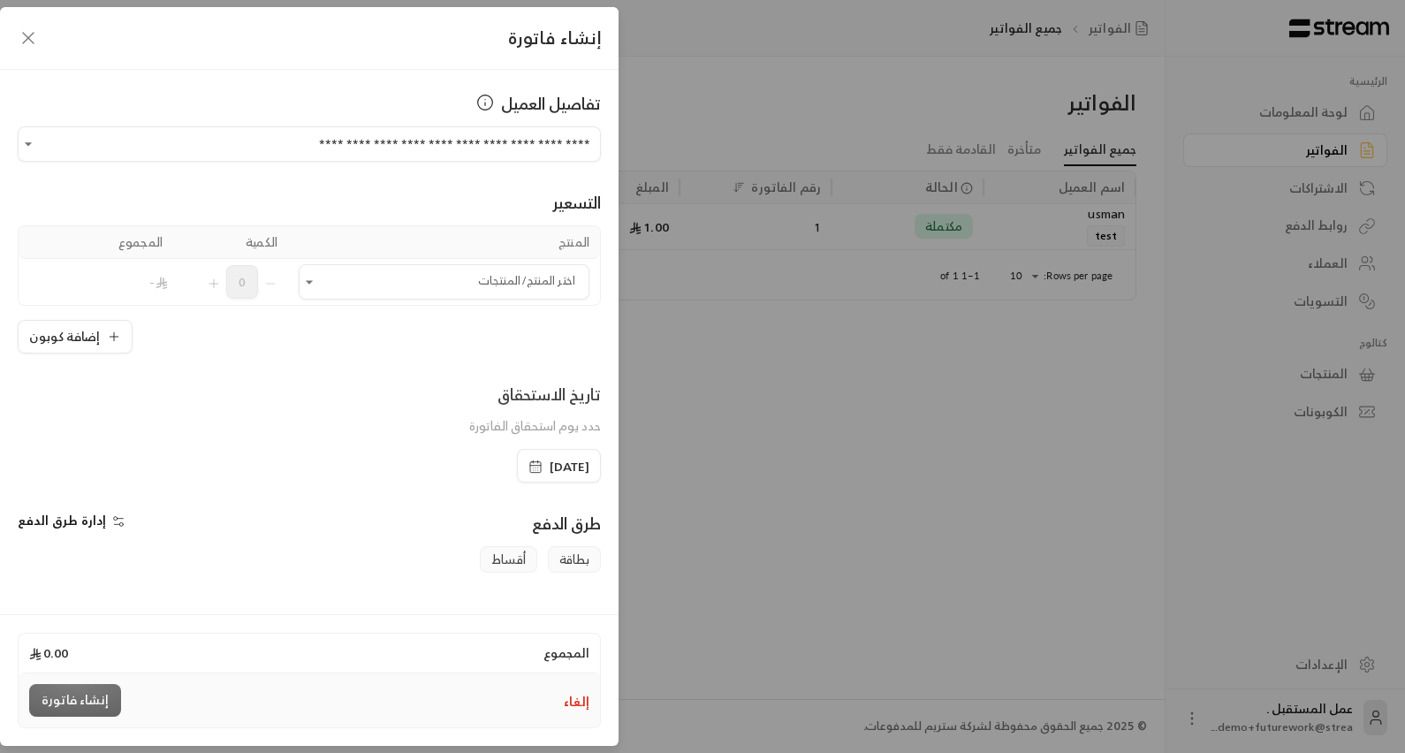
scroll to position [0, 0]
click at [34, 46] on icon "button" at bounding box center [28, 37] width 21 height 21
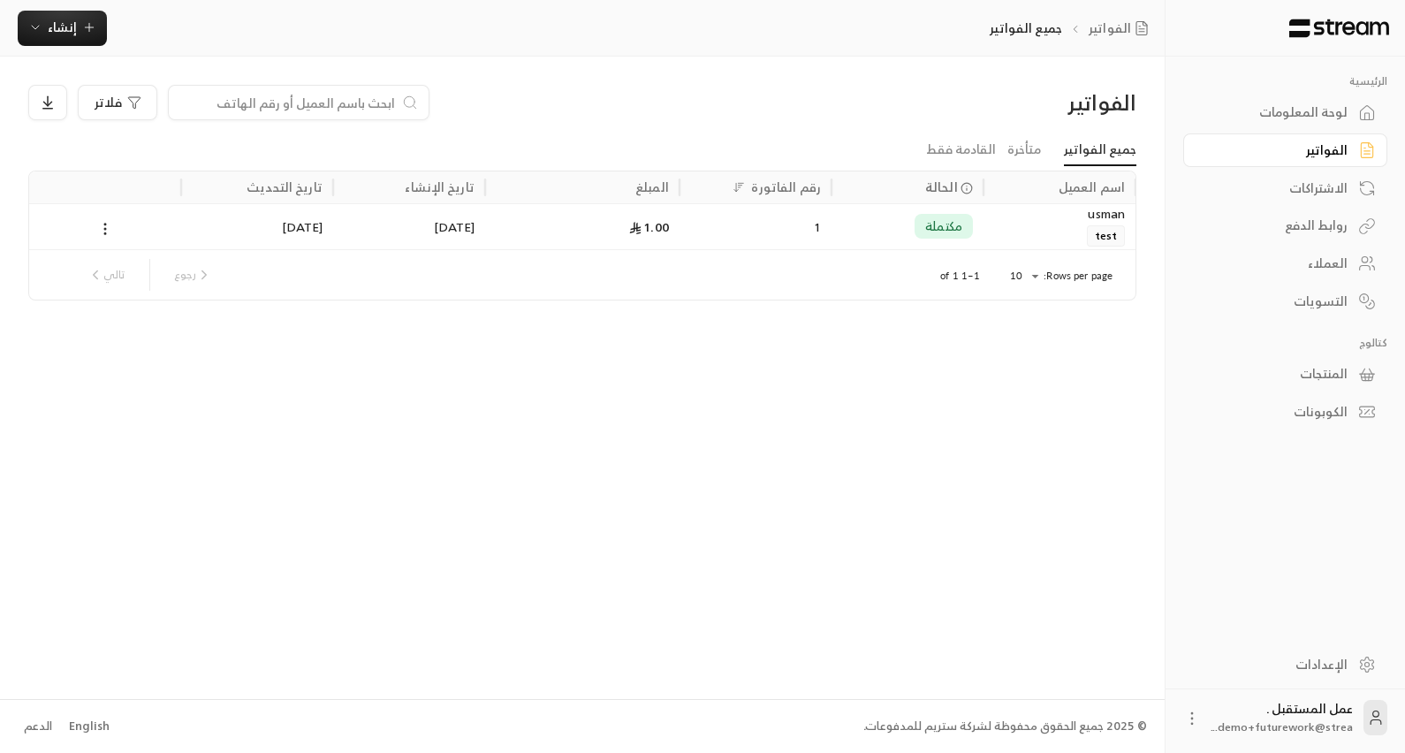
click at [1162, 230] on div "الفواتير فلاتر جميع الفواتير متأخرة القادمة فقط اسم العميل الحالة رقم الفاتورة …" at bounding box center [582, 378] width 1165 height 642
click at [486, 609] on div "الفواتير فلاتر جميع الفواتير متأخرة القادمة فقط اسم العميل الحالة رقم الفاتورة …" at bounding box center [582, 378] width 1165 height 642
click at [1128, 30] on link "الفواتير" at bounding box center [1122, 28] width 67 height 18
click at [1336, 193] on div "الاشتراكات" at bounding box center [1277, 188] width 142 height 18
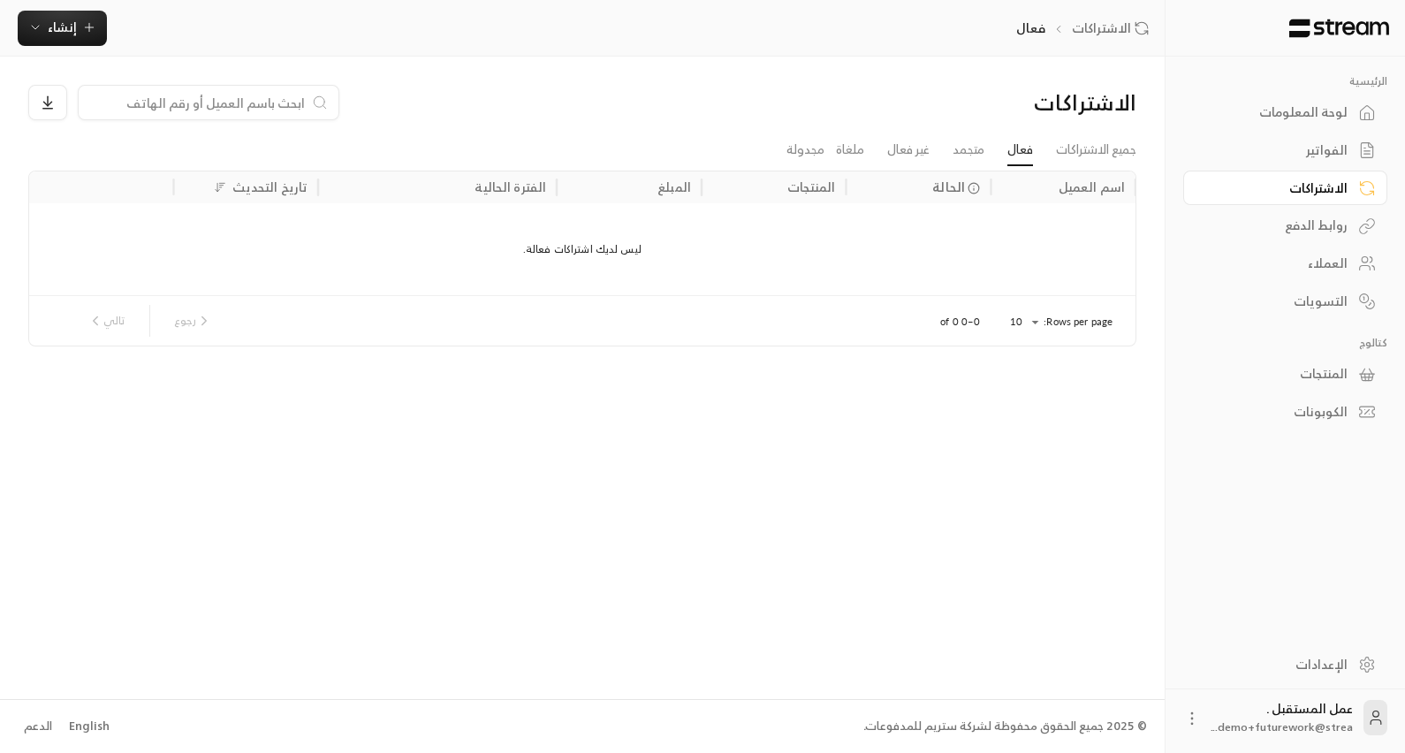
click at [1335, 227] on div "روابط الدفع" at bounding box center [1277, 226] width 142 height 18
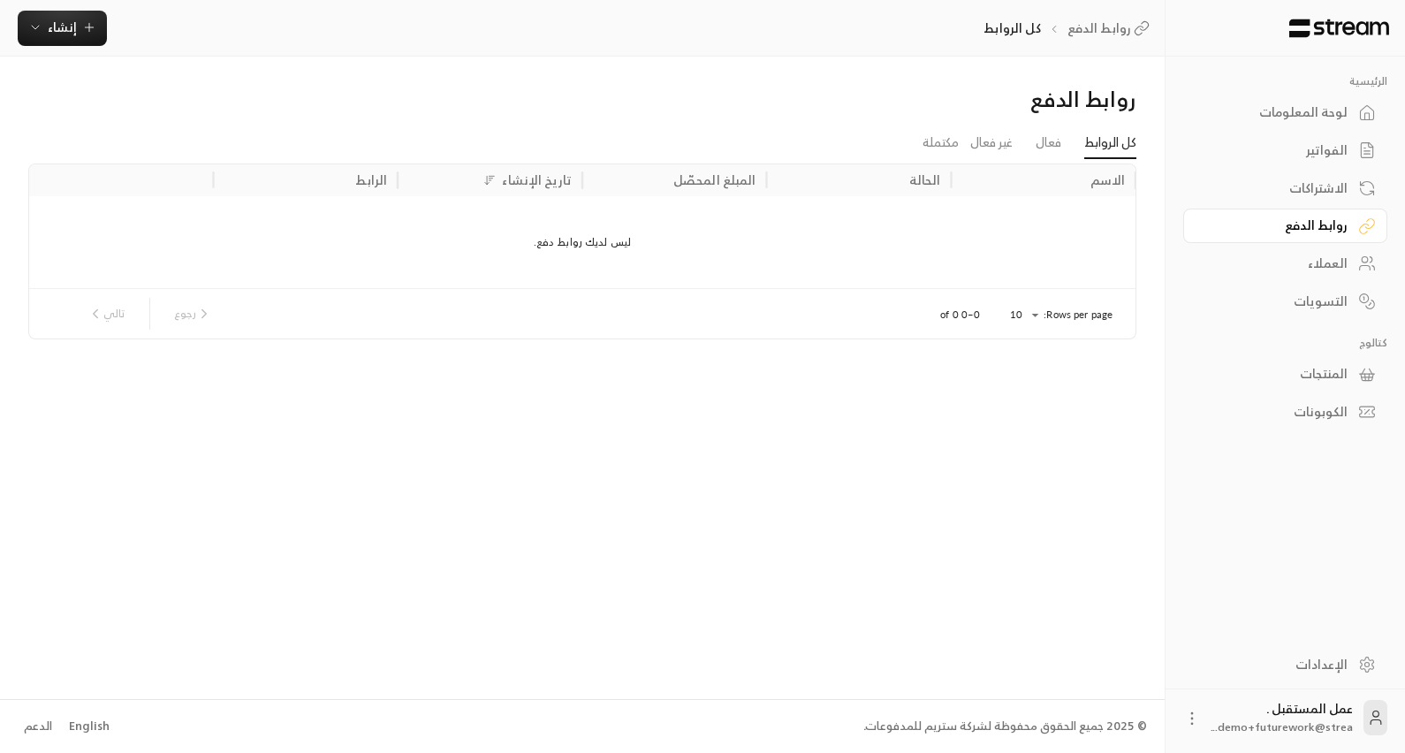
click at [1336, 268] on div "العملاء" at bounding box center [1277, 264] width 142 height 18
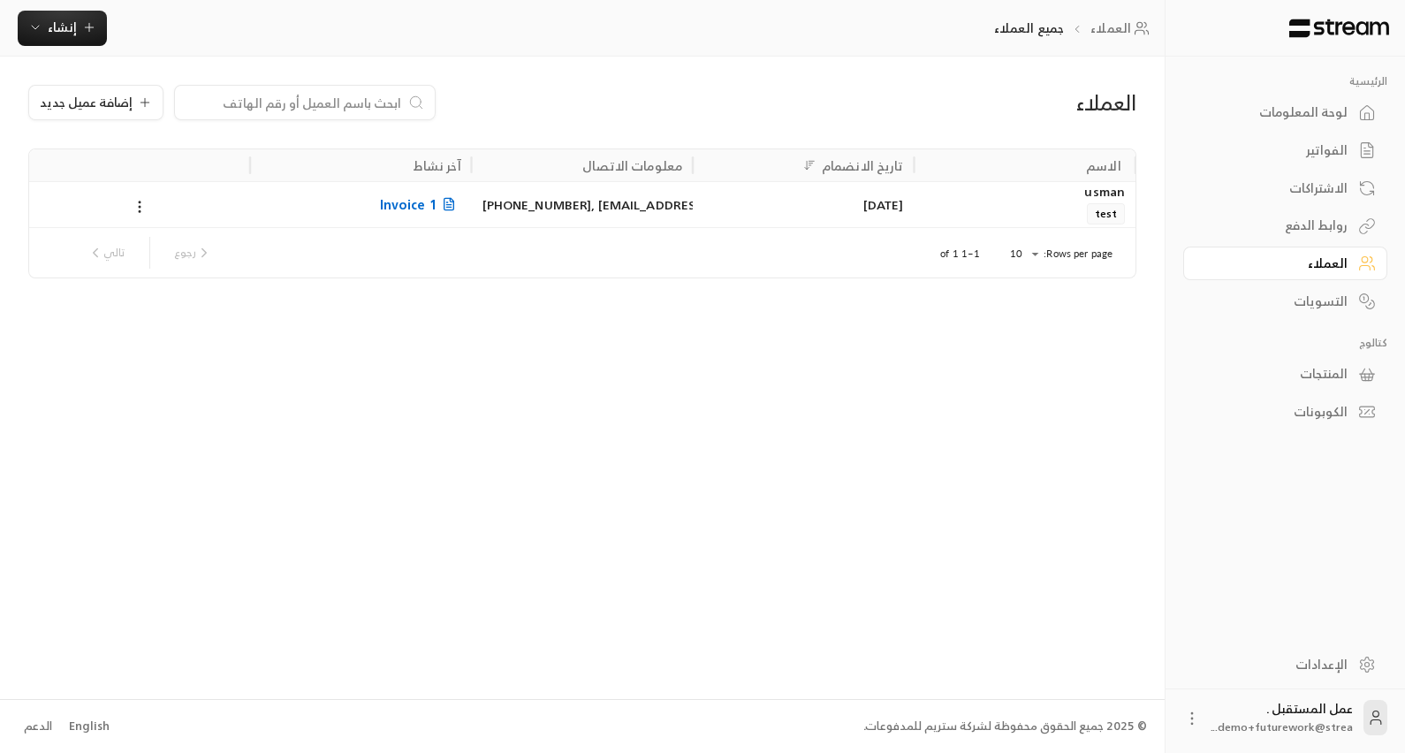
click at [1338, 308] on div "التسويات" at bounding box center [1277, 302] width 142 height 18
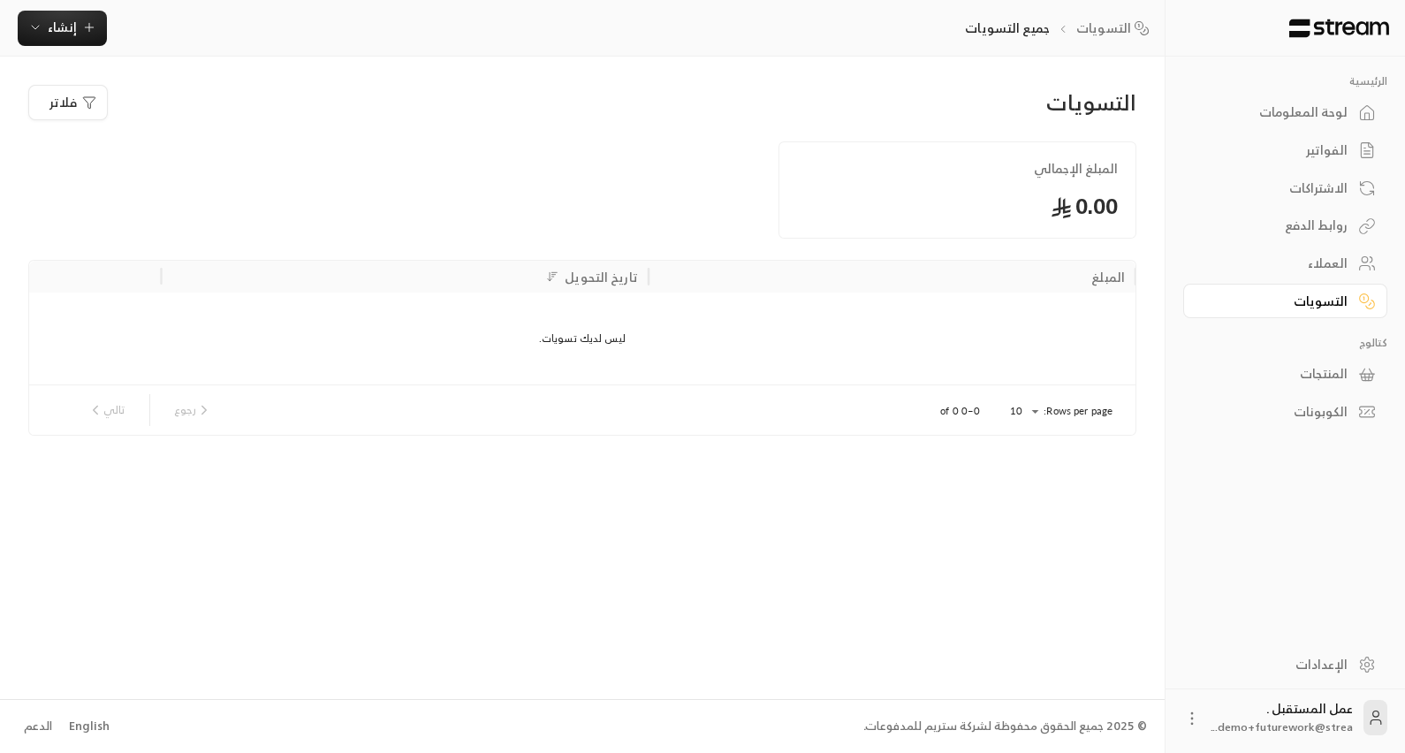
click at [1336, 230] on div "روابط الدفع" at bounding box center [1277, 226] width 142 height 18
